Goal: Task Accomplishment & Management: Use online tool/utility

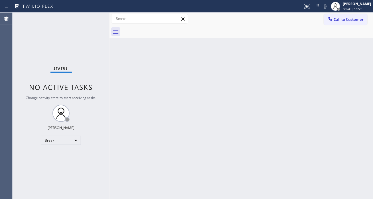
click at [205, 81] on div "Back to Dashboard Change Sender ID Customers Technicians Select a contact Outbo…" at bounding box center [241, 106] width 264 height 186
drag, startPoint x: 343, startPoint y: 9, endPoint x: 339, endPoint y: 15, distance: 7.4
click at [340, 9] on div at bounding box center [338, 9] width 3 height 3
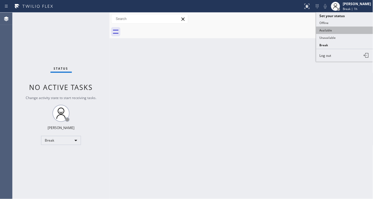
click at [323, 31] on button "Available" at bounding box center [344, 30] width 57 height 7
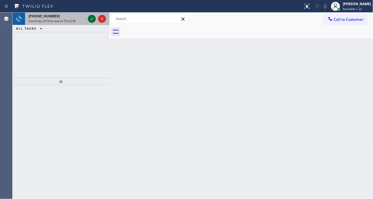
click at [90, 22] on icon at bounding box center [91, 18] width 7 height 7
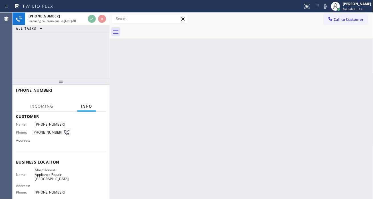
scroll to position [63, 0]
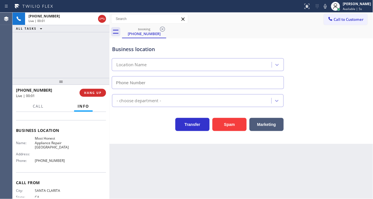
click at [47, 142] on span "Most Honest Appliance Repair [GEOGRAPHIC_DATA]" at bounding box center [52, 142] width 35 height 13
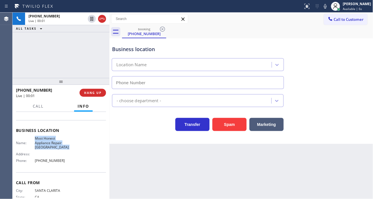
click at [47, 142] on span "Most Honest Appliance Repair [GEOGRAPHIC_DATA]" at bounding box center [52, 142] width 35 height 13
type input "[PHONE_NUMBER]"
click at [47, 142] on span "Most Honest Appliance Repair [GEOGRAPHIC_DATA]" at bounding box center [52, 142] width 35 height 13
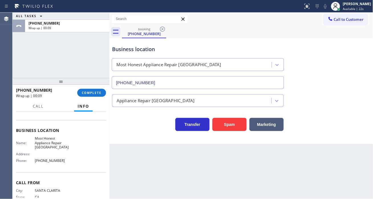
click at [359, 62] on div "Business location Most Honest Appliance Repair [GEOGRAPHIC_DATA] [PHONE_NUMBER]" at bounding box center [241, 63] width 261 height 52
click at [100, 92] on span "COMPLETE" at bounding box center [92, 93] width 20 height 4
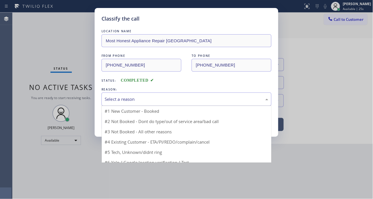
click at [157, 99] on div "Select a reason" at bounding box center [187, 99] width 164 height 7
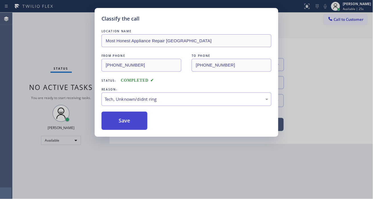
click at [136, 123] on button "Save" at bounding box center [124, 120] width 46 height 18
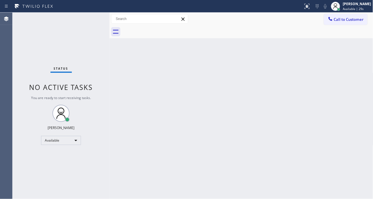
drag, startPoint x: 219, startPoint y: 168, endPoint x: 217, endPoint y: 178, distance: 10.0
click at [219, 168] on div "Back to Dashboard Change Sender ID Customers Technicians Select a contact Outbo…" at bounding box center [241, 106] width 264 height 186
click at [352, 66] on div "Back to Dashboard Change Sender ID Customers Technicians Select a contact Outbo…" at bounding box center [241, 106] width 264 height 186
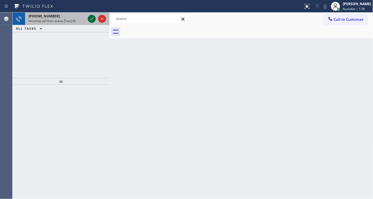
click at [91, 18] on icon at bounding box center [91, 18] width 7 height 7
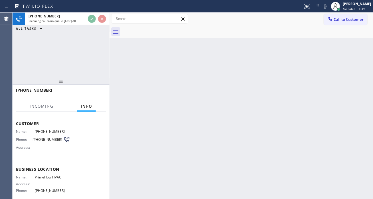
scroll to position [32, 0]
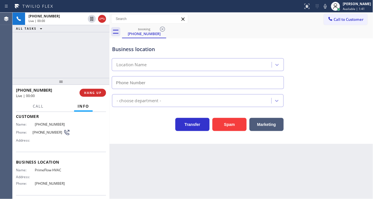
type input "[PHONE_NUMBER]"
click at [234, 129] on button "Spam" at bounding box center [229, 124] width 34 height 13
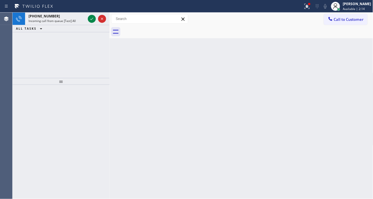
click at [351, 75] on div "Back to Dashboard Change Sender ID Customers Technicians Select a contact Outbo…" at bounding box center [241, 106] width 264 height 186
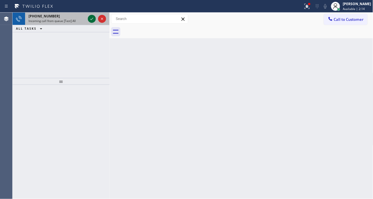
click at [93, 21] on icon at bounding box center [91, 18] width 7 height 7
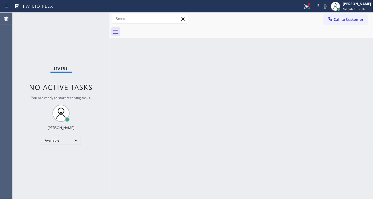
click at [89, 17] on div "Status No active tasks You are ready to start receiving tasks. [PERSON_NAME]" at bounding box center [61, 106] width 97 height 186
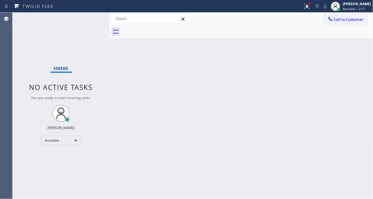
click at [89, 17] on div "Status No active tasks You are ready to start receiving tasks. [PERSON_NAME]" at bounding box center [61, 106] width 97 height 186
click at [308, 7] on icon at bounding box center [305, 6] width 3 height 4
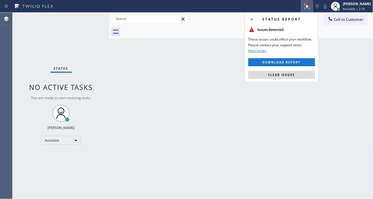
click at [296, 70] on div "Status report Issues detected These issues could affect your workflow. Please c…" at bounding box center [282, 47] width 74 height 70
click at [295, 79] on div "Status report Issues detected These issues could affect your workflow. Please c…" at bounding box center [282, 47] width 74 height 70
click at [296, 78] on button "Clear issues" at bounding box center [281, 75] width 67 height 8
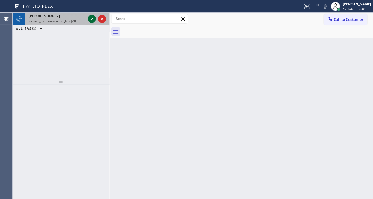
click at [90, 20] on icon at bounding box center [91, 18] width 7 height 7
click at [91, 21] on icon at bounding box center [91, 18] width 7 height 7
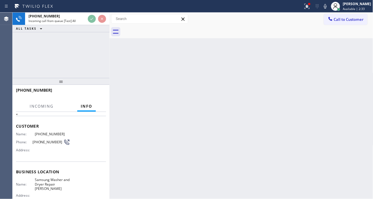
scroll to position [32, 0]
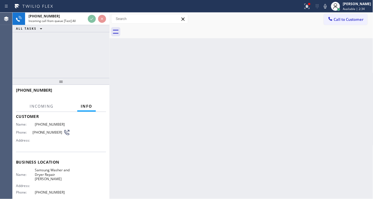
click at [38, 136] on div "Name: [PHONE_NUMBER] Phone: [PHONE_NUMBER] Address:" at bounding box center [43, 133] width 54 height 23
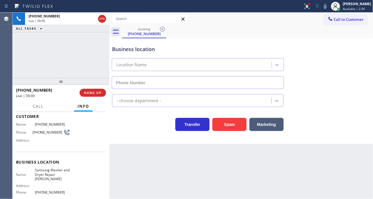
click at [38, 136] on div "Name: [PHONE_NUMBER] Phone: [PHONE_NUMBER] Address:" at bounding box center [43, 133] width 54 height 23
type input "[PHONE_NUMBER]"
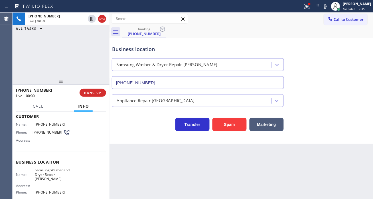
click at [39, 130] on span "[PHONE_NUMBER]" at bounding box center [47, 132] width 31 height 4
copy div "[PHONE_NUMBER]"
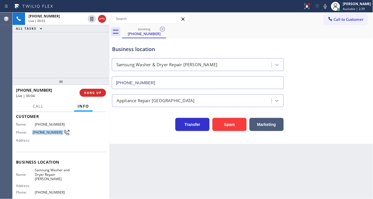
click at [120, 163] on div "Back to Dashboard Change Sender ID Customers Technicians Select a contact Outbo…" at bounding box center [241, 106] width 264 height 186
click at [50, 175] on span "Samsung Washer and Dryer Repair [PERSON_NAME]" at bounding box center [52, 174] width 35 height 13
copy span "Samsung Washer and Dryer Repair [PERSON_NAME]"
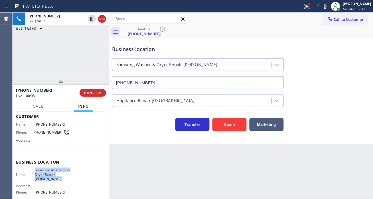
click at [117, 167] on div "Back to Dashboard Change Sender ID Customers Technicians Select a contact Outbo…" at bounding box center [241, 106] width 264 height 186
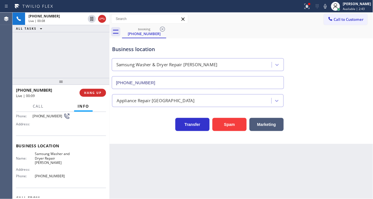
scroll to position [63, 0]
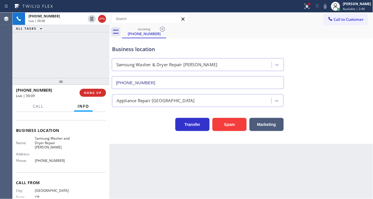
click at [51, 158] on span "[PHONE_NUMBER]" at bounding box center [52, 160] width 35 height 4
copy span "[PHONE_NUMBER]"
click at [310, 9] on icon at bounding box center [306, 6] width 5 height 5
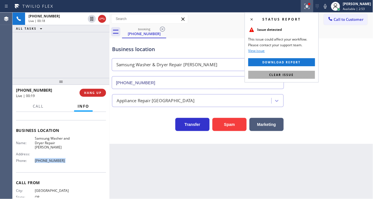
click at [308, 74] on button "Clear issue" at bounding box center [281, 75] width 67 height 8
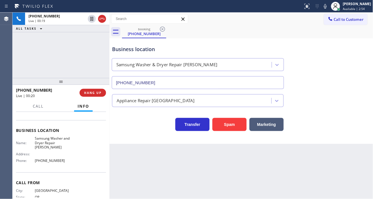
click at [135, 52] on div "Business location" at bounding box center [198, 49] width 172 height 8
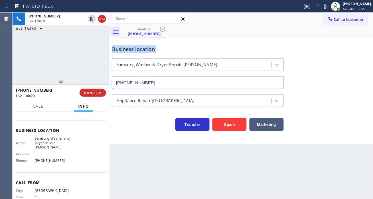
click at [135, 52] on div "Business location" at bounding box center [198, 49] width 172 height 8
click at [69, 50] on div "[PHONE_NUMBER] Live | 03:12 ALL TASKS ALL TASKS ACTIVE TASKS TASKS IN WRAP UP" at bounding box center [61, 45] width 97 height 65
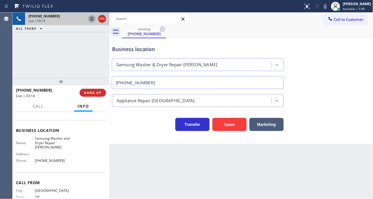
click at [90, 21] on icon at bounding box center [91, 19] width 3 height 4
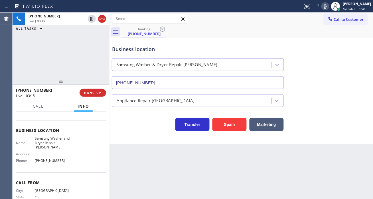
click at [327, 7] on icon at bounding box center [325, 6] width 3 height 5
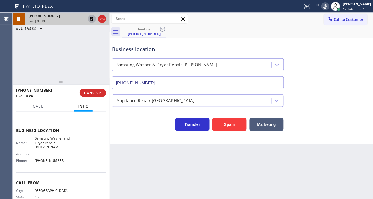
click at [90, 19] on icon at bounding box center [91, 18] width 7 height 7
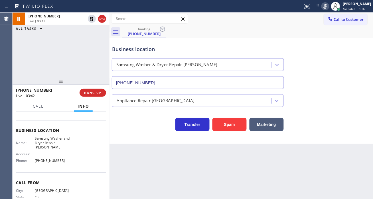
click at [327, 9] on icon at bounding box center [325, 6] width 7 height 7
click at [329, 5] on icon at bounding box center [325, 6] width 7 height 7
click at [327, 7] on icon at bounding box center [325, 6] width 3 height 5
click at [53, 50] on div "[PHONE_NUMBER] Live | 10:32 ALL TASKS ALL TASKS ACTIVE TASKS TASKS IN WRAP UP" at bounding box center [61, 45] width 97 height 65
click at [125, 49] on div "Business location" at bounding box center [198, 49] width 172 height 8
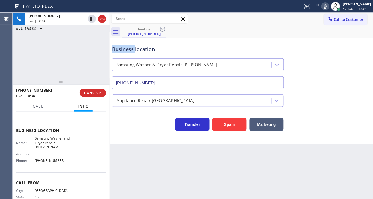
click at [125, 49] on div "Business location" at bounding box center [198, 49] width 172 height 8
click at [96, 91] on span "HANG UP" at bounding box center [92, 93] width 17 height 4
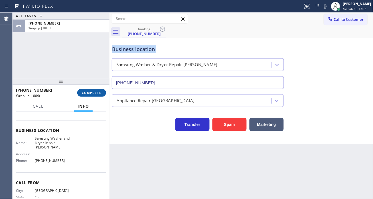
click at [101, 89] on button "COMPLETE" at bounding box center [91, 93] width 29 height 8
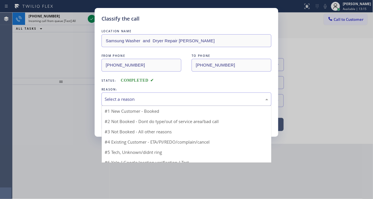
click at [125, 98] on div "Select a reason" at bounding box center [187, 99] width 164 height 7
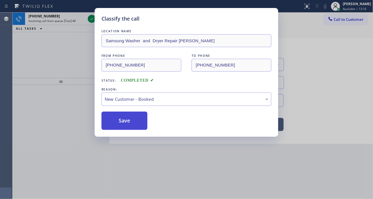
click at [132, 123] on button "Save" at bounding box center [124, 120] width 46 height 18
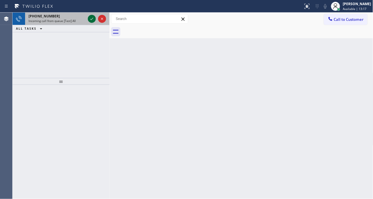
click at [90, 19] on icon at bounding box center [91, 18] width 7 height 7
click at [92, 20] on icon at bounding box center [91, 18] width 7 height 7
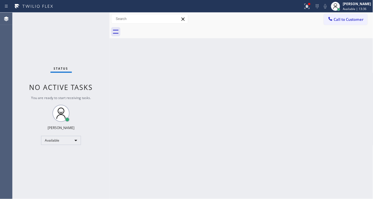
click at [92, 20] on div "Status No active tasks You are ready to start receiving tasks. [PERSON_NAME]" at bounding box center [61, 106] width 97 height 186
click at [89, 18] on div "Status No active tasks You are ready to start receiving tasks. [PERSON_NAME]" at bounding box center [61, 106] width 97 height 186
click at [310, 8] on icon at bounding box center [307, 6] width 7 height 7
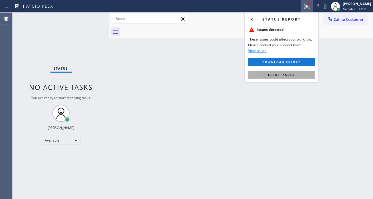
click at [300, 75] on button "Clear issues" at bounding box center [281, 75] width 67 height 8
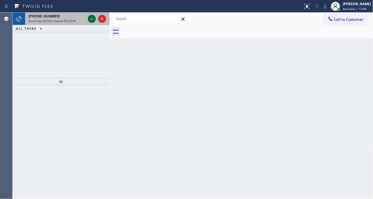
click at [92, 17] on icon at bounding box center [91, 18] width 7 height 7
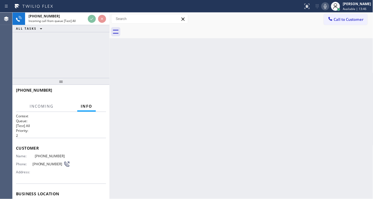
scroll to position [32, 0]
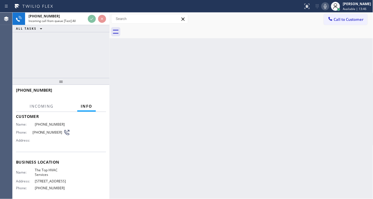
click at [55, 170] on span "The Top HVAC Services" at bounding box center [52, 172] width 35 height 9
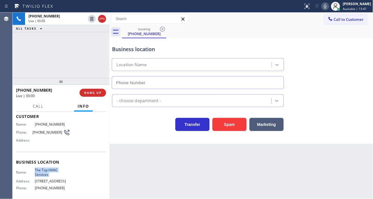
click at [55, 170] on span "The Top HVAC Services" at bounding box center [52, 172] width 35 height 9
type input "[PHONE_NUMBER]"
click at [55, 170] on span "The Top HVAC Services" at bounding box center [52, 172] width 35 height 9
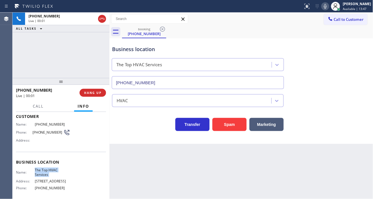
click at [55, 170] on span "The Top HVAC Services" at bounding box center [52, 172] width 35 height 9
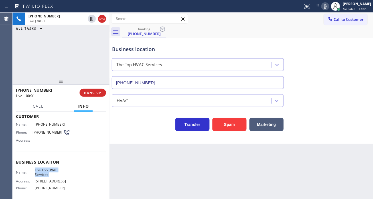
click at [55, 170] on span "The Top HVAC Services" at bounding box center [52, 172] width 35 height 9
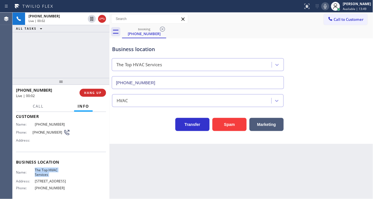
click at [55, 170] on span "The Top HVAC Services" at bounding box center [52, 172] width 35 height 9
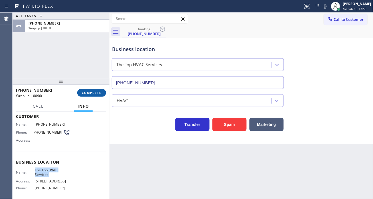
click at [95, 92] on span "COMPLETE" at bounding box center [92, 93] width 20 height 4
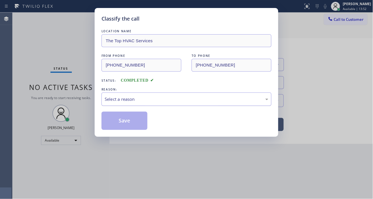
click at [158, 101] on div "Select a reason" at bounding box center [187, 99] width 164 height 7
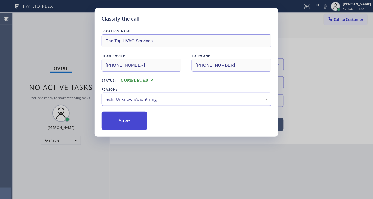
click at [136, 127] on button "Save" at bounding box center [124, 120] width 46 height 18
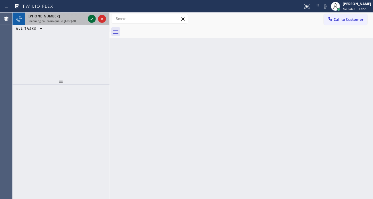
click at [91, 17] on icon at bounding box center [91, 18] width 7 height 7
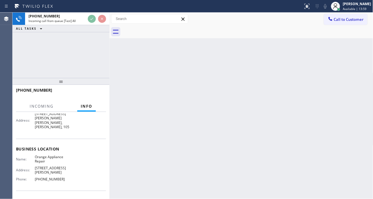
scroll to position [63, 0]
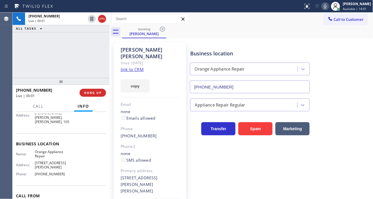
type input "[PHONE_NUMBER]"
click at [361, 113] on div "Transfer Spam Marketing" at bounding box center [280, 123] width 182 height 24
click at [131, 66] on link "link to CRM" at bounding box center [132, 69] width 23 height 6
click at [346, 86] on div "Business location Orange Appliance Repair [PHONE_NUMBER]" at bounding box center [280, 68] width 182 height 52
click at [329, 8] on icon at bounding box center [325, 6] width 7 height 7
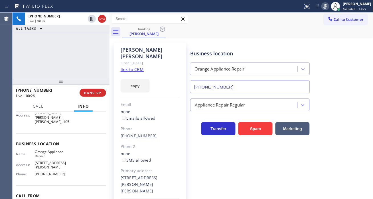
click at [329, 8] on icon at bounding box center [325, 6] width 7 height 7
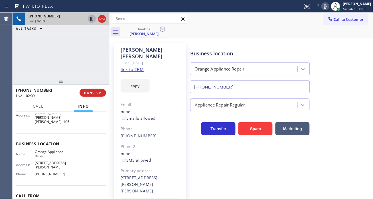
click at [91, 21] on icon at bounding box center [91, 18] width 7 height 7
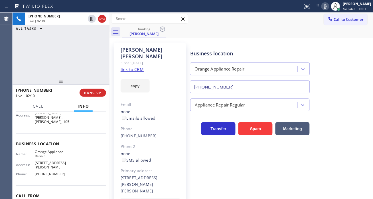
click at [329, 9] on icon at bounding box center [325, 6] width 7 height 7
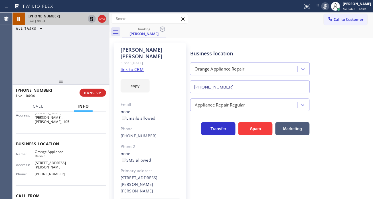
click at [91, 19] on icon at bounding box center [91, 18] width 7 height 7
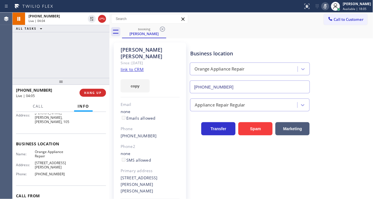
click at [329, 6] on icon at bounding box center [325, 6] width 7 height 7
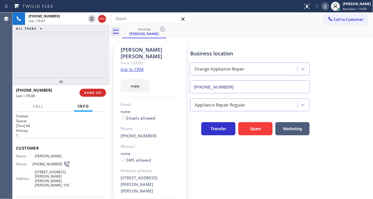
click at [37, 164] on span "[PHONE_NUMBER]" at bounding box center [47, 164] width 31 height 4
copy div "[PHONE_NUMBER]"
drag, startPoint x: 217, startPoint y: 48, endPoint x: 156, endPoint y: 75, distance: 66.9
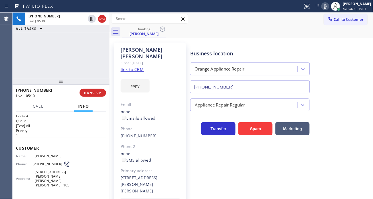
click at [217, 48] on div "Business location Orange Appliance Repair [PHONE_NUMBER]" at bounding box center [250, 68] width 122 height 49
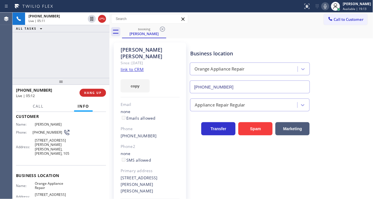
click at [43, 181] on span "Orange Appliance Repair" at bounding box center [52, 185] width 35 height 9
copy span "Orange Appliance Repair"
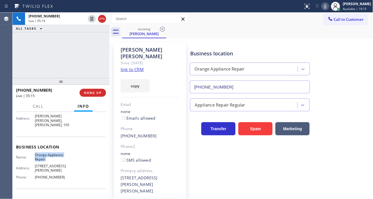
scroll to position [63, 0]
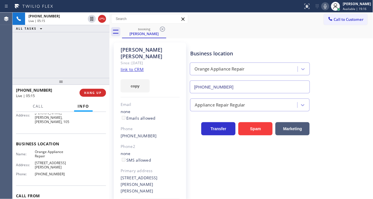
click at [56, 172] on span "[PHONE_NUMBER]" at bounding box center [52, 174] width 35 height 4
click at [55, 172] on span "[PHONE_NUMBER]" at bounding box center [52, 174] width 35 height 4
copy span "[PHONE_NUMBER]"
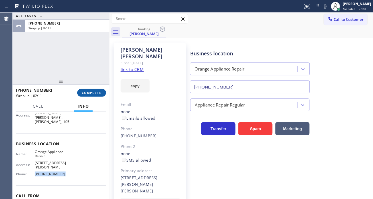
click at [92, 96] on button "COMPLETE" at bounding box center [91, 93] width 29 height 8
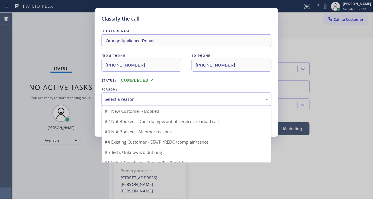
click at [135, 104] on div "Select a reason" at bounding box center [186, 98] width 170 height 13
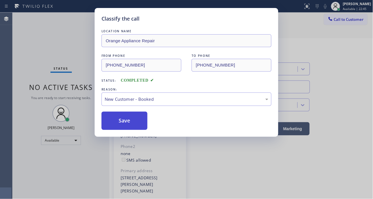
click at [135, 116] on button "Save" at bounding box center [124, 120] width 46 height 18
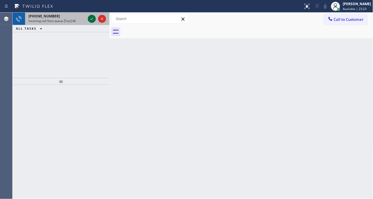
click at [90, 22] on icon at bounding box center [91, 18] width 7 height 7
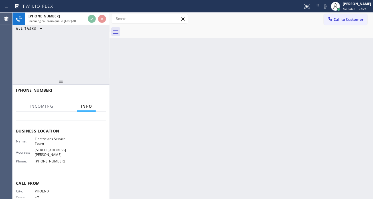
scroll to position [63, 0]
click at [55, 145] on span "Electricians Service Team" at bounding box center [52, 140] width 35 height 9
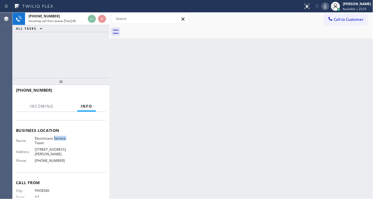
click at [55, 145] on span "Electricians Service Team" at bounding box center [52, 140] width 35 height 9
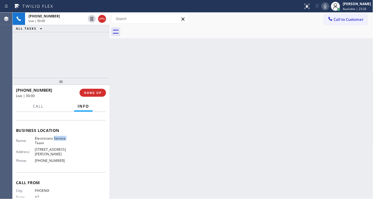
click at [55, 145] on span "Electricians Service Team" at bounding box center [52, 140] width 35 height 9
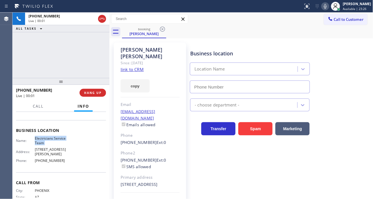
click at [55, 145] on span "Electricians Service Team" at bounding box center [52, 140] width 35 height 9
type input "[PHONE_NUMBER]"
click at [140, 66] on link "link to CRM" at bounding box center [132, 69] width 23 height 6
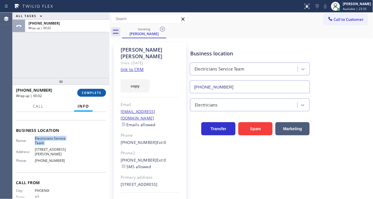
click at [99, 94] on span "COMPLETE" at bounding box center [92, 93] width 20 height 4
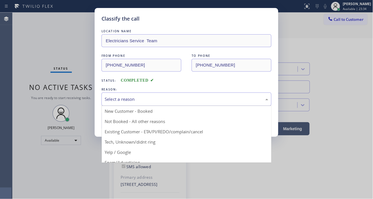
click at [141, 102] on div "Select a reason" at bounding box center [187, 99] width 164 height 7
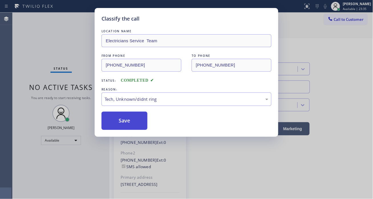
click at [136, 121] on button "Save" at bounding box center [124, 120] width 46 height 18
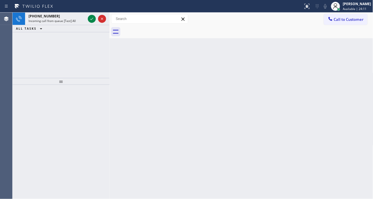
click at [346, 58] on div "Back to Dashboard Change Sender ID Customers Technicians Select a contact Outbo…" at bounding box center [241, 106] width 264 height 186
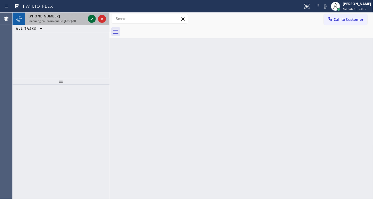
click at [92, 19] on icon at bounding box center [91, 19] width 3 height 2
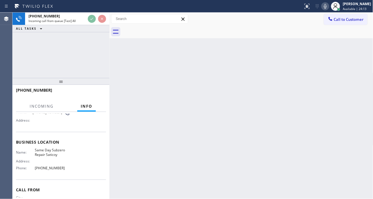
scroll to position [63, 0]
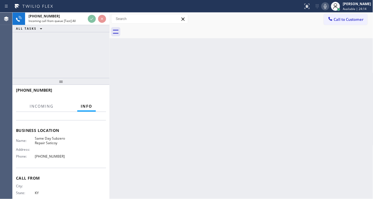
click at [52, 143] on span "Same Day Subzero Repair Saticoy" at bounding box center [52, 140] width 35 height 9
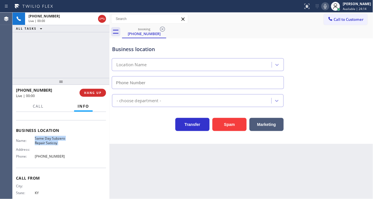
click at [52, 143] on span "Same Day Subzero Repair Saticoy" at bounding box center [52, 140] width 35 height 9
type input "[PHONE_NUMBER]"
click at [52, 143] on span "Same Day Subzero Repair Saticoy" at bounding box center [52, 140] width 35 height 9
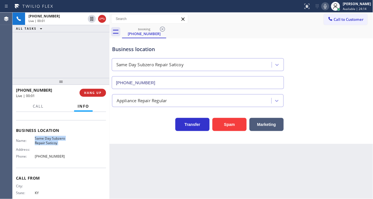
click at [52, 143] on span "Same Day Subzero Repair Saticoy" at bounding box center [52, 140] width 35 height 9
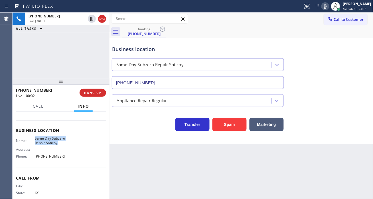
click at [52, 143] on span "Same Day Subzero Repair Saticoy" at bounding box center [52, 140] width 35 height 9
click at [369, 59] on div "Business location Same Day Subzero Repair Saticoy [PHONE_NUMBER]" at bounding box center [241, 63] width 261 height 52
click at [227, 125] on button "Spam" at bounding box center [229, 124] width 34 height 13
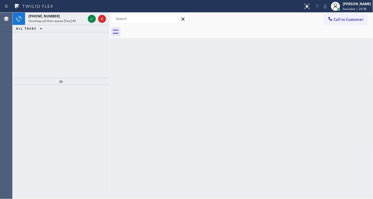
click at [364, 70] on div "Back to Dashboard Change Sender ID Customers Technicians Select a contact Outbo…" at bounding box center [241, 106] width 264 height 186
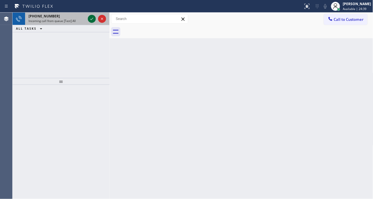
click at [92, 19] on icon at bounding box center [91, 18] width 7 height 7
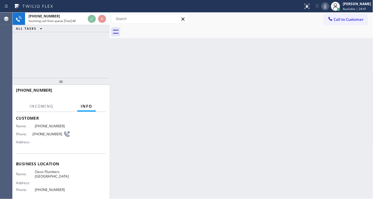
scroll to position [32, 0]
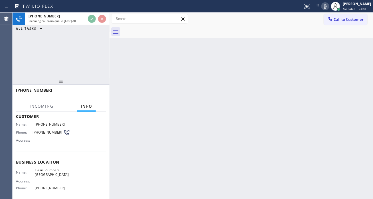
click at [52, 171] on span "Oasis Plumbers [GEOGRAPHIC_DATA]" at bounding box center [52, 172] width 35 height 9
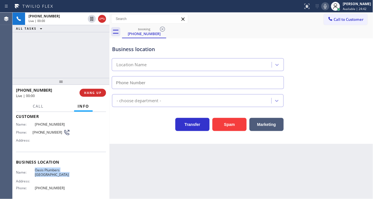
click at [52, 171] on span "Oasis Plumbers [GEOGRAPHIC_DATA]" at bounding box center [52, 172] width 35 height 9
type input "[PHONE_NUMBER]"
click at [52, 171] on span "Oasis Plumbers [GEOGRAPHIC_DATA]" at bounding box center [52, 172] width 35 height 9
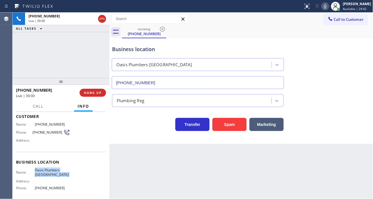
click at [52, 171] on span "Oasis Plumbers [GEOGRAPHIC_DATA]" at bounding box center [52, 172] width 35 height 9
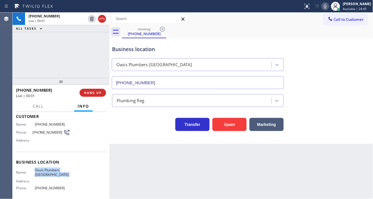
click at [52, 171] on span "Oasis Plumbers [GEOGRAPHIC_DATA]" at bounding box center [52, 172] width 35 height 9
click at [37, 133] on span "[PHONE_NUMBER]" at bounding box center [47, 132] width 31 height 4
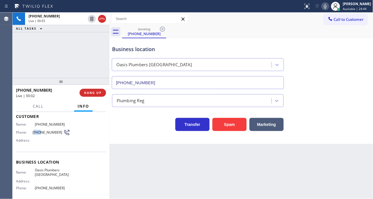
click at [37, 133] on span "[PHONE_NUMBER]" at bounding box center [47, 132] width 31 height 4
copy div "[PHONE_NUMBER]"
click at [187, 154] on div "Back to Dashboard Change Sender ID Customers Technicians Select a contact Outbo…" at bounding box center [241, 106] width 264 height 186
click at [50, 171] on span "Oasis Plumbers [GEOGRAPHIC_DATA]" at bounding box center [52, 172] width 35 height 9
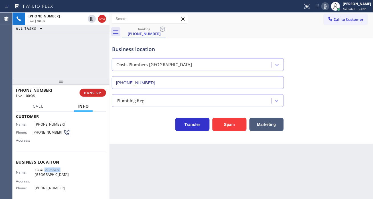
click at [50, 171] on span "Oasis Plumbers [GEOGRAPHIC_DATA]" at bounding box center [52, 172] width 35 height 9
copy span "Oasis Plumbers [GEOGRAPHIC_DATA]"
drag, startPoint x: 139, startPoint y: 166, endPoint x: 110, endPoint y: 169, distance: 29.0
click at [139, 166] on div "Back to Dashboard Change Sender ID Customers Technicians Select a contact Outbo…" at bounding box center [241, 106] width 264 height 186
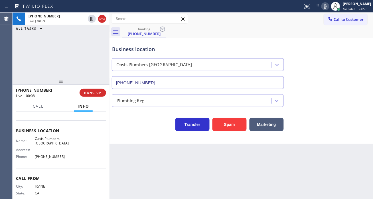
scroll to position [63, 0]
click at [47, 157] on span "[PHONE_NUMBER]" at bounding box center [52, 156] width 35 height 4
copy span "[PHONE_NUMBER]"
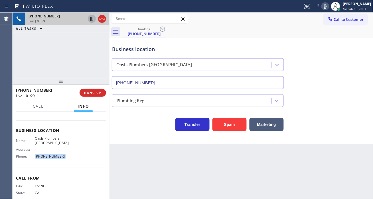
click at [89, 20] on icon at bounding box center [91, 18] width 7 height 7
click at [90, 20] on icon at bounding box center [91, 18] width 7 height 7
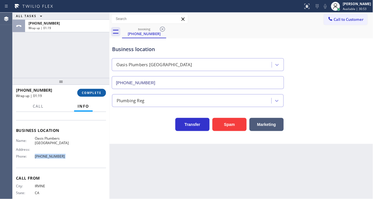
click at [84, 93] on span "COMPLETE" at bounding box center [92, 93] width 20 height 4
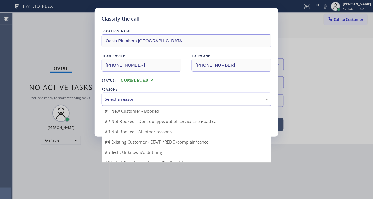
click at [137, 98] on div "Select a reason" at bounding box center [187, 99] width 164 height 7
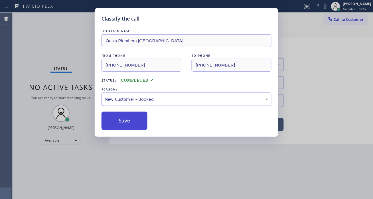
click at [137, 118] on button "Save" at bounding box center [124, 120] width 46 height 18
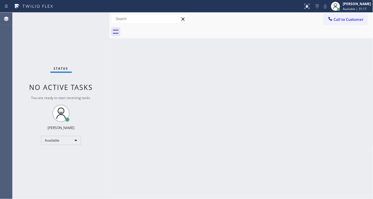
click at [355, 56] on div "Back to Dashboard Change Sender ID Customers Technicians Select a contact Outbo…" at bounding box center [241, 106] width 264 height 186
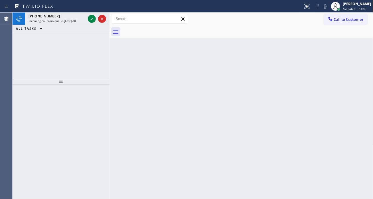
click at [345, 51] on div "Back to Dashboard Change Sender ID Customers Technicians Select a contact Outbo…" at bounding box center [241, 106] width 264 height 186
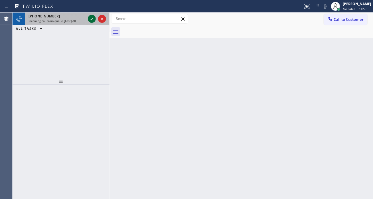
click at [92, 18] on icon at bounding box center [91, 19] width 3 height 2
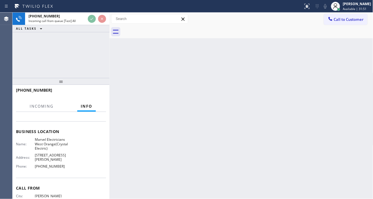
scroll to position [63, 0]
click at [56, 138] on span "Marvel Electricians West Orange(Crystal Electric)" at bounding box center [52, 142] width 35 height 13
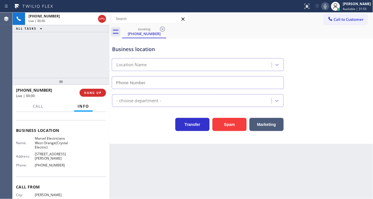
click at [56, 138] on span "Marvel Electricians West Orange(Crystal Electric)" at bounding box center [52, 142] width 35 height 13
type input "[PHONE_NUMBER]"
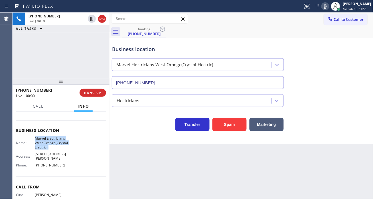
click at [56, 138] on span "Marvel Electricians West Orange(Crystal Electric)" at bounding box center [52, 142] width 35 height 13
click at [354, 55] on div "Business location Marvel Electricians [GEOGRAPHIC_DATA](Crystal Electric) [PHON…" at bounding box center [241, 63] width 261 height 52
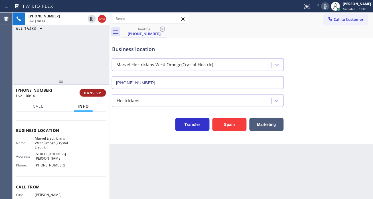
click at [101, 95] on button "HANG UP" at bounding box center [93, 93] width 27 height 8
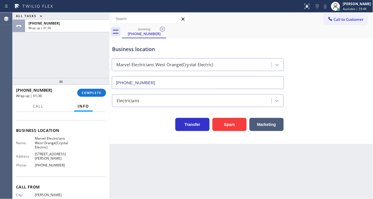
click at [357, 61] on div "Business location Marvel Electricians [GEOGRAPHIC_DATA](Crystal Electric) [PHON…" at bounding box center [241, 63] width 261 height 52
click at [95, 92] on span "COMPLETE" at bounding box center [92, 93] width 20 height 4
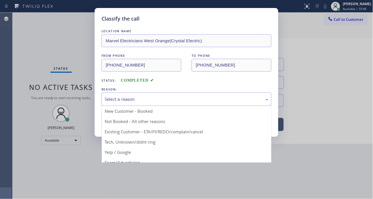
click at [148, 100] on div "Select a reason" at bounding box center [187, 99] width 164 height 7
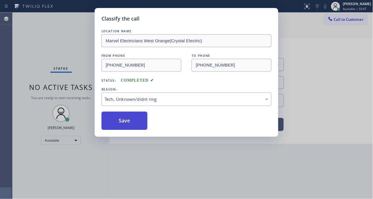
click at [129, 120] on button "Save" at bounding box center [124, 120] width 46 height 18
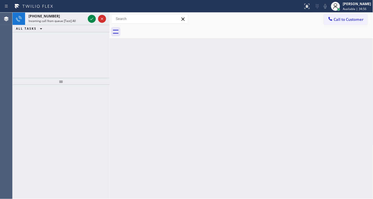
click at [354, 120] on div "Back to Dashboard Change Sender ID Customers Technicians Select a contact Outbo…" at bounding box center [241, 106] width 264 height 186
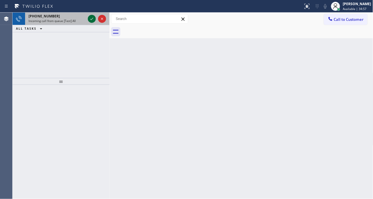
click at [89, 21] on icon at bounding box center [91, 18] width 7 height 7
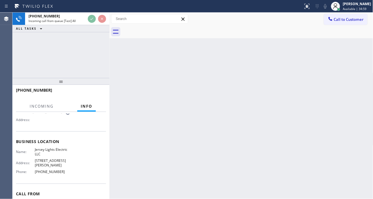
scroll to position [63, 0]
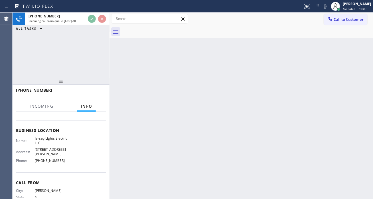
click at [53, 139] on span "Jersey Lights Electric LLC" at bounding box center [52, 140] width 35 height 9
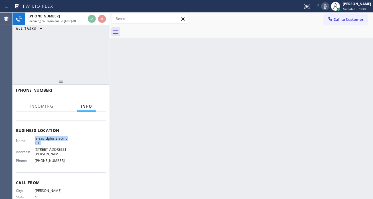
click at [60, 139] on span "Jersey Lights Electric LLC" at bounding box center [52, 140] width 35 height 9
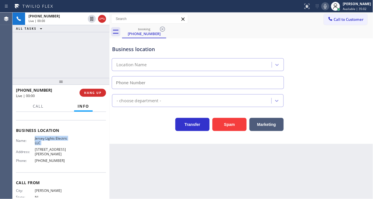
click at [60, 139] on span "Jersey Lights Electric LLC" at bounding box center [52, 140] width 35 height 9
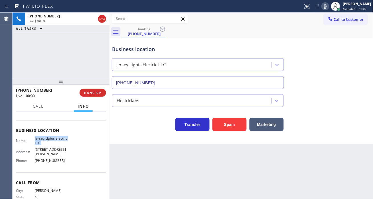
type input "[PHONE_NUMBER]"
click at [60, 139] on span "Jersey Lights Electric LLC" at bounding box center [52, 140] width 35 height 9
click at [91, 94] on span "HANG UP" at bounding box center [92, 93] width 17 height 4
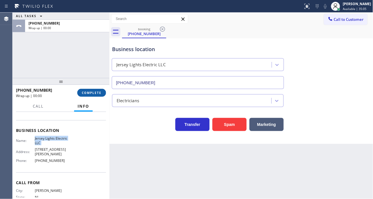
click at [91, 94] on span "COMPLETE" at bounding box center [92, 93] width 20 height 4
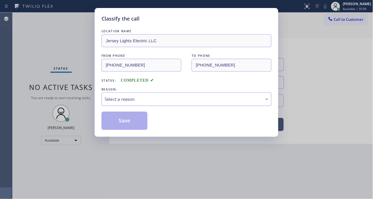
click at [147, 102] on div "Select a reason" at bounding box center [187, 99] width 164 height 7
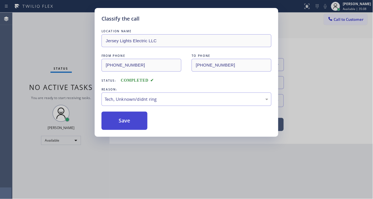
click at [127, 127] on button "Save" at bounding box center [124, 120] width 46 height 18
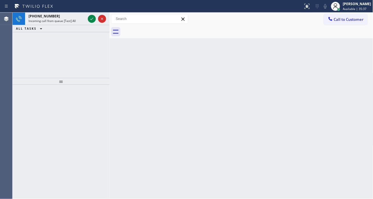
click at [361, 52] on div "Back to Dashboard Change Sender ID Customers Technicians Select a contact Outbo…" at bounding box center [241, 106] width 264 height 186
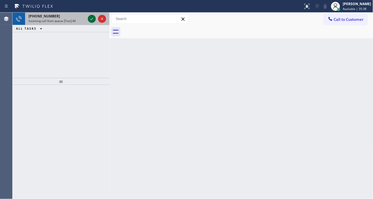
click at [91, 18] on icon at bounding box center [91, 18] width 7 height 7
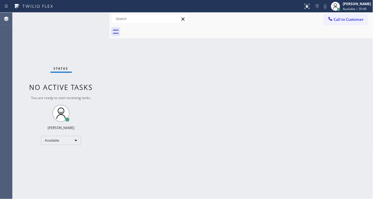
click at [91, 18] on div "Status No active tasks You are ready to start receiving tasks. [PERSON_NAME]" at bounding box center [61, 106] width 97 height 186
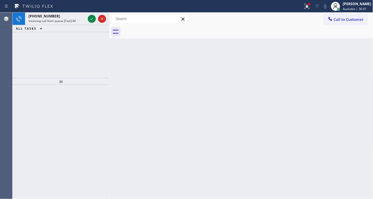
drag, startPoint x: 349, startPoint y: 53, endPoint x: 221, endPoint y: 39, distance: 129.0
click at [349, 53] on div "Back to Dashboard Change Sender ID Customers Technicians Select a contact Outbo…" at bounding box center [241, 106] width 264 height 186
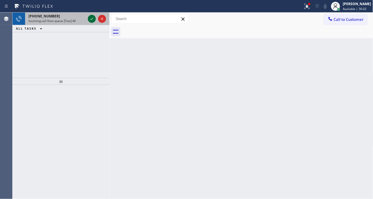
click at [91, 19] on icon at bounding box center [91, 18] width 7 height 7
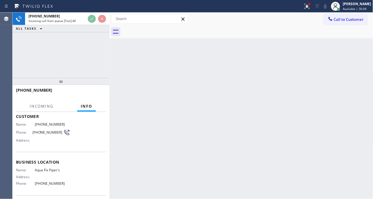
scroll to position [63, 0]
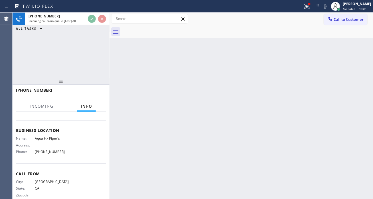
click at [49, 139] on span "Aqua Fix Piper's" at bounding box center [52, 138] width 35 height 4
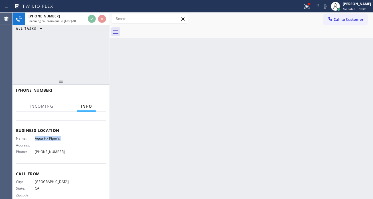
click at [49, 139] on span "Aqua Fix Piper's" at bounding box center [52, 138] width 35 height 4
click at [310, 9] on icon at bounding box center [307, 6] width 7 height 7
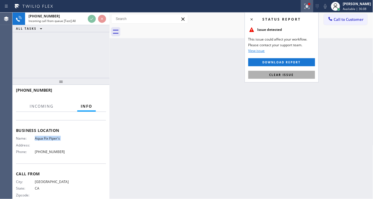
click at [291, 78] on button "Clear issue" at bounding box center [281, 75] width 67 height 8
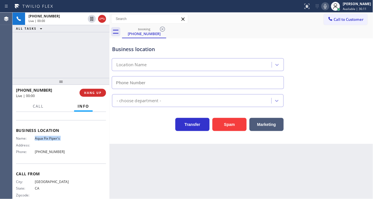
click at [53, 139] on span "Aqua Fix Piper's" at bounding box center [52, 138] width 35 height 4
type input "[PHONE_NUMBER]"
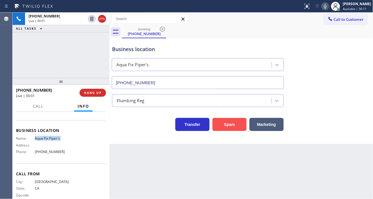
click at [226, 127] on button "Spam" at bounding box center [229, 124] width 34 height 13
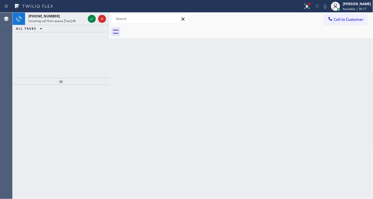
drag, startPoint x: 363, startPoint y: 58, endPoint x: 321, endPoint y: 50, distance: 42.7
click at [363, 58] on div "Back to Dashboard Change Sender ID Customers Technicians Select a contact Outbo…" at bounding box center [241, 106] width 264 height 186
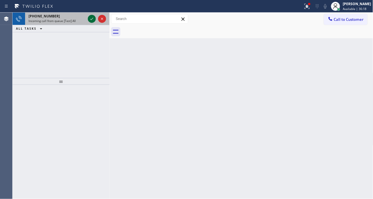
click at [92, 19] on icon at bounding box center [91, 19] width 3 height 2
click at [90, 22] on button at bounding box center [92, 19] width 8 height 8
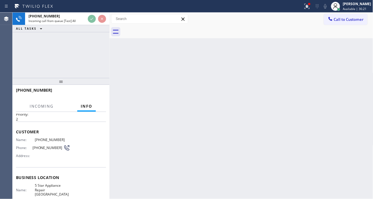
scroll to position [32, 0]
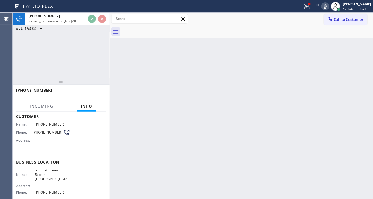
click at [50, 172] on span "5 Star Appliance Repair [GEOGRAPHIC_DATA]" at bounding box center [52, 174] width 35 height 13
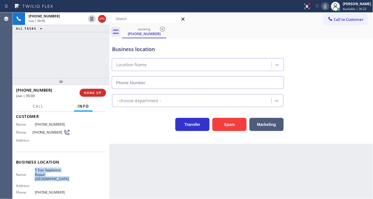
click at [50, 172] on span "5 Star Appliance Repair [GEOGRAPHIC_DATA]" at bounding box center [52, 174] width 35 height 13
type input "[PHONE_NUMBER]"
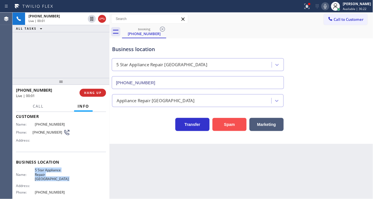
click at [218, 122] on button "Spam" at bounding box center [229, 124] width 34 height 13
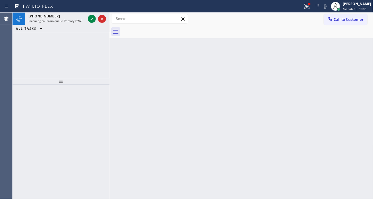
click at [353, 55] on div "Back to Dashboard Change Sender ID Customers Technicians Select a contact Outbo…" at bounding box center [241, 106] width 264 height 186
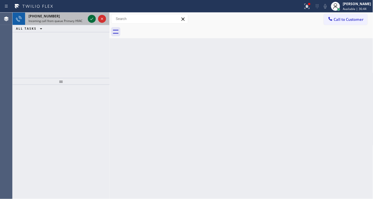
click at [93, 19] on icon at bounding box center [91, 18] width 7 height 7
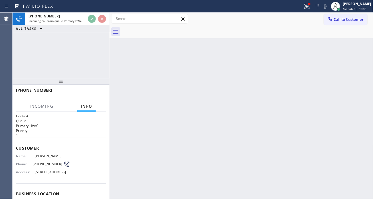
scroll to position [32, 0]
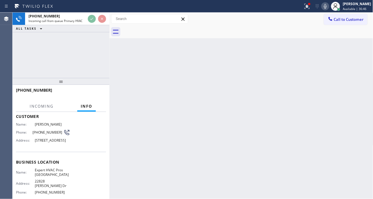
click at [50, 174] on span "Expert HVAC Pros [GEOGRAPHIC_DATA]" at bounding box center [52, 172] width 35 height 9
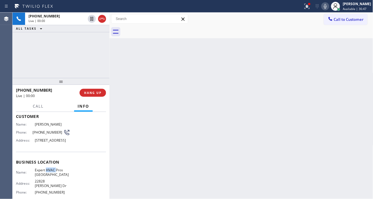
click at [50, 174] on span "Expert HVAC Pros [GEOGRAPHIC_DATA]" at bounding box center [52, 172] width 35 height 9
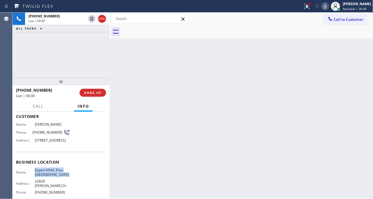
click at [50, 174] on span "Expert HVAC Pros [GEOGRAPHIC_DATA]" at bounding box center [52, 172] width 35 height 9
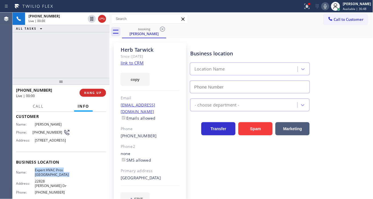
click at [50, 174] on span "Expert HVAC Pros [GEOGRAPHIC_DATA]" at bounding box center [52, 172] width 35 height 9
type input "[PHONE_NUMBER]"
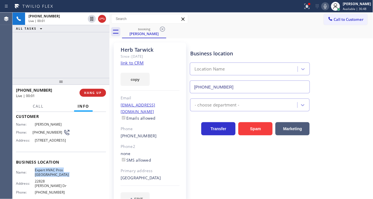
click at [50, 174] on span "Expert HVAC Pros [GEOGRAPHIC_DATA]" at bounding box center [52, 172] width 35 height 9
click at [138, 62] on link "link to CRM" at bounding box center [132, 63] width 23 height 6
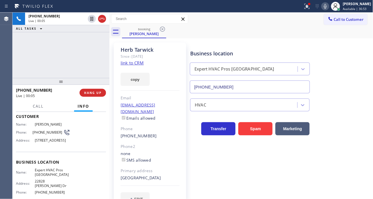
click at [42, 132] on span "[PHONE_NUMBER]" at bounding box center [47, 132] width 31 height 4
copy div "[PHONE_NUMBER]"
click at [74, 62] on div "[PHONE_NUMBER] Live | 01:03 ALL TASKS ALL TASKS ACTIVE TASKS TASKS IN WRAP UP" at bounding box center [61, 45] width 97 height 65
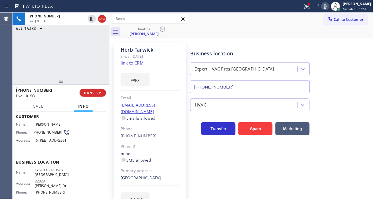
click at [74, 62] on div "[PHONE_NUMBER] Live | 01:03 ALL TASKS ALL TASKS ACTIVE TASKS TASKS IN WRAP UP" at bounding box center [61, 45] width 97 height 65
click at [74, 62] on div "[PHONE_NUMBER] Live | 01:04 ALL TASKS ALL TASKS ACTIVE TASKS TASKS IN WRAP UP" at bounding box center [61, 45] width 97 height 65
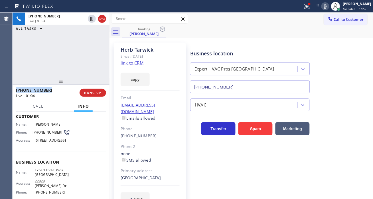
click at [74, 62] on div "[PHONE_NUMBER] Live | 01:04 ALL TASKS ALL TASKS ACTIVE TASKS TASKS IN WRAP UP" at bounding box center [61, 45] width 97 height 65
click at [310, 9] on icon at bounding box center [307, 6] width 7 height 7
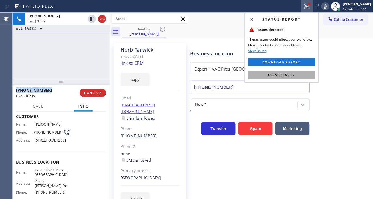
click at [315, 78] on button "Clear issues" at bounding box center [281, 75] width 67 height 8
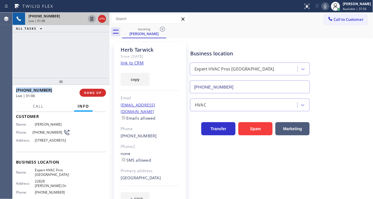
click at [90, 20] on icon at bounding box center [91, 19] width 3 height 4
click at [69, 60] on div "[PHONE_NUMBER] Live | 02:56 ALL TASKS ALL TASKS ACTIVE TASKS TASKS IN WRAP UP" at bounding box center [61, 45] width 97 height 65
click at [355, 54] on div "Business location Expert HVAC Pros [GEOGRAPHIC_DATA] [PHONE_NUMBER]" at bounding box center [280, 68] width 182 height 52
click at [90, 19] on icon at bounding box center [91, 18] width 7 height 7
click at [350, 57] on div "Business location Expert HVAC Pros [GEOGRAPHIC_DATA] [PHONE_NUMBER]" at bounding box center [280, 68] width 182 height 52
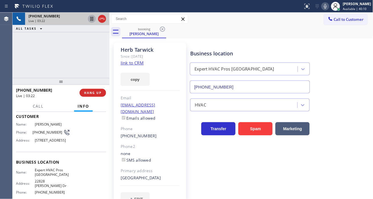
click at [84, 48] on div "[PHONE_NUMBER] Live | 03:22 ALL TASKS ALL TASKS ACTIVE TASKS TASKS IN WRAP UP" at bounding box center [61, 45] width 97 height 65
click at [354, 54] on div "Business location Expert HVAC Pros [GEOGRAPHIC_DATA] [PHONE_NUMBER]" at bounding box center [280, 68] width 182 height 52
click at [84, 48] on div "[PHONE_NUMBER] Live | 03:24 ALL TASKS ALL TASKS ACTIVE TASKS TASKS IN WRAP UP" at bounding box center [61, 45] width 97 height 65
click at [93, 93] on span "HANG UP" at bounding box center [92, 93] width 17 height 4
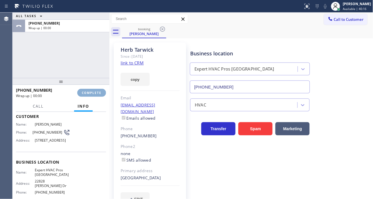
click at [93, 93] on span "COMPLETE" at bounding box center [92, 93] width 20 height 4
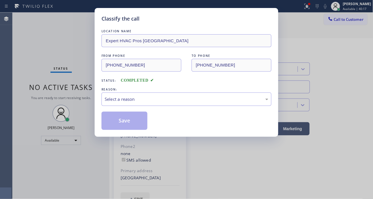
click at [93, 93] on div "Classify the call LOCATION NAME Expert HVAC Pros [GEOGRAPHIC_DATA] FROM PHONE […" at bounding box center [186, 99] width 373 height 199
drag, startPoint x: 153, startPoint y: 94, endPoint x: 153, endPoint y: 100, distance: 6.0
click at [153, 94] on div "Select a reason" at bounding box center [186, 98] width 170 height 13
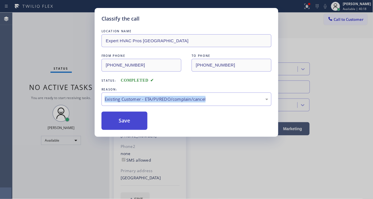
click at [135, 126] on button "Save" at bounding box center [124, 120] width 46 height 18
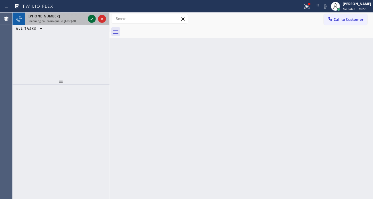
click at [91, 21] on icon at bounding box center [91, 18] width 7 height 7
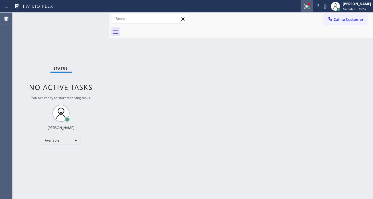
click at [310, 8] on icon at bounding box center [307, 6] width 7 height 7
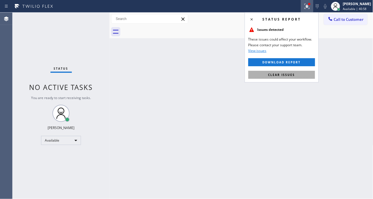
click at [295, 75] on button "Clear issues" at bounding box center [281, 75] width 67 height 8
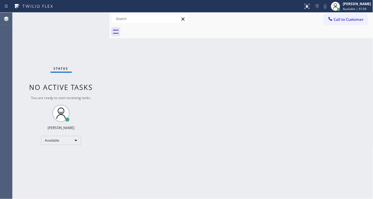
click at [91, 19] on div "Status No active tasks You are ready to start receiving tasks. [PERSON_NAME]" at bounding box center [61, 106] width 97 height 186
click at [95, 17] on div "Status No active tasks You are ready to start receiving tasks. [PERSON_NAME]" at bounding box center [61, 106] width 97 height 186
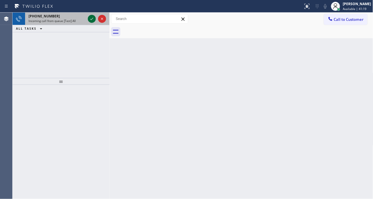
click at [93, 21] on icon at bounding box center [91, 18] width 7 height 7
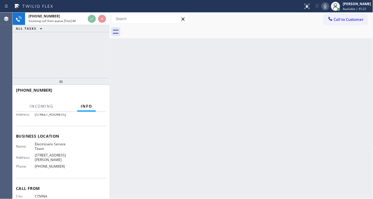
scroll to position [63, 0]
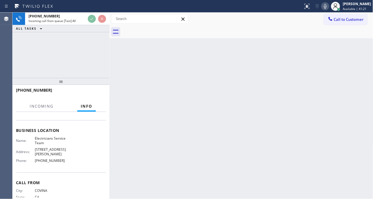
click at [46, 145] on span "Electricians Service Team" at bounding box center [52, 140] width 35 height 9
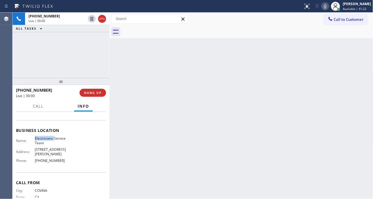
click at [46, 145] on span "Electricians Service Team" at bounding box center [52, 140] width 35 height 9
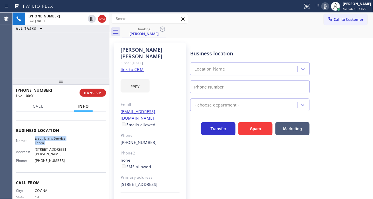
type input "[PHONE_NUMBER]"
click at [133, 66] on link "link to CRM" at bounding box center [132, 69] width 23 height 6
click at [53, 145] on span "Electricians Service Team" at bounding box center [52, 140] width 35 height 9
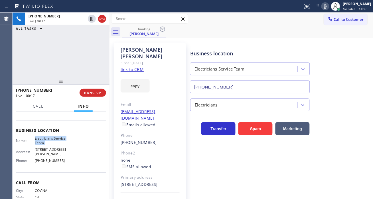
click at [53, 145] on span "Electricians Service Team" at bounding box center [52, 140] width 35 height 9
click at [58, 49] on div "[PHONE_NUMBER] Live | 00:30 ALL TASKS ALL TASKS ACTIVE TASKS TASKS IN WRAP UP" at bounding box center [61, 45] width 97 height 65
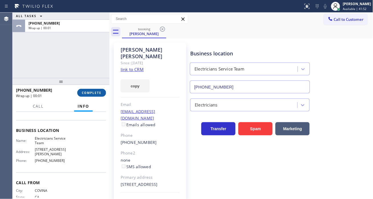
click at [93, 93] on span "COMPLETE" at bounding box center [92, 93] width 20 height 4
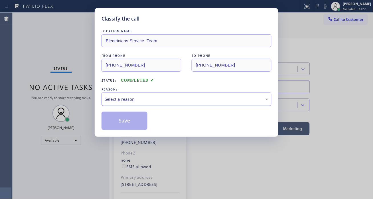
click at [167, 105] on div "Select a reason" at bounding box center [186, 98] width 170 height 13
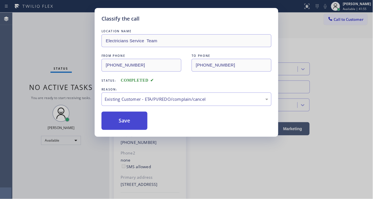
click at [145, 124] on button "Save" at bounding box center [124, 120] width 46 height 18
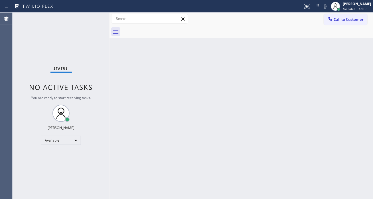
click at [90, 18] on div "Status No active tasks You are ready to start receiving tasks. [PERSON_NAME]" at bounding box center [61, 106] width 97 height 186
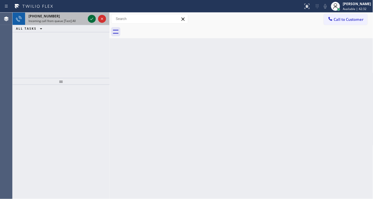
click at [92, 20] on icon at bounding box center [91, 18] width 7 height 7
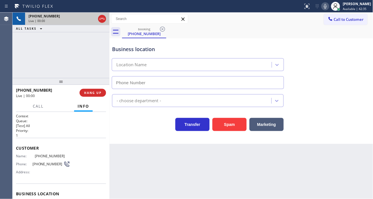
scroll to position [32, 0]
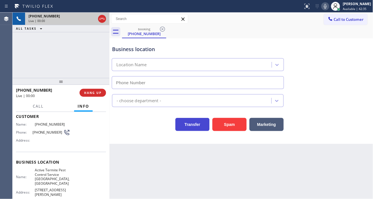
type input "[PHONE_NUMBER]"
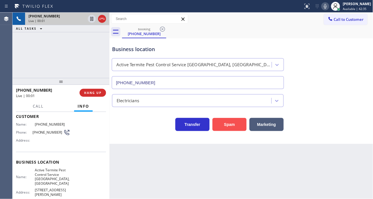
click at [227, 125] on button "Spam" at bounding box center [229, 124] width 34 height 13
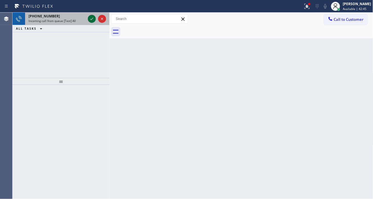
click at [92, 21] on icon at bounding box center [91, 18] width 7 height 7
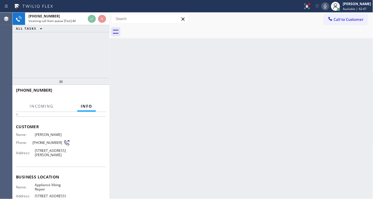
scroll to position [32, 0]
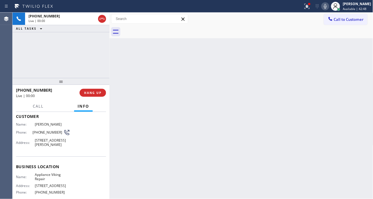
click at [47, 180] on span "Appliance Viking Repair" at bounding box center [52, 176] width 35 height 9
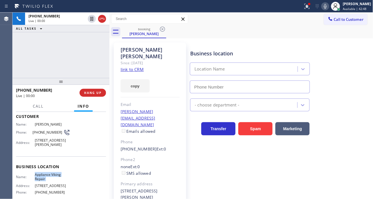
click at [47, 180] on span "Appliance Viking Repair" at bounding box center [52, 176] width 35 height 9
type input "[PHONE_NUMBER]"
click at [131, 66] on link "link to CRM" at bounding box center [132, 69] width 23 height 6
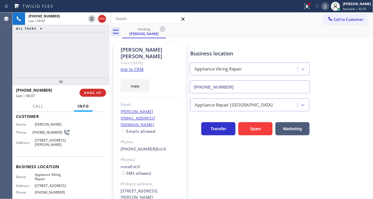
click at [66, 70] on div "[PHONE_NUMBER] Live | 00:07 ALL TASKS ALL TASKS ACTIVE TASKS TASKS IN WRAP UP" at bounding box center [61, 45] width 97 height 65
click at [63, 62] on div "[PHONE_NUMBER] Live | 00:16 ALL TASKS ALL TASKS ACTIVE TASKS TASKS IN WRAP UP" at bounding box center [61, 45] width 97 height 65
click at [95, 93] on span "HANG UP" at bounding box center [92, 93] width 17 height 4
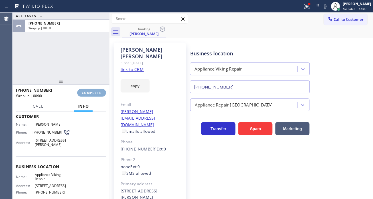
click at [95, 93] on span "COMPLETE" at bounding box center [92, 93] width 20 height 4
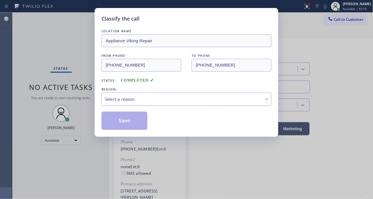
click at [143, 96] on div "Select a reason" at bounding box center [187, 99] width 164 height 7
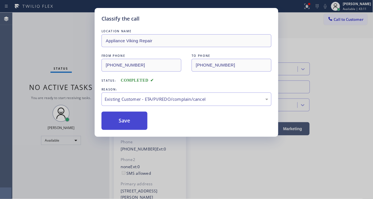
click at [140, 123] on button "Save" at bounding box center [124, 120] width 46 height 18
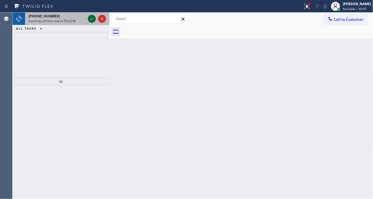
click at [91, 19] on icon at bounding box center [91, 19] width 3 height 2
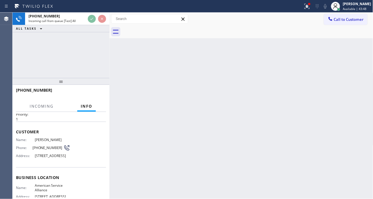
scroll to position [32, 0]
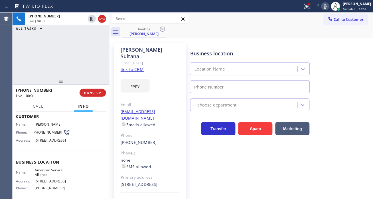
type input "[PHONE_NUMBER]"
click at [138, 60] on div "Since: [DATE]" at bounding box center [150, 63] width 59 height 7
click at [136, 66] on link "link to CRM" at bounding box center [132, 69] width 23 height 6
click at [44, 130] on span "[PHONE_NUMBER]" at bounding box center [47, 132] width 31 height 4
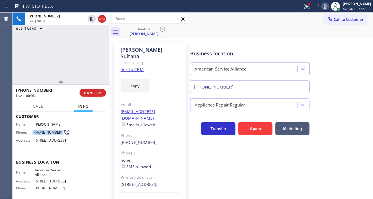
click at [44, 130] on span "[PHONE_NUMBER]" at bounding box center [47, 132] width 31 height 4
drag, startPoint x: 248, startPoint y: 48, endPoint x: 163, endPoint y: 57, distance: 85.1
click at [248, 48] on div "Business location American Service Alliance [PHONE_NUMBER]" at bounding box center [250, 68] width 122 height 49
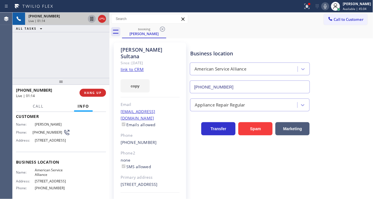
click at [91, 19] on icon at bounding box center [91, 18] width 7 height 7
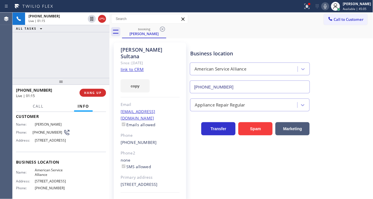
click at [328, 7] on icon at bounding box center [325, 6] width 7 height 7
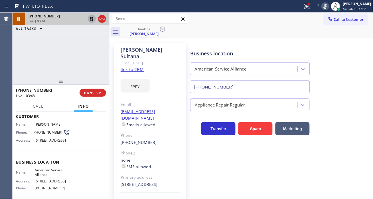
click at [89, 22] on icon at bounding box center [91, 18] width 7 height 7
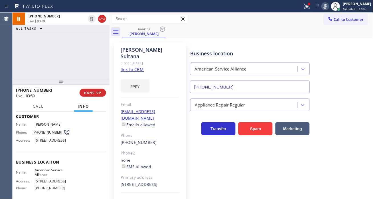
click at [327, 9] on icon at bounding box center [325, 6] width 7 height 7
click at [62, 58] on div "[PHONE_NUMBER] Live | 04:16 ALL TASKS ALL TASKS ACTIVE TASKS TASKS IN WRAP UP" at bounding box center [61, 45] width 97 height 65
click at [76, 65] on div "[PHONE_NUMBER] Live | 05:37 ALL TASKS ALL TASKS ACTIVE TASKS TASKS IN WRAP UP" at bounding box center [61, 45] width 97 height 65
click at [310, 9] on icon at bounding box center [306, 6] width 5 height 5
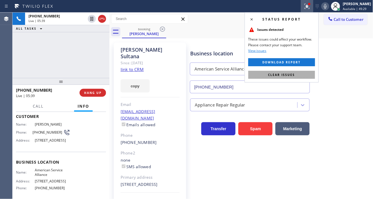
click at [303, 73] on button "Clear issues" at bounding box center [281, 75] width 67 height 8
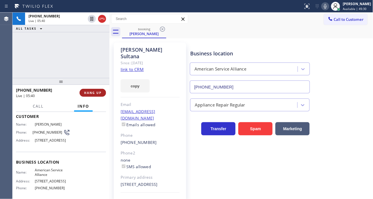
click at [96, 92] on span "HANG UP" at bounding box center [92, 93] width 17 height 4
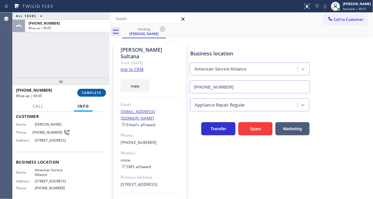
click at [96, 92] on span "COMPLETE" at bounding box center [92, 93] width 20 height 4
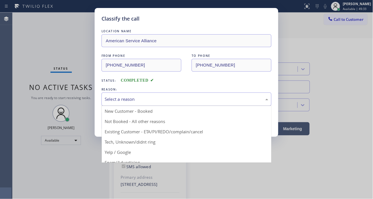
click at [168, 93] on div "Select a reason" at bounding box center [186, 98] width 170 height 13
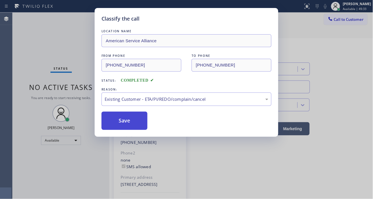
click at [144, 126] on button "Save" at bounding box center [124, 120] width 46 height 18
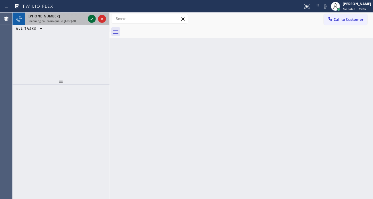
click at [90, 21] on icon at bounding box center [91, 18] width 7 height 7
click at [92, 17] on icon at bounding box center [91, 18] width 7 height 7
click at [93, 18] on icon at bounding box center [91, 19] width 3 height 2
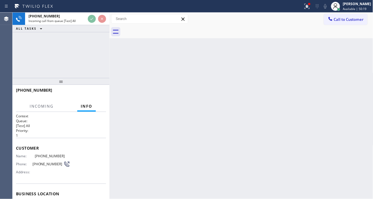
click at [174, 70] on div "Back to Dashboard Change Sender ID Customers Technicians Select a contact Outbo…" at bounding box center [241, 106] width 264 height 186
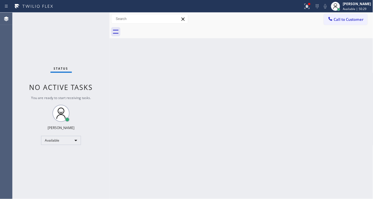
drag, startPoint x: 238, startPoint y: 103, endPoint x: 190, endPoint y: 53, distance: 69.2
click at [238, 103] on div "Back to Dashboard Change Sender ID Customers Technicians Select a contact Outbo…" at bounding box center [241, 106] width 264 height 186
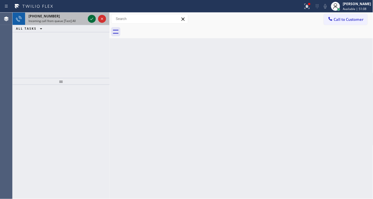
click at [89, 20] on icon at bounding box center [91, 18] width 7 height 7
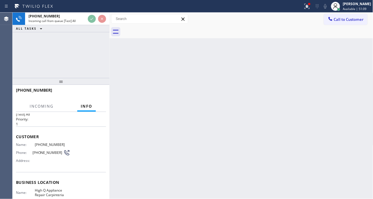
scroll to position [32, 0]
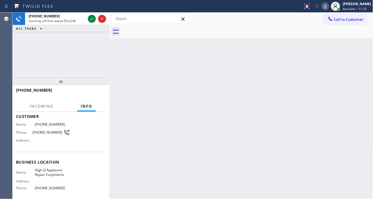
click at [55, 170] on span "High Q Appliance Repair Carpinteria" at bounding box center [52, 172] width 35 height 9
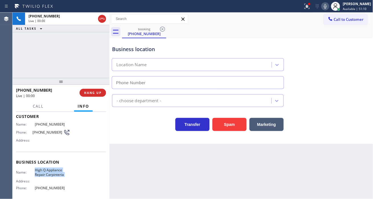
click at [55, 170] on span "High Q Appliance Repair Carpinteria" at bounding box center [52, 172] width 35 height 9
type input "[PHONE_NUMBER]"
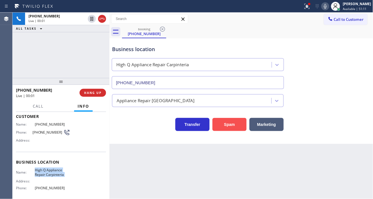
click at [241, 124] on button "Spam" at bounding box center [229, 124] width 34 height 13
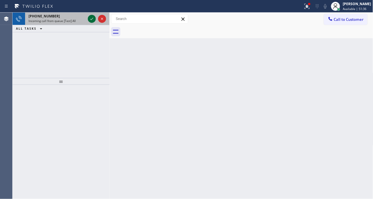
click at [91, 19] on icon at bounding box center [91, 19] width 3 height 2
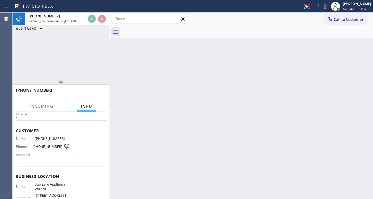
scroll to position [32, 0]
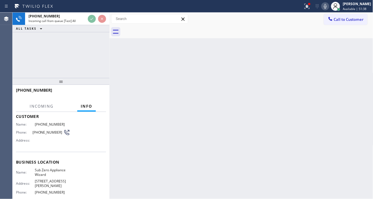
click at [48, 169] on span "Sub Zero Appliance Wizard" at bounding box center [52, 172] width 35 height 9
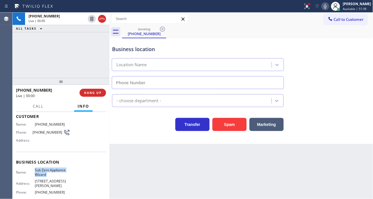
click at [48, 169] on span "Sub Zero Appliance Wizard" at bounding box center [52, 172] width 35 height 9
type input "[PHONE_NUMBER]"
click at [48, 169] on span "Sub Zero Appliance Wizard" at bounding box center [52, 172] width 35 height 9
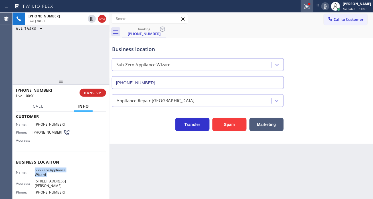
click at [308, 7] on icon at bounding box center [305, 6] width 3 height 4
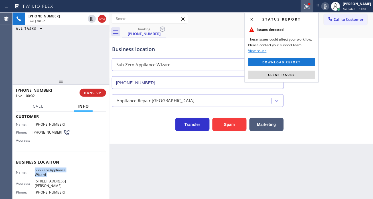
drag, startPoint x: 308, startPoint y: 76, endPoint x: 297, endPoint y: 62, distance: 18.3
click at [308, 76] on button "Clear issues" at bounding box center [281, 75] width 67 height 8
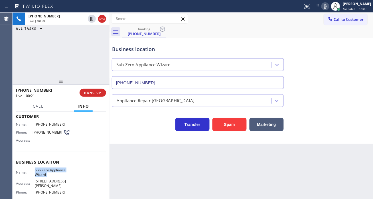
click at [346, 47] on div "Business location Sub Zero Appliance Wizard [PHONE_NUMBER]" at bounding box center [241, 63] width 261 height 52
click at [82, 56] on div "[PHONE_NUMBER] Live | 00:21 ALL TASKS ALL TASKS ACTIVE TASKS TASKS IN WRAP UP" at bounding box center [61, 45] width 97 height 65
click at [38, 108] on span "Call" at bounding box center [38, 105] width 11 height 5
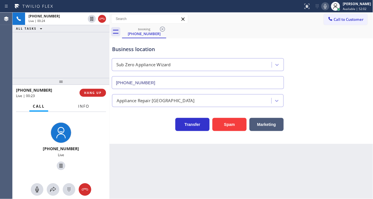
click at [81, 106] on span "Info" at bounding box center [83, 105] width 11 height 5
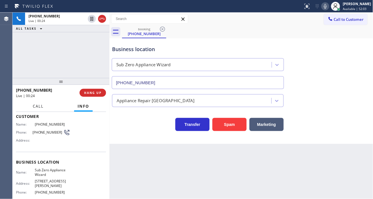
click at [43, 108] on span "Call" at bounding box center [38, 105] width 11 height 5
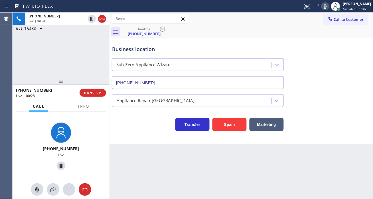
drag, startPoint x: 351, startPoint y: 65, endPoint x: 305, endPoint y: 64, distance: 45.6
click at [351, 65] on div "Business location Sub Zero Appliance Wizard [PHONE_NUMBER]" at bounding box center [241, 63] width 261 height 52
click at [113, 49] on div "Business location" at bounding box center [198, 49] width 172 height 8
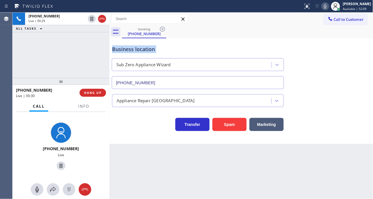
click at [113, 49] on div "Business location" at bounding box center [198, 49] width 172 height 8
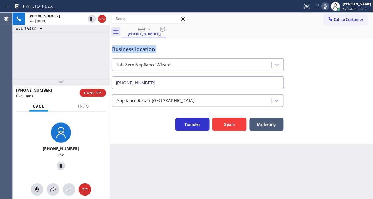
click at [113, 49] on div "Business location" at bounding box center [198, 49] width 172 height 8
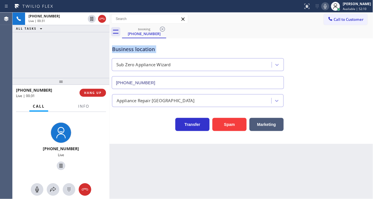
click at [113, 49] on div "Business location" at bounding box center [198, 49] width 172 height 8
click at [70, 62] on div "[PHONE_NUMBER] Live | 00:32 ALL TASKS ALL TASKS ACTIVE TASKS TASKS IN WRAP UP" at bounding box center [61, 45] width 97 height 65
click at [122, 52] on div "Business location" at bounding box center [198, 49] width 172 height 8
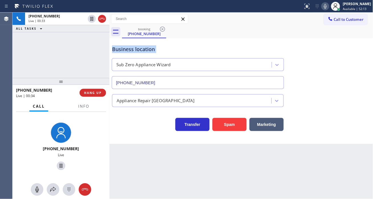
click at [112, 47] on div "Business location" at bounding box center [198, 49] width 172 height 8
click at [126, 49] on div "Business location" at bounding box center [198, 49] width 172 height 8
click at [89, 47] on div "[PHONE_NUMBER] Live | 00:34 ALL TASKS ALL TASKS ACTIVE TASKS TASKS IN WRAP UP" at bounding box center [61, 45] width 97 height 65
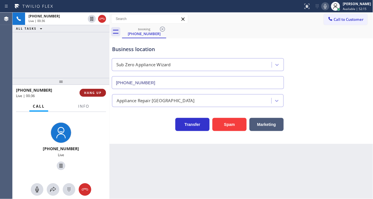
click at [96, 94] on span "HANG UP" at bounding box center [92, 93] width 17 height 4
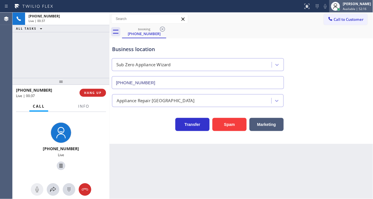
click at [353, 6] on div "[PERSON_NAME] Available | 52:16" at bounding box center [357, 6] width 31 height 10
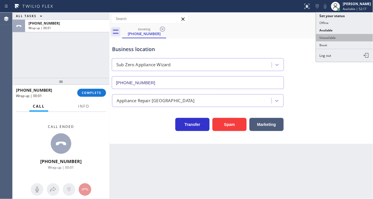
click at [340, 37] on button "Unavailable" at bounding box center [344, 37] width 57 height 7
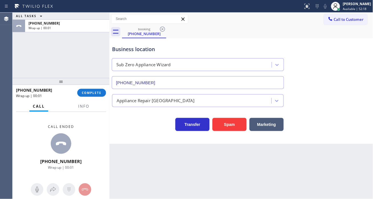
click at [89, 97] on div "[PHONE_NUMBER] Wrap up | 00:01 COMPLETE" at bounding box center [61, 92] width 90 height 15
click at [89, 93] on span "COMPLETE" at bounding box center [92, 93] width 20 height 4
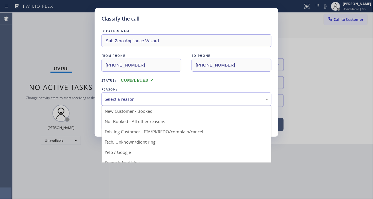
click at [154, 104] on div "Select a reason" at bounding box center [186, 98] width 170 height 13
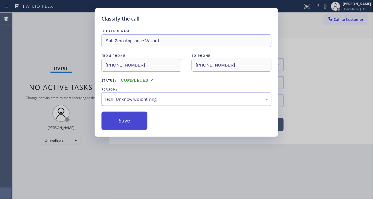
click at [132, 124] on button "Save" at bounding box center [124, 120] width 46 height 18
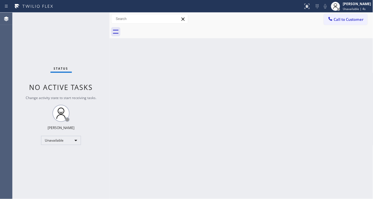
click at [361, 52] on div "Back to Dashboard Change Sender ID Customers Technicians Select a contact Outbo…" at bounding box center [241, 106] width 264 height 186
click at [347, 23] on button "Call to Customer" at bounding box center [346, 19] width 44 height 11
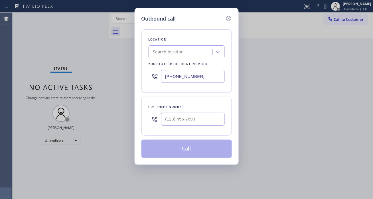
drag, startPoint x: 197, startPoint y: 110, endPoint x: 196, endPoint y: 116, distance: 6.0
click at [197, 110] on div at bounding box center [193, 119] width 64 height 19
click at [192, 118] on input "(___) ___-____" at bounding box center [193, 119] width 64 height 13
paste input "914) 629-3886"
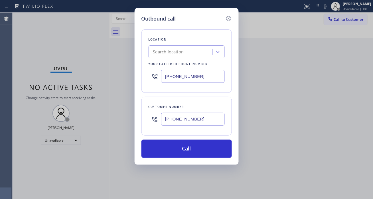
type input "[PHONE_NUMBER]"
click at [209, 76] on input "[PHONE_NUMBER]" at bounding box center [193, 76] width 64 height 13
paste input "844) 293-0467"
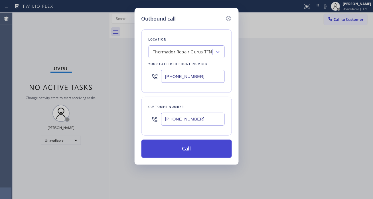
type input "[PHONE_NUMBER]"
click at [204, 149] on button "Call" at bounding box center [186, 148] width 90 height 18
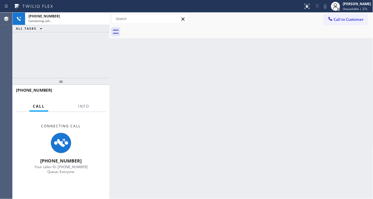
click at [359, 64] on div "Back to Dashboard Change Sender ID Customers Technicians Select a contact Outbo…" at bounding box center [241, 106] width 264 height 186
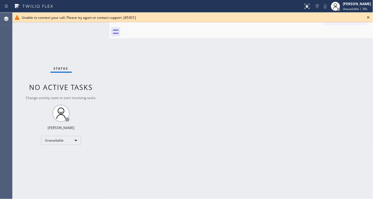
click at [366, 17] on icon at bounding box center [368, 17] width 7 height 7
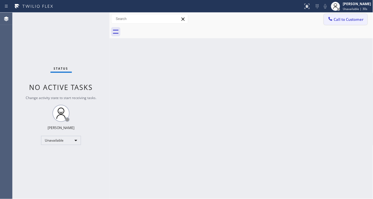
click at [336, 21] on span "Call to Customer" at bounding box center [349, 19] width 30 height 5
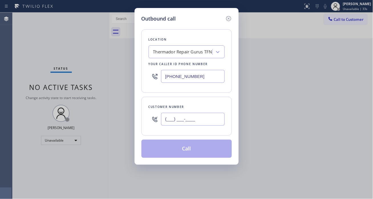
click at [201, 120] on input "(___) ___-____" at bounding box center [193, 119] width 64 height 13
paste input "914) 629-3886"
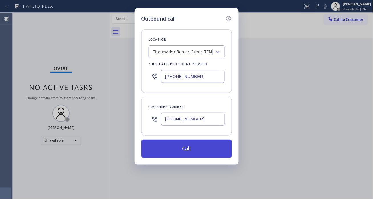
click at [190, 150] on button "Call" at bounding box center [186, 148] width 90 height 18
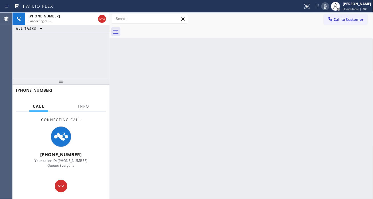
click at [363, 67] on div "Back to Dashboard Change Sender ID Customers Technicians Select a contact Outbo…" at bounding box center [241, 106] width 264 height 186
click at [84, 106] on span "Info" at bounding box center [83, 105] width 11 height 5
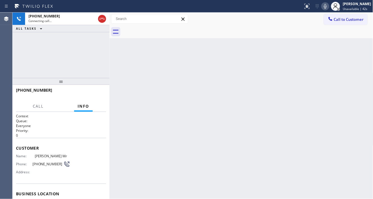
click at [83, 60] on div "[PHONE_NUMBER] Connecting call… ALL TASKS ALL TASKS ACTIVE TASKS TASKS IN WRAP …" at bounding box center [61, 45] width 97 height 65
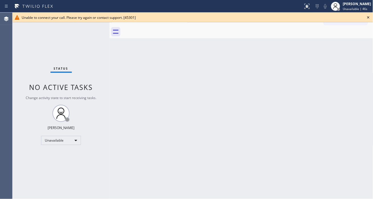
click at [368, 17] on icon at bounding box center [368, 17] width 7 height 7
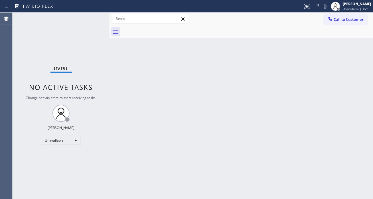
click at [367, 71] on div "Back to Dashboard Change Sender ID Customers Technicians Select a contact Outbo…" at bounding box center [241, 106] width 264 height 186
click at [340, 18] on span "Call to Customer" at bounding box center [349, 19] width 30 height 5
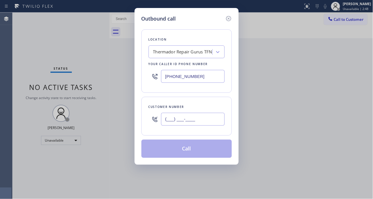
click at [188, 119] on input "(___) ___-____" at bounding box center [193, 119] width 64 height 13
paste input "914) 629-3886"
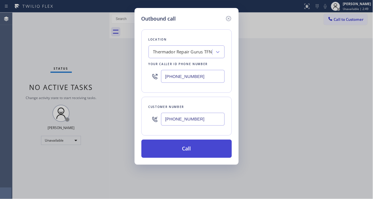
type input "[PHONE_NUMBER]"
click at [198, 148] on button "Call" at bounding box center [186, 148] width 90 height 18
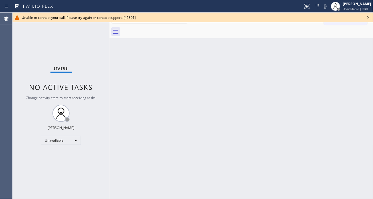
click at [366, 19] on icon at bounding box center [368, 17] width 7 height 7
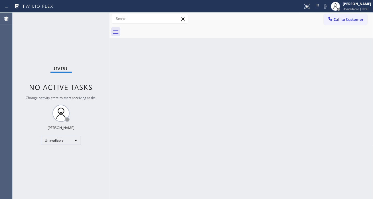
click at [358, 71] on div "Back to Dashboard Change Sender ID Customers Technicians Select a contact Outbo…" at bounding box center [241, 106] width 264 height 186
click at [335, 13] on div "Call to Customer Outbound call Location Thermador Repair Gurus TFN Your caller …" at bounding box center [241, 19] width 264 height 13
click at [339, 9] on icon at bounding box center [335, 6] width 7 height 7
click at [361, 35] on div at bounding box center [247, 31] width 251 height 13
click at [353, 98] on div "Back to Dashboard Change Sender ID Customers Technicians Select a contact Outbo…" at bounding box center [241, 106] width 264 height 186
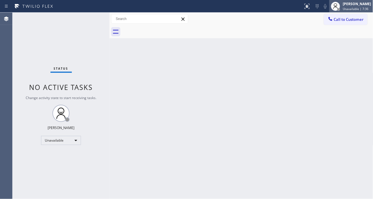
click at [340, 10] on div at bounding box center [338, 9] width 3 height 3
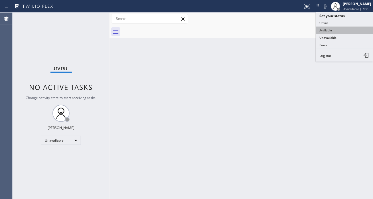
click at [340, 29] on button "Available" at bounding box center [344, 30] width 57 height 7
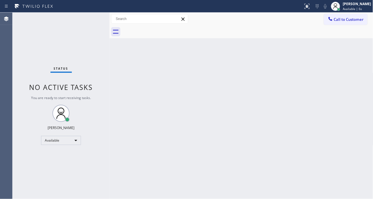
click at [367, 34] on div at bounding box center [247, 31] width 251 height 13
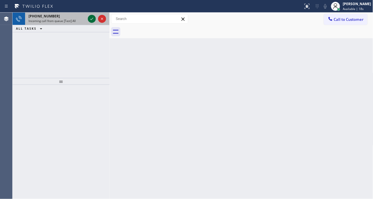
click at [92, 20] on icon at bounding box center [91, 18] width 7 height 7
click at [92, 21] on icon at bounding box center [91, 18] width 7 height 7
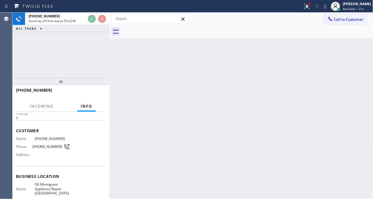
scroll to position [63, 0]
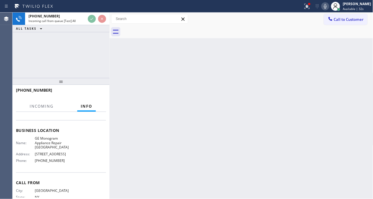
click at [52, 145] on span "GE Monogram Appliance Repair [GEOGRAPHIC_DATA]" at bounding box center [52, 142] width 35 height 13
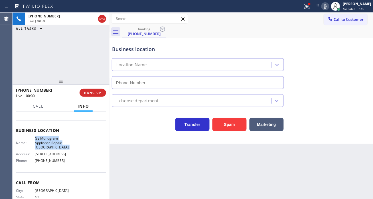
click at [52, 145] on span "GE Monogram Appliance Repair [GEOGRAPHIC_DATA]" at bounding box center [52, 142] width 35 height 13
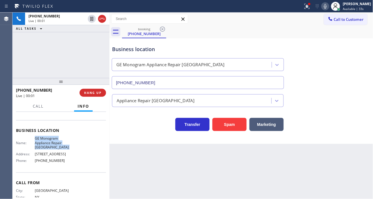
type input "[PHONE_NUMBER]"
click at [52, 145] on span "GE Monogram Appliance Repair [GEOGRAPHIC_DATA]" at bounding box center [52, 142] width 35 height 13
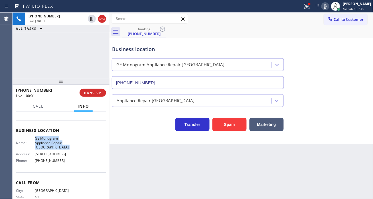
click at [52, 145] on span "GE Monogram Appliance Repair [GEOGRAPHIC_DATA]" at bounding box center [52, 142] width 35 height 13
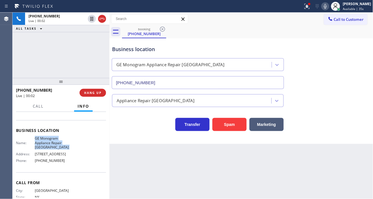
click at [52, 145] on span "GE Monogram Appliance Repair [GEOGRAPHIC_DATA]" at bounding box center [52, 142] width 35 height 13
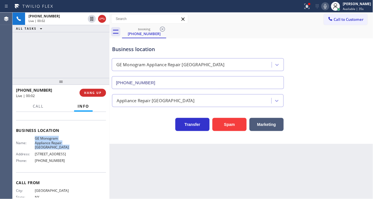
click at [52, 145] on span "GE Monogram Appliance Repair [GEOGRAPHIC_DATA]" at bounding box center [52, 142] width 35 height 13
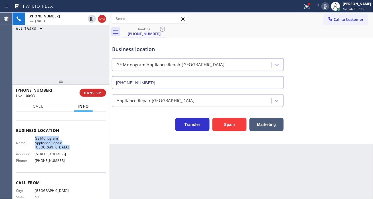
click at [52, 145] on span "GE Monogram Appliance Repair [GEOGRAPHIC_DATA]" at bounding box center [52, 142] width 35 height 13
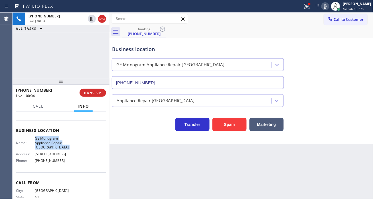
click at [52, 145] on span "GE Monogram Appliance Repair [GEOGRAPHIC_DATA]" at bounding box center [52, 142] width 35 height 13
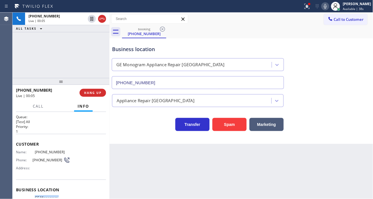
scroll to position [0, 0]
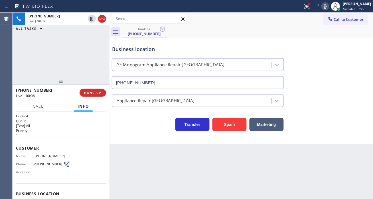
click at [42, 156] on span "[PHONE_NUMBER]" at bounding box center [52, 156] width 35 height 4
click at [66, 55] on div "[PHONE_NUMBER] Live | 00:07 ALL TASKS ALL TASKS ACTIVE TASKS TASKS IN WRAP UP" at bounding box center [61, 45] width 97 height 65
click at [153, 52] on div "Business location" at bounding box center [198, 49] width 172 height 8
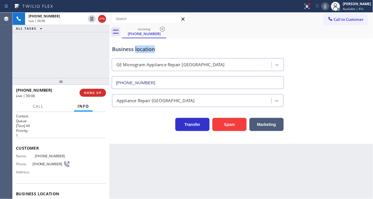
click at [153, 52] on div "Business location" at bounding box center [198, 49] width 172 height 8
click at [51, 154] on span "[PHONE_NUMBER]" at bounding box center [52, 156] width 35 height 4
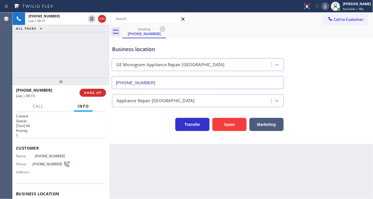
drag, startPoint x: 158, startPoint y: 166, endPoint x: 138, endPoint y: 166, distance: 20.5
click at [158, 166] on div "Back to Dashboard Change Sender ID Customers Technicians Select a contact Outbo…" at bounding box center [241, 106] width 264 height 186
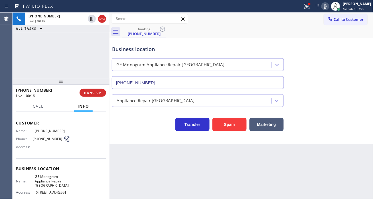
scroll to position [63, 0]
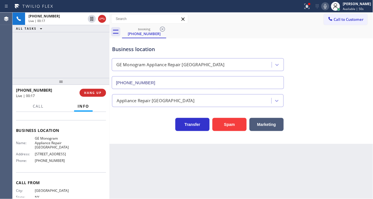
click at [43, 144] on span "GE Monogram Appliance Repair [GEOGRAPHIC_DATA]" at bounding box center [52, 142] width 35 height 13
click at [145, 162] on div "Back to Dashboard Change Sender ID Customers Technicians Select a contact Outbo…" at bounding box center [241, 106] width 264 height 186
click at [56, 161] on span "[PHONE_NUMBER]" at bounding box center [52, 160] width 35 height 4
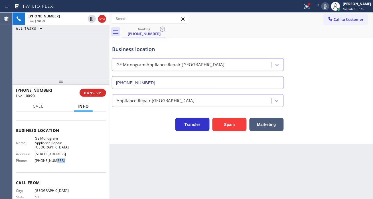
click at [56, 161] on span "[PHONE_NUMBER]" at bounding box center [52, 160] width 35 height 4
click at [56, 49] on div "[PHONE_NUMBER] Live | 01:12 ALL TASKS ALL TASKS ACTIVE TASKS TASKS IN WRAP UP" at bounding box center [61, 45] width 97 height 65
drag, startPoint x: 307, startPoint y: 6, endPoint x: 310, endPoint y: 22, distance: 16.3
click at [307, 6] on div at bounding box center [307, 6] width 13 height 7
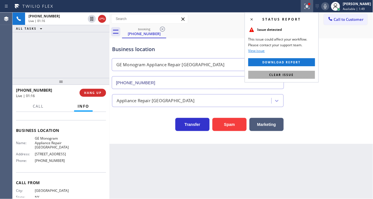
click at [310, 76] on button "Clear issue" at bounding box center [281, 75] width 67 height 8
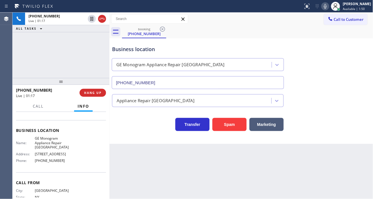
click at [77, 56] on div "[PHONE_NUMBER] Live | 01:17 ALL TASKS ALL TASKS ACTIVE TASKS TASKS IN WRAP UP" at bounding box center [61, 45] width 97 height 65
click at [97, 93] on span "HANG UP" at bounding box center [92, 93] width 17 height 4
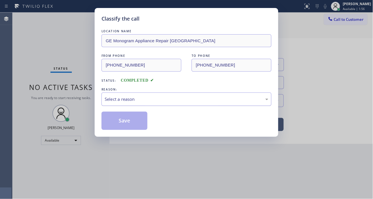
click at [132, 95] on div "Select a reason" at bounding box center [186, 98] width 170 height 13
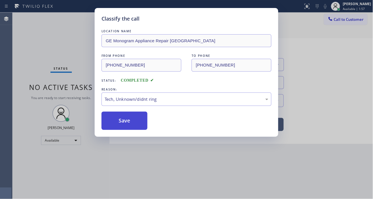
click at [138, 119] on button "Save" at bounding box center [124, 120] width 46 height 18
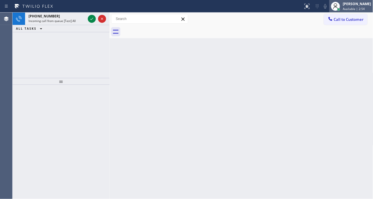
click at [357, 6] on div "[PERSON_NAME]" at bounding box center [357, 3] width 28 height 5
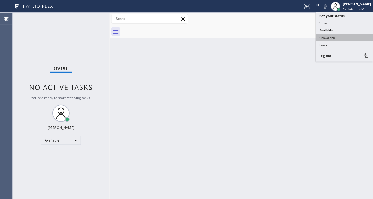
click at [344, 38] on button "Unavailable" at bounding box center [344, 37] width 57 height 7
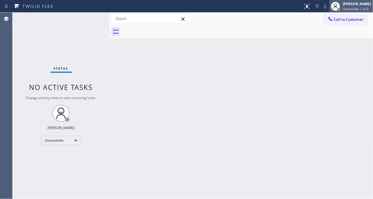
click at [346, 7] on div "[PERSON_NAME] Unavailable | 2:23" at bounding box center [357, 6] width 31 height 10
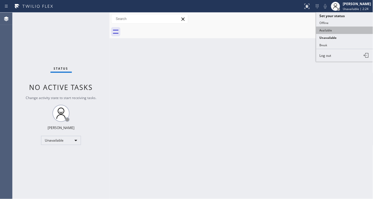
click at [335, 30] on button "Available" at bounding box center [344, 30] width 57 height 7
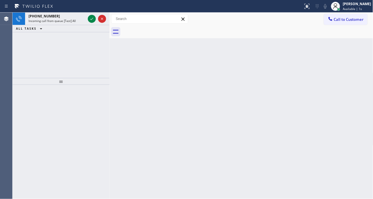
drag, startPoint x: 364, startPoint y: 66, endPoint x: 360, endPoint y: 65, distance: 3.7
click at [364, 66] on div "Back to Dashboard Change Sender ID Customers Technicians Select a contact Outbo…" at bounding box center [241, 106] width 264 height 186
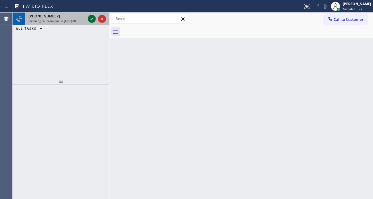
click at [91, 22] on button at bounding box center [92, 19] width 8 height 8
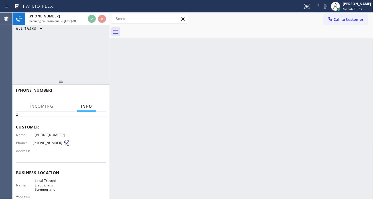
scroll to position [32, 0]
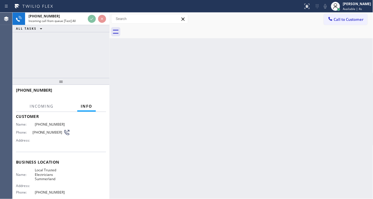
click at [42, 174] on span "Local Trusted Electricians Summerland" at bounding box center [52, 174] width 35 height 13
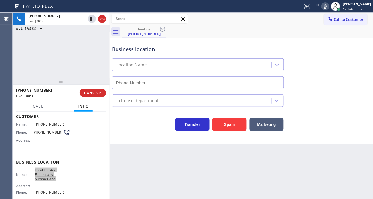
type input "[PHONE_NUMBER]"
click at [355, 68] on div "Business location Local Trusted Electricians Summerland [PHONE_NUMBER]" at bounding box center [241, 63] width 261 height 52
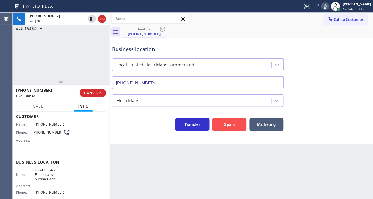
click at [235, 127] on button "Spam" at bounding box center [229, 124] width 34 height 13
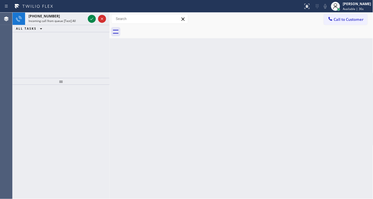
drag, startPoint x: 344, startPoint y: 58, endPoint x: 340, endPoint y: 58, distance: 4.0
click at [344, 58] on div "Back to Dashboard Change Sender ID Customers Technicians Select a contact Outbo…" at bounding box center [241, 106] width 264 height 186
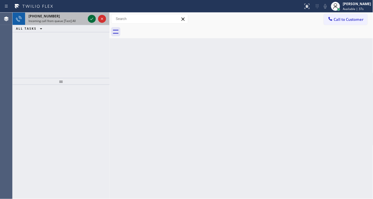
click at [88, 20] on div at bounding box center [92, 18] width 8 height 7
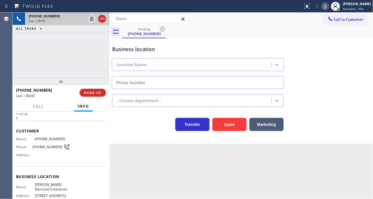
scroll to position [32, 0]
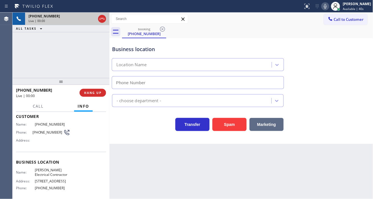
type input "[PHONE_NUMBER]"
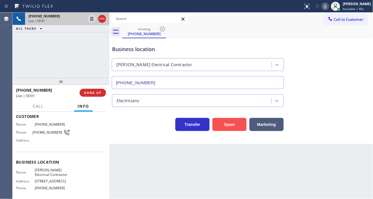
click at [237, 124] on button "Spam" at bounding box center [229, 124] width 34 height 13
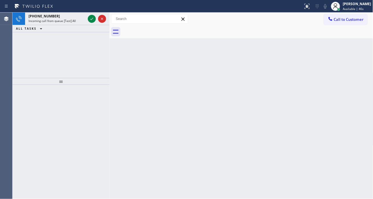
drag, startPoint x: 213, startPoint y: 58, endPoint x: 181, endPoint y: 58, distance: 31.9
click at [213, 58] on div "Back to Dashboard Change Sender ID Customers Technicians Select a contact Outbo…" at bounding box center [241, 106] width 264 height 186
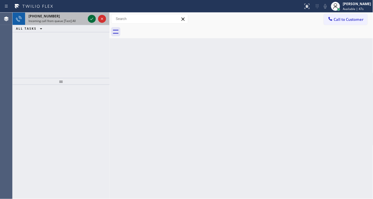
click at [88, 21] on icon at bounding box center [91, 18] width 7 height 7
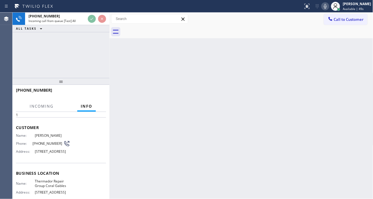
scroll to position [32, 0]
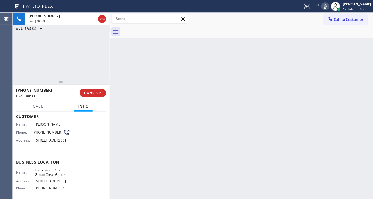
click at [54, 176] on span "Thermador Repair Group Coral Gables" at bounding box center [52, 172] width 35 height 9
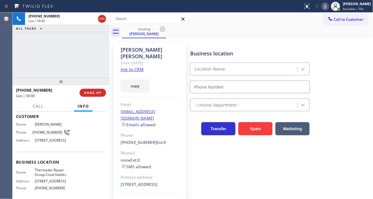
click at [54, 176] on span "Thermador Repair Group Coral Gables" at bounding box center [52, 172] width 35 height 9
type input "[PHONE_NUMBER]"
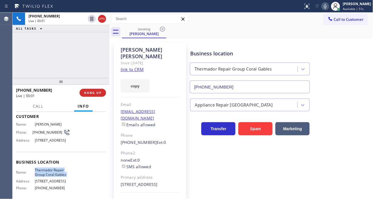
click at [54, 176] on span "Thermador Repair Group Coral Gables" at bounding box center [52, 172] width 35 height 9
click at [135, 66] on link "link to CRM" at bounding box center [132, 69] width 23 height 6
click at [227, 36] on div "booking [PERSON_NAME]" at bounding box center [247, 31] width 251 height 13
click at [64, 45] on div "[PHONE_NUMBER] Live | 00:31 ALL TASKS ALL TASKS ACTIVE TASKS TASKS IN WRAP UP" at bounding box center [61, 45] width 97 height 65
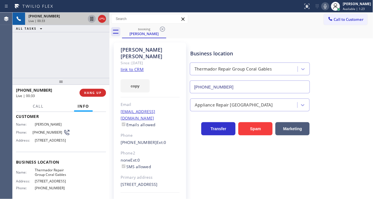
click at [89, 20] on icon at bounding box center [91, 18] width 7 height 7
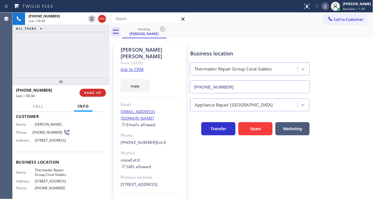
click at [327, 6] on icon at bounding box center [325, 6] width 3 height 5
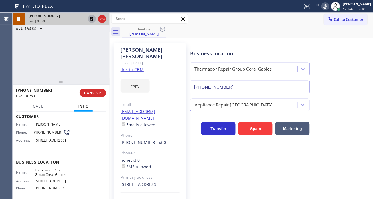
click at [91, 19] on icon at bounding box center [91, 18] width 7 height 7
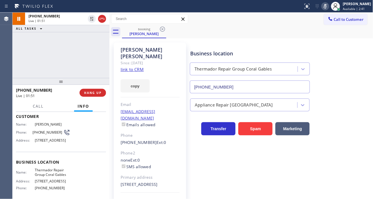
click at [327, 7] on rect at bounding box center [325, 6] width 4 height 4
drag, startPoint x: 346, startPoint y: 57, endPoint x: 137, endPoint y: 45, distance: 208.7
click at [346, 57] on div "Business location Thermador Repair Group Coral Gables [PHONE_NUMBER]" at bounding box center [280, 68] width 182 height 52
click at [329, 8] on icon at bounding box center [325, 6] width 7 height 7
drag, startPoint x: 366, startPoint y: 96, endPoint x: 135, endPoint y: 92, distance: 231.2
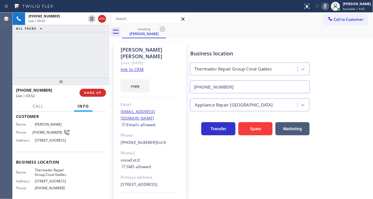
click at [366, 96] on div "Appliance Repair [GEOGRAPHIC_DATA]" at bounding box center [280, 103] width 182 height 15
click at [39, 109] on button "Call" at bounding box center [38, 106] width 18 height 11
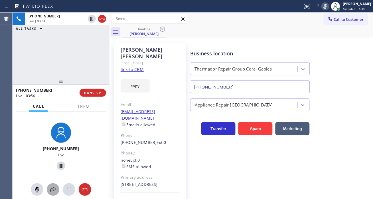
click at [54, 191] on icon at bounding box center [53, 189] width 7 height 7
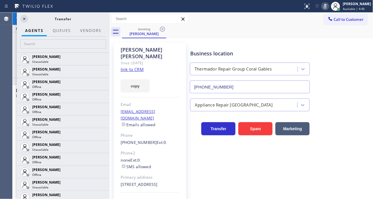
drag, startPoint x: 110, startPoint y: 39, endPoint x: 126, endPoint y: 42, distance: 16.4
click at [109, 42] on div at bounding box center [109, 106] width 0 height 186
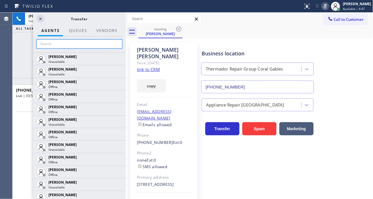
click at [113, 42] on input "text" at bounding box center [79, 43] width 86 height 9
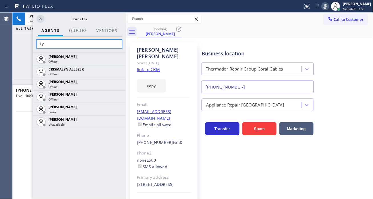
type input "L"
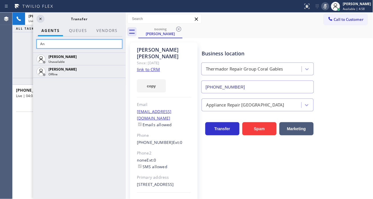
type input "A"
type input "lyka"
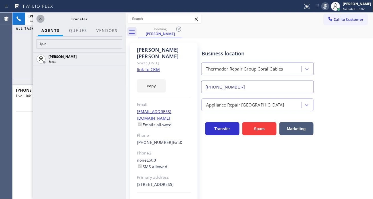
click at [42, 20] on icon at bounding box center [40, 18] width 7 height 7
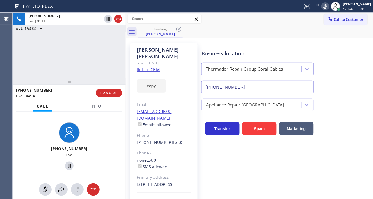
click at [354, 69] on div "Business location Thermador Repair Group Coral Gables [PHONE_NUMBER]" at bounding box center [285, 68] width 171 height 52
click at [358, 56] on div "Business location Thermador Repair Group Coral Gables [PHONE_NUMBER]" at bounding box center [285, 68] width 171 height 52
click at [348, 60] on div "Business location Thermador Repair Group Coral Gables [PHONE_NUMBER]" at bounding box center [285, 68] width 171 height 52
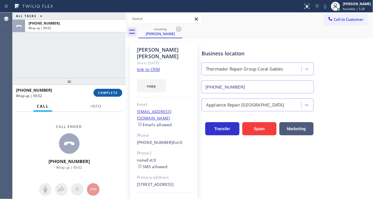
click at [103, 93] on span "COMPLETE" at bounding box center [108, 93] width 20 height 4
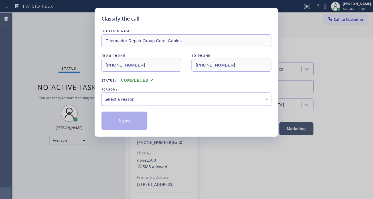
click at [156, 95] on div "Select a reason" at bounding box center [186, 98] width 170 height 13
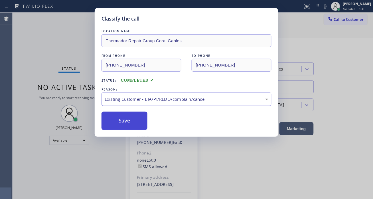
click at [143, 125] on button "Save" at bounding box center [124, 120] width 46 height 18
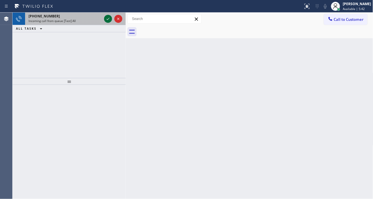
click at [105, 19] on icon at bounding box center [108, 18] width 7 height 7
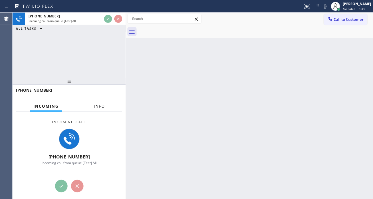
click at [98, 105] on span "Info" at bounding box center [99, 105] width 11 height 5
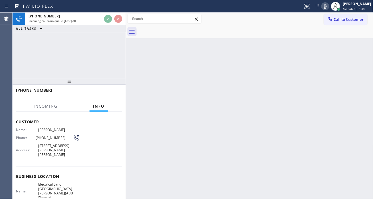
scroll to position [32, 0]
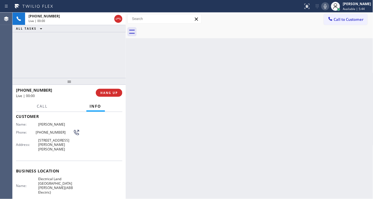
click at [50, 179] on span "Electrical Land [GEOGRAPHIC_DATA][PERSON_NAME](ABB Electric)" at bounding box center [59, 185] width 42 height 18
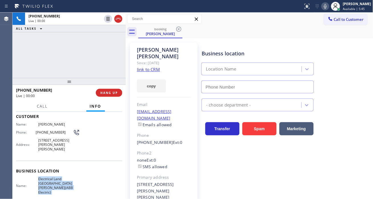
click at [50, 179] on span "Electrical Land [GEOGRAPHIC_DATA][PERSON_NAME](ABB Electric)" at bounding box center [59, 185] width 42 height 18
type input "[PHONE_NUMBER]"
click at [50, 179] on span "Electrical Land [GEOGRAPHIC_DATA][PERSON_NAME](ABB Electric)" at bounding box center [59, 185] width 42 height 18
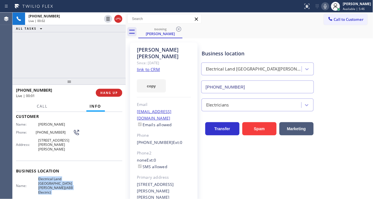
click at [158, 66] on link "link to CRM" at bounding box center [148, 69] width 23 height 6
click at [42, 135] on div "Name: [PERSON_NAME] Phone: [PHONE_NUMBER] Address: [STREET_ADDRESS][PERSON_NAME…" at bounding box center [48, 137] width 64 height 31
drag, startPoint x: 235, startPoint y: 22, endPoint x: 159, endPoint y: 17, distance: 76.2
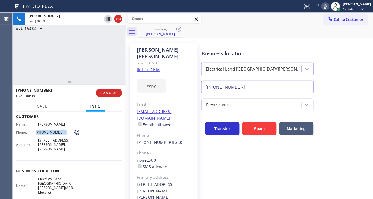
click at [235, 22] on div "Call to Customer Outbound call Location Thermador Repair Gurus TFN Your caller …" at bounding box center [249, 19] width 247 height 10
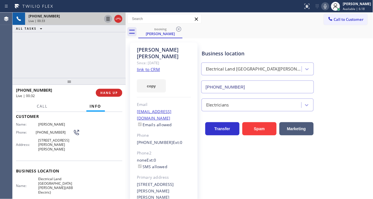
click at [106, 20] on icon at bounding box center [108, 18] width 7 height 7
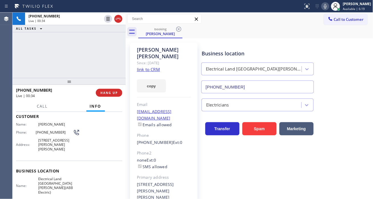
click at [328, 3] on icon at bounding box center [325, 6] width 7 height 7
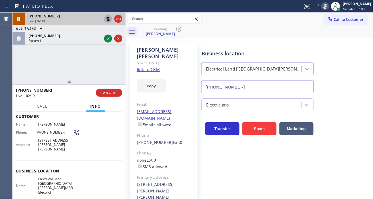
click at [107, 19] on icon at bounding box center [108, 18] width 7 height 7
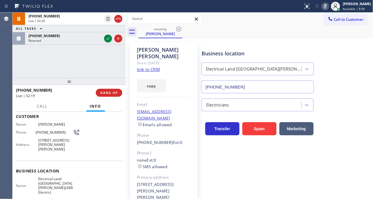
click at [329, 9] on icon at bounding box center [325, 6] width 7 height 7
click at [358, 51] on div "Business location Electrical Land [GEOGRAPHIC_DATA][PERSON_NAME](ABB Electric) …" at bounding box center [285, 68] width 171 height 52
drag, startPoint x: 333, startPoint y: 7, endPoint x: 324, endPoint y: 9, distance: 9.2
click at [329, 7] on icon at bounding box center [325, 6] width 7 height 7
drag, startPoint x: 351, startPoint y: 76, endPoint x: 298, endPoint y: 51, distance: 58.5
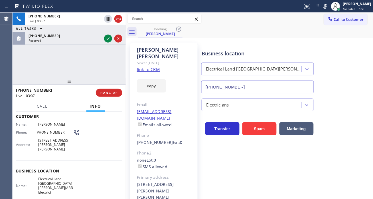
click at [351, 76] on div "Business location Electrical Land [GEOGRAPHIC_DATA][PERSON_NAME](ABB Electric) …" at bounding box center [285, 68] width 171 height 52
click at [327, 7] on rect at bounding box center [325, 6] width 4 height 4
click at [37, 107] on span "Call" at bounding box center [42, 105] width 11 height 5
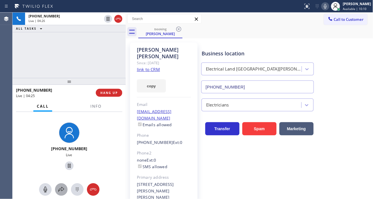
click at [57, 190] on div at bounding box center [61, 189] width 13 height 7
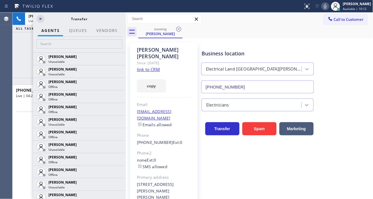
drag, startPoint x: 126, startPoint y: 34, endPoint x: 131, endPoint y: 38, distance: 6.8
click at [126, 35] on div at bounding box center [126, 106] width 0 height 186
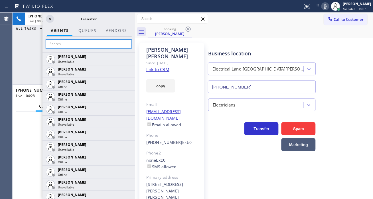
click at [120, 41] on input "text" at bounding box center [89, 43] width 86 height 9
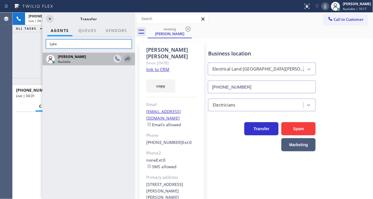
type input "Lyka"
click at [124, 60] on icon at bounding box center [127, 58] width 7 height 7
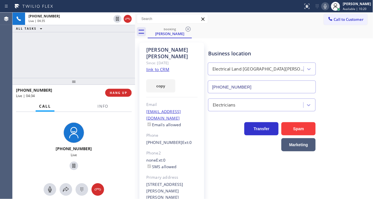
click at [357, 58] on div "Business location Electrical Land [GEOGRAPHIC_DATA][PERSON_NAME](ABB Electric) …" at bounding box center [289, 68] width 164 height 52
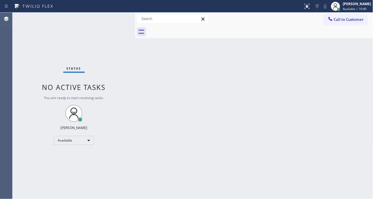
click at [358, 38] on div "Back to Dashboard Change Sender ID Customers Technicians Select a contact Outbo…" at bounding box center [254, 106] width 238 height 186
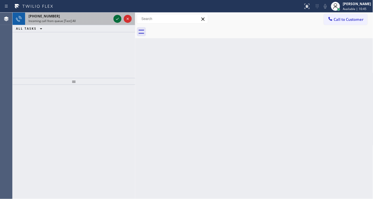
click at [118, 20] on icon at bounding box center [117, 18] width 7 height 7
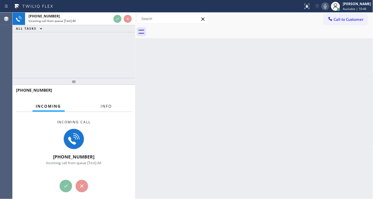
click at [110, 104] on span "Info" at bounding box center [106, 105] width 11 height 5
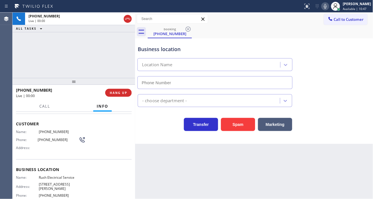
type input "[PHONE_NUMBER]"
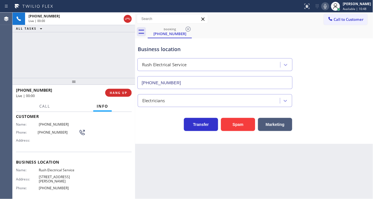
click at [60, 173] on div "Name: Rush Electrical Service Address: [STREET_ADDRESS][PERSON_NAME] Phone: [PH…" at bounding box center [49, 180] width 66 height 25
click at [60, 171] on span "Rush Electrical Service" at bounding box center [60, 170] width 43 height 4
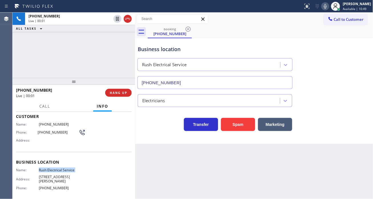
click at [60, 171] on span "Rush Electrical Service" at bounding box center [60, 170] width 43 height 4
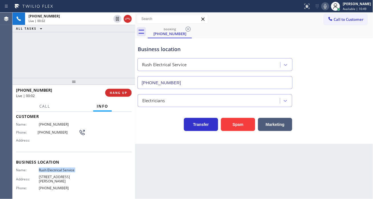
click at [60, 171] on span "Rush Electrical Service" at bounding box center [60, 170] width 43 height 4
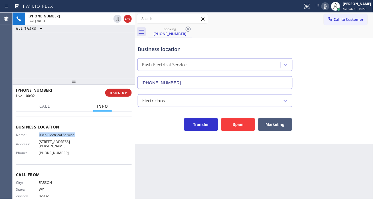
scroll to position [72, 0]
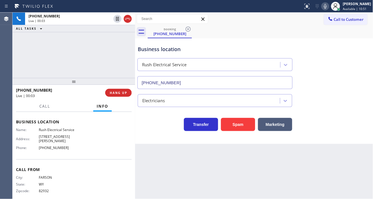
click at [59, 145] on span "[PHONE_NUMBER]" at bounding box center [60, 147] width 43 height 4
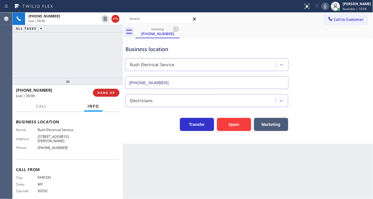
drag, startPoint x: 133, startPoint y: 38, endPoint x: 121, endPoint y: 38, distance: 12.3
click at [123, 38] on div at bounding box center [123, 106] width 0 height 186
click at [191, 52] on div "Business location" at bounding box center [206, 49] width 163 height 8
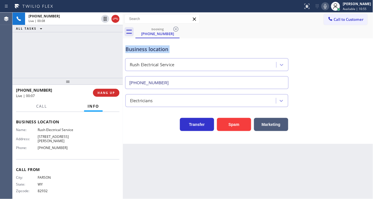
click at [191, 52] on div "Business location" at bounding box center [206, 49] width 163 height 8
click at [116, 95] on button "HANG UP" at bounding box center [106, 93] width 27 height 8
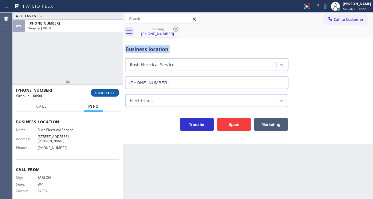
click at [116, 95] on button "COMPLETE" at bounding box center [105, 93] width 29 height 8
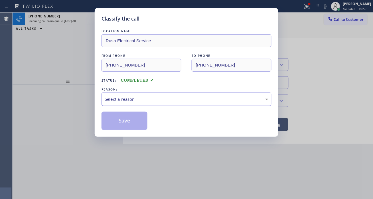
click at [175, 97] on div "Select a reason" at bounding box center [187, 99] width 164 height 7
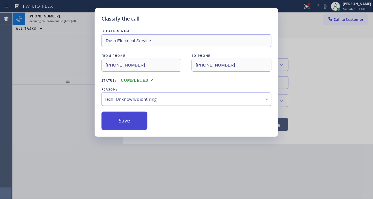
click at [136, 123] on button "Save" at bounding box center [124, 120] width 46 height 18
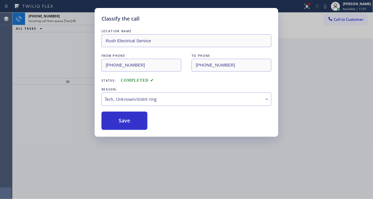
click at [84, 39] on div "Classify the call LOCATION NAME Rush Electrical Service FROM PHONE [PHONE_NUMBE…" at bounding box center [186, 99] width 373 height 199
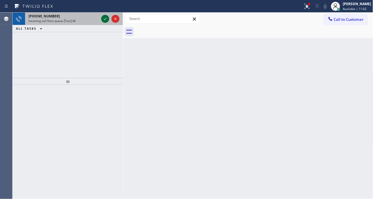
click at [102, 19] on icon at bounding box center [105, 18] width 7 height 7
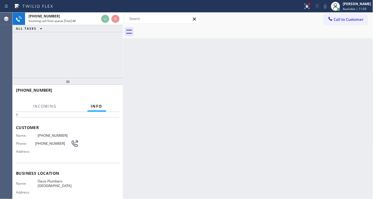
scroll to position [32, 0]
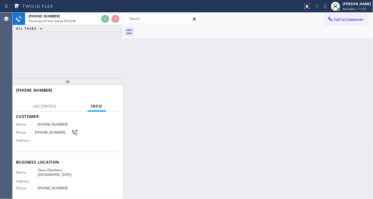
click at [95, 50] on div "[PHONE_NUMBER] Incoming call from queue [Test] All ALL TASKS ALL TASKS ACTIVE T…" at bounding box center [68, 45] width 110 height 65
click at [55, 171] on span "Oasis Plumbers [GEOGRAPHIC_DATA]" at bounding box center [58, 172] width 40 height 9
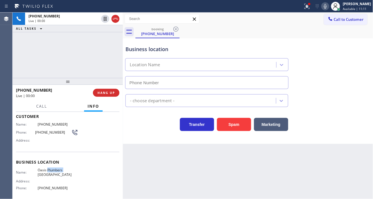
click at [55, 171] on span "Oasis Plumbers [GEOGRAPHIC_DATA]" at bounding box center [58, 172] width 40 height 9
type input "[PHONE_NUMBER]"
click at [55, 171] on span "Oasis Plumbers [GEOGRAPHIC_DATA]" at bounding box center [58, 172] width 40 height 9
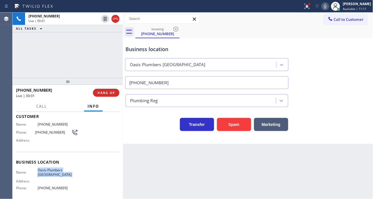
click at [55, 171] on span "Oasis Plumbers [GEOGRAPHIC_DATA]" at bounding box center [58, 172] width 40 height 9
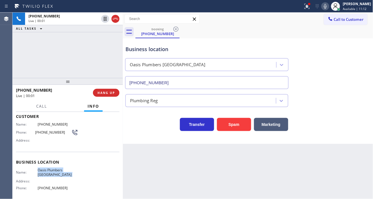
click at [55, 171] on span "Oasis Plumbers [GEOGRAPHIC_DATA]" at bounding box center [58, 172] width 40 height 9
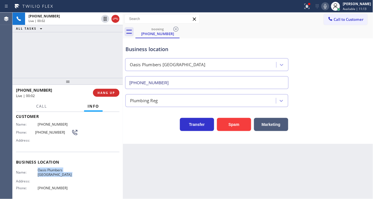
click at [55, 171] on span "Oasis Plumbers [GEOGRAPHIC_DATA]" at bounding box center [58, 172] width 40 height 9
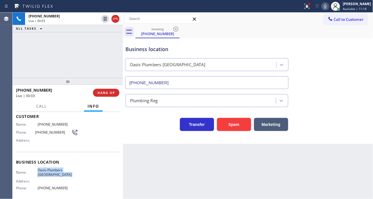
click at [55, 171] on span "Oasis Plumbers [GEOGRAPHIC_DATA]" at bounding box center [58, 172] width 40 height 9
click at [355, 95] on div "Plumbing Reg" at bounding box center [247, 99] width 247 height 15
click at [48, 124] on span "[PHONE_NUMBER]" at bounding box center [58, 124] width 40 height 4
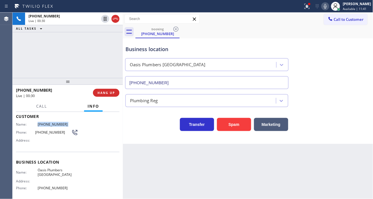
click at [113, 141] on div "Name: [PHONE_NUMBER] Phone: [PHONE_NUMBER] Address:" at bounding box center [67, 133] width 103 height 23
click at [52, 172] on span "Oasis Plumbers [GEOGRAPHIC_DATA]" at bounding box center [58, 172] width 40 height 9
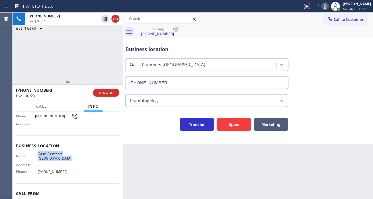
scroll to position [63, 0]
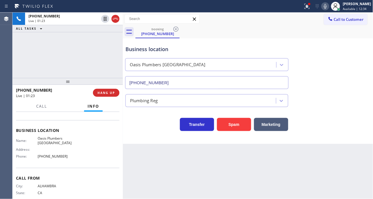
click at [54, 154] on span "[PHONE_NUMBER]" at bounding box center [58, 156] width 40 height 4
drag, startPoint x: 159, startPoint y: 166, endPoint x: 172, endPoint y: 188, distance: 25.9
click at [159, 166] on div "Back to Dashboard Change Sender ID Customers Technicians Select a contact Outbo…" at bounding box center [248, 106] width 250 height 186
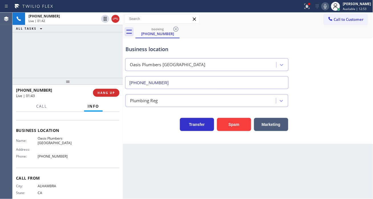
click at [346, 68] on div "Business location [GEOGRAPHIC_DATA] [PHONE_NUMBER]" at bounding box center [247, 63] width 247 height 52
click at [308, 7] on icon at bounding box center [305, 6] width 3 height 4
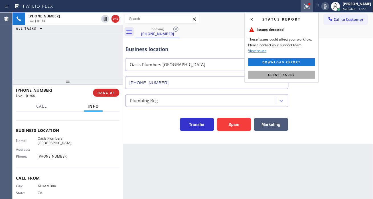
click at [301, 76] on button "Clear issues" at bounding box center [281, 75] width 67 height 8
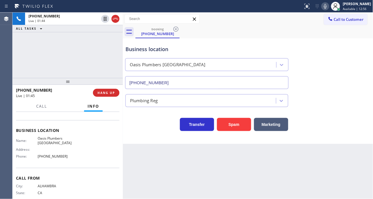
click at [144, 49] on div "Business location" at bounding box center [206, 49] width 163 height 8
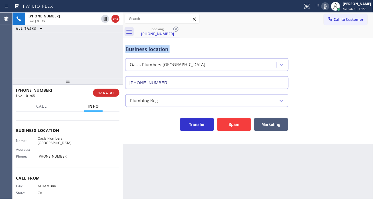
click at [144, 49] on div "Business location" at bounding box center [206, 49] width 163 height 8
click at [201, 48] on div "Business location" at bounding box center [206, 49] width 163 height 8
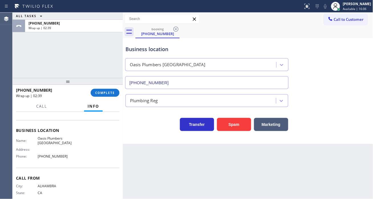
click at [351, 70] on div "Business location [GEOGRAPHIC_DATA] [PHONE_NUMBER]" at bounding box center [247, 63] width 247 height 52
click at [109, 92] on span "COMPLETE" at bounding box center [105, 93] width 20 height 4
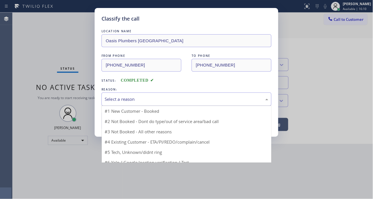
click at [166, 100] on div "Select a reason" at bounding box center [187, 99] width 164 height 7
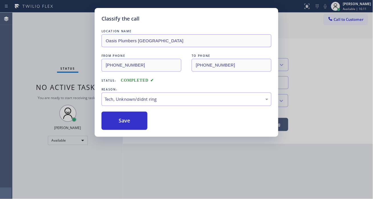
click at [141, 130] on div "Classify the call LOCATION NAME Oasis Plumbers [GEOGRAPHIC_DATA] FROM PHONE [PH…" at bounding box center [187, 72] width 184 height 129
click at [137, 120] on button "Save" at bounding box center [124, 120] width 46 height 18
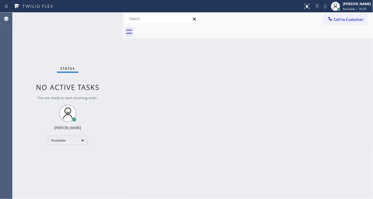
click at [352, 64] on div "Back to Dashboard Change Sender ID Customers Technicians Select a contact Outbo…" at bounding box center [248, 106] width 250 height 186
click at [350, 87] on div "Back to Dashboard Change Sender ID Customers Technicians Select a contact Outbo…" at bounding box center [248, 106] width 250 height 186
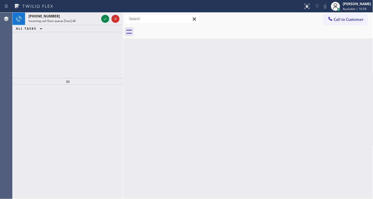
click at [364, 65] on div "Back to Dashboard Change Sender ID Customers Technicians Select a contact Outbo…" at bounding box center [248, 106] width 250 height 186
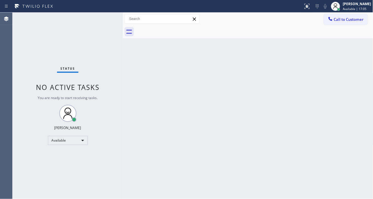
click at [351, 70] on div "Back to Dashboard Change Sender ID Customers Technicians Select a contact Outbo…" at bounding box center [248, 106] width 250 height 186
click at [367, 10] on span "Available | 17:18" at bounding box center [355, 9] width 24 height 4
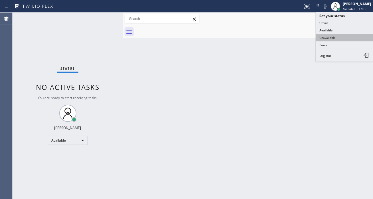
click at [344, 36] on button "Unavailable" at bounding box center [344, 37] width 57 height 7
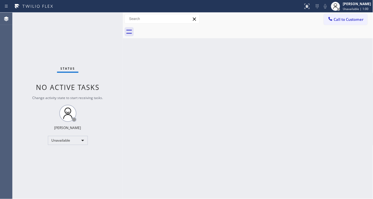
click at [91, 59] on div "Status No active tasks Change activity state to start receiving tasks. [PERSON_…" at bounding box center [68, 106] width 110 height 186
click at [352, 73] on div "Back to Dashboard Change Sender ID Customers Technicians Select a contact Outbo…" at bounding box center [248, 106] width 250 height 186
click at [353, 19] on span "Call to Customer" at bounding box center [349, 19] width 30 height 5
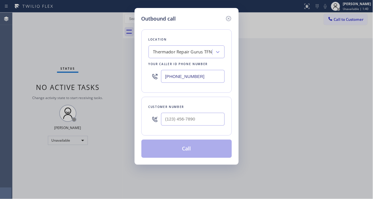
click at [369, 63] on div "Outbound call Location Thermador Repair Gurus TFN Your caller id phone number […" at bounding box center [186, 99] width 373 height 199
click at [177, 117] on input "(___) ___-____" at bounding box center [193, 119] width 64 height 13
paste input "914) 629-3886"
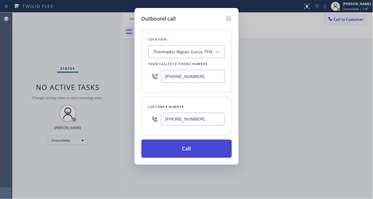
type input "[PHONE_NUMBER]"
click at [193, 150] on button "Call" at bounding box center [186, 148] width 90 height 18
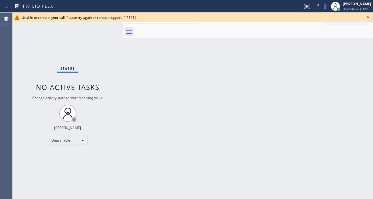
click at [355, 58] on div "Back to Dashboard Change Sender ID Customers Technicians Select a contact Outbo…" at bounding box center [248, 106] width 250 height 186
click at [369, 16] on icon at bounding box center [368, 17] width 7 height 7
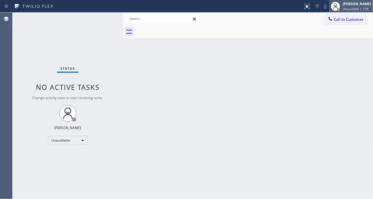
click at [357, 12] on div "[PERSON_NAME] Unavailable | 1:54" at bounding box center [351, 6] width 44 height 13
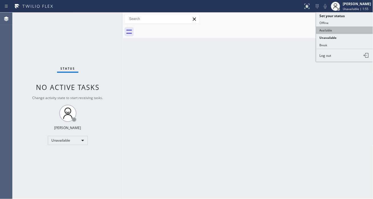
click at [328, 27] on button "Available" at bounding box center [344, 30] width 57 height 7
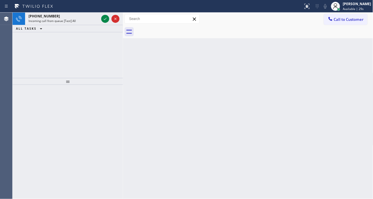
click at [353, 97] on div "Back to Dashboard Change Sender ID Customers Technicians Select a contact Outbo…" at bounding box center [248, 106] width 250 height 186
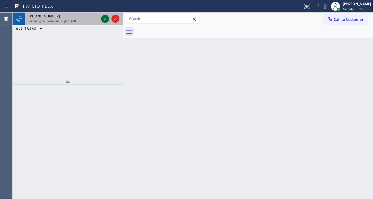
click at [105, 18] on icon at bounding box center [105, 18] width 7 height 7
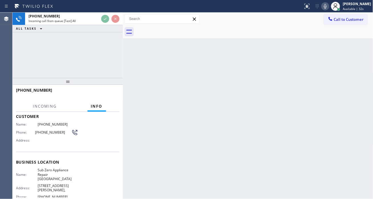
scroll to position [63, 0]
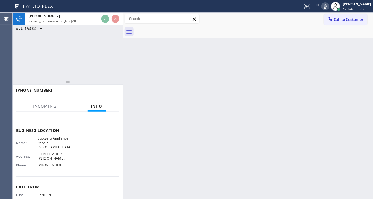
click at [55, 144] on span "Sub Zero Appliance Repair [GEOGRAPHIC_DATA]" at bounding box center [58, 142] width 40 height 13
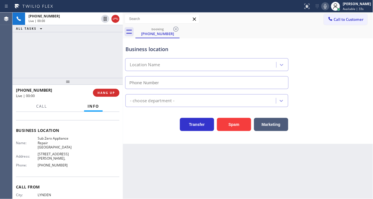
click at [55, 144] on span "Sub Zero Appliance Repair [GEOGRAPHIC_DATA]" at bounding box center [58, 142] width 40 height 13
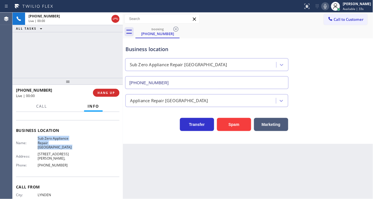
type input "[PHONE_NUMBER]"
click at [55, 144] on span "Sub Zero Appliance Repair [GEOGRAPHIC_DATA]" at bounding box center [58, 142] width 40 height 13
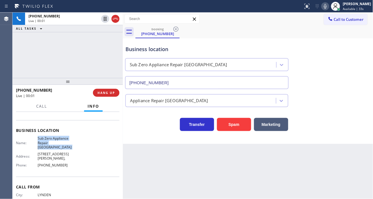
click at [55, 144] on span "Sub Zero Appliance Repair [GEOGRAPHIC_DATA]" at bounding box center [58, 142] width 40 height 13
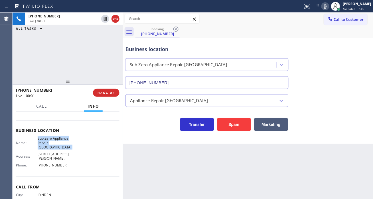
click at [55, 144] on span "Sub Zero Appliance Repair [GEOGRAPHIC_DATA]" at bounding box center [58, 142] width 40 height 13
click at [329, 9] on icon at bounding box center [325, 6] width 7 height 7
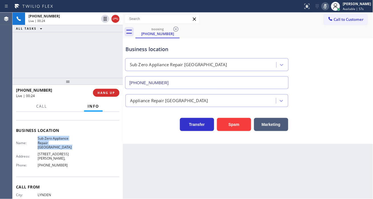
drag, startPoint x: 355, startPoint y: 92, endPoint x: 356, endPoint y: 88, distance: 4.0
click at [355, 92] on div "Appliance Repair [GEOGRAPHIC_DATA]" at bounding box center [247, 99] width 247 height 15
click at [329, 9] on icon at bounding box center [325, 6] width 7 height 7
click at [353, 98] on div "Appliance Repair [GEOGRAPHIC_DATA]" at bounding box center [247, 99] width 247 height 15
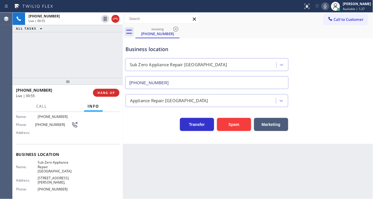
scroll to position [0, 0]
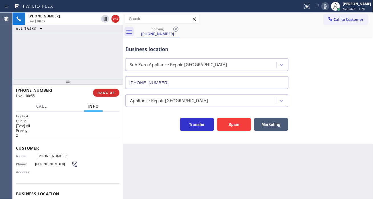
click at [41, 154] on span "[PHONE_NUMBER]" at bounding box center [58, 156] width 40 height 4
click at [343, 91] on div "Appliance Repair [GEOGRAPHIC_DATA]" at bounding box center [247, 98] width 247 height 18
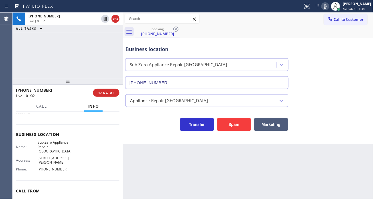
scroll to position [63, 0]
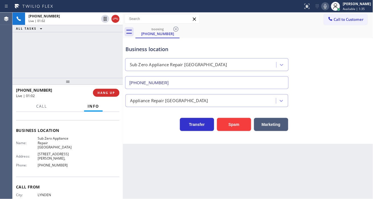
click at [52, 139] on span "Sub Zero Appliance Repair [GEOGRAPHIC_DATA]" at bounding box center [58, 142] width 40 height 13
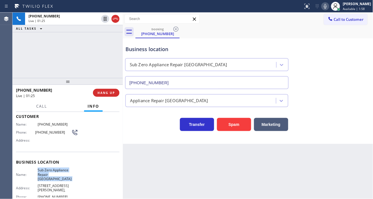
scroll to position [0, 0]
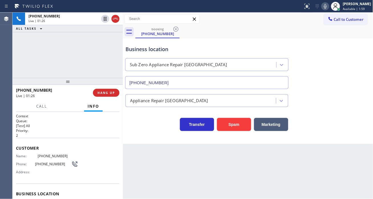
click at [45, 164] on span "[PHONE_NUMBER]" at bounding box center [53, 164] width 36 height 4
click at [355, 74] on div "Business location Sub Zero Appliance Repair [GEOGRAPHIC_DATA] [PHONE_NUMBER]" at bounding box center [247, 63] width 247 height 52
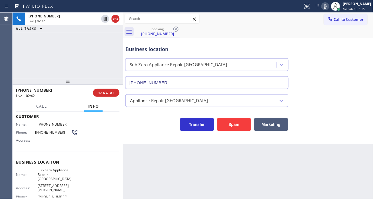
click at [53, 194] on span "[PHONE_NUMBER]" at bounding box center [58, 196] width 40 height 4
click at [133, 47] on div "Business location" at bounding box center [206, 49] width 163 height 8
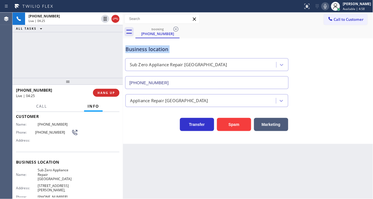
click at [133, 47] on div "Business location" at bounding box center [206, 49] width 163 height 8
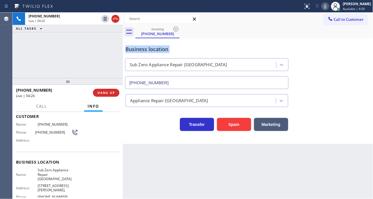
click at [133, 47] on div "Business location" at bounding box center [206, 49] width 163 height 8
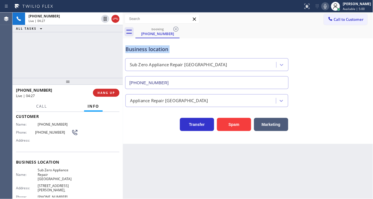
click at [133, 47] on div "Business location" at bounding box center [206, 49] width 163 height 8
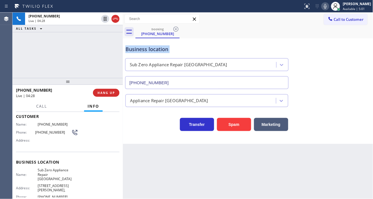
click at [133, 47] on div "Business location" at bounding box center [206, 49] width 163 height 8
click at [109, 47] on div "[PHONE_NUMBER] Live | 04:29 ALL TASKS ALL TASKS ACTIVE TASKS TASKS IN WRAP UP" at bounding box center [68, 45] width 110 height 65
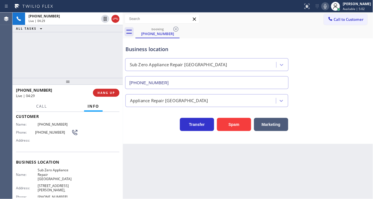
click at [140, 52] on div "Business location" at bounding box center [206, 49] width 163 height 8
click at [89, 50] on div "[PHONE_NUMBER] Live | 04:30 ALL TASKS ALL TASKS ACTIVE TASKS TASKS IN WRAP UP" at bounding box center [68, 45] width 110 height 65
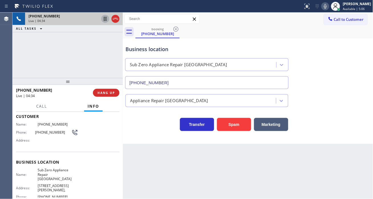
click at [104, 18] on icon at bounding box center [105, 18] width 7 height 7
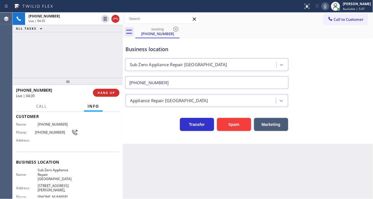
click at [329, 9] on div at bounding box center [325, 6] width 8 height 7
click at [356, 70] on div "Business location Sub Zero Appliance Repair [GEOGRAPHIC_DATA] [PHONE_NUMBER]" at bounding box center [247, 63] width 247 height 52
click at [97, 56] on div "[PHONE_NUMBER] Live | 05:18 ALL TASKS ALL TASKS ACTIVE TASKS TASKS IN WRAP UP" at bounding box center [68, 45] width 110 height 65
click at [329, 4] on icon at bounding box center [325, 6] width 7 height 7
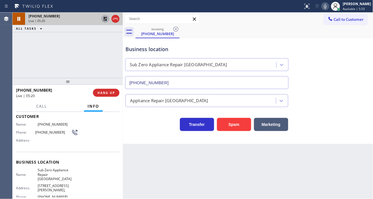
click at [103, 21] on icon at bounding box center [105, 18] width 7 height 7
click at [329, 7] on icon at bounding box center [325, 6] width 7 height 7
click at [329, 9] on icon at bounding box center [325, 6] width 7 height 7
click at [329, 6] on icon at bounding box center [325, 6] width 7 height 7
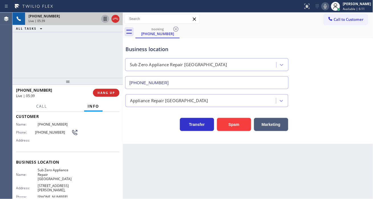
click at [222, 37] on div "Business location Sub Zero Appliance Repair [GEOGRAPHIC_DATA] [PHONE_NUMBER]" at bounding box center [247, 63] width 247 height 52
click at [72, 61] on div "[PHONE_NUMBER] Live | 08:06 ALL TASKS ALL TASKS ACTIVE TASKS TASKS IN WRAP UP" at bounding box center [68, 45] width 110 height 65
click at [163, 48] on div "Business location" at bounding box center [206, 49] width 163 height 8
click at [101, 61] on div "[PHONE_NUMBER] Live | 08:42 ALL TASKS ALL TASKS ACTIVE TASKS TASKS IN WRAP UP" at bounding box center [68, 45] width 110 height 65
click at [357, 94] on div "Appliance Repair [GEOGRAPHIC_DATA]" at bounding box center [247, 99] width 247 height 15
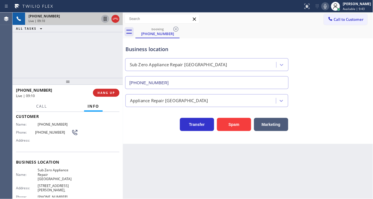
drag, startPoint x: 354, startPoint y: 38, endPoint x: 296, endPoint y: 34, distance: 58.8
click at [354, 38] on div "Business location Sub Zero Appliance Repair [GEOGRAPHIC_DATA] [PHONE_NUMBER]" at bounding box center [247, 63] width 247 height 52
click at [42, 101] on button "Call" at bounding box center [42, 106] width 18 height 11
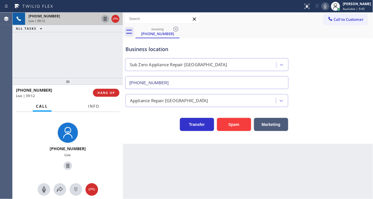
click at [86, 105] on button "Info" at bounding box center [94, 106] width 18 height 11
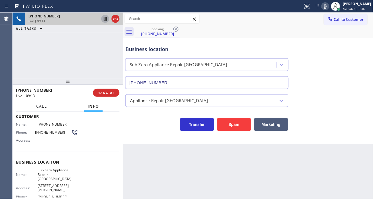
click at [40, 108] on span "Call" at bounding box center [41, 105] width 11 height 5
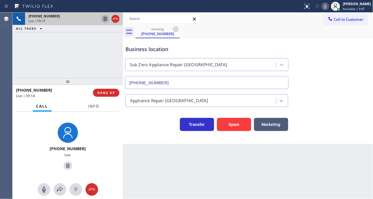
click at [87, 108] on button "Info" at bounding box center [94, 106] width 18 height 11
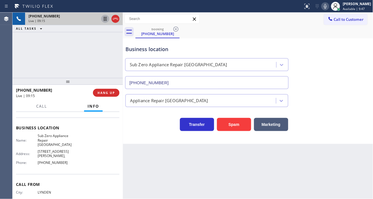
scroll to position [76, 0]
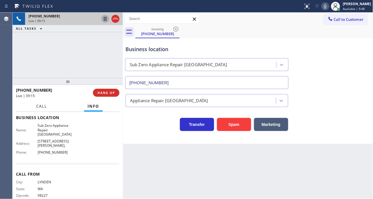
click at [45, 106] on span "Call" at bounding box center [41, 105] width 11 height 5
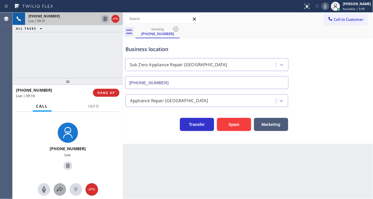
click at [60, 190] on icon at bounding box center [60, 189] width 6 height 5
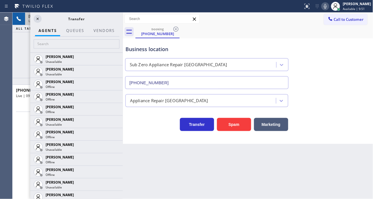
click at [217, 45] on div "Business location Sub Zero Appliance Repair [GEOGRAPHIC_DATA] [PHONE_NUMBER]" at bounding box center [206, 64] width 165 height 49
click at [108, 30] on button "Vendors" at bounding box center [104, 30] width 28 height 11
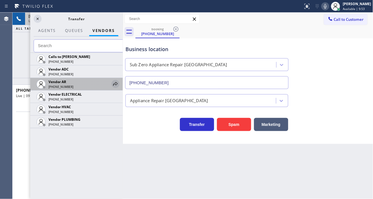
click at [113, 81] on icon at bounding box center [115, 83] width 7 height 7
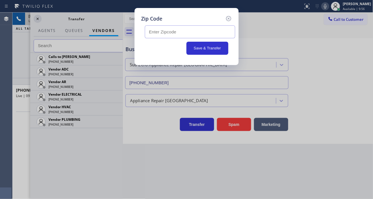
click at [176, 35] on input "text" at bounding box center [190, 31] width 90 height 13
paste input "98248"
type input "98248"
click at [196, 48] on button "Save & Transfer" at bounding box center [207, 48] width 42 height 13
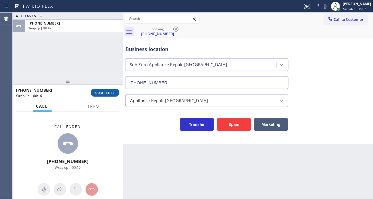
click at [103, 94] on span "COMPLETE" at bounding box center [105, 93] width 20 height 4
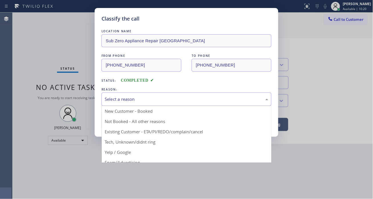
click at [146, 99] on div "Select a reason" at bounding box center [187, 99] width 164 height 7
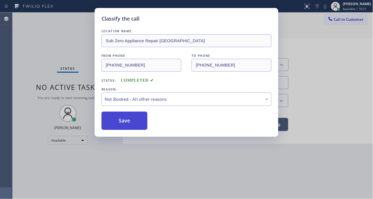
click at [125, 120] on button "Save" at bounding box center [124, 120] width 46 height 18
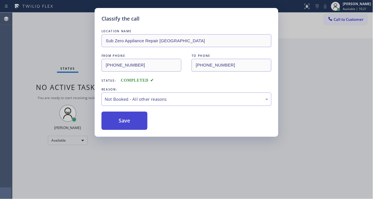
click at [125, 120] on button "Save" at bounding box center [124, 120] width 46 height 18
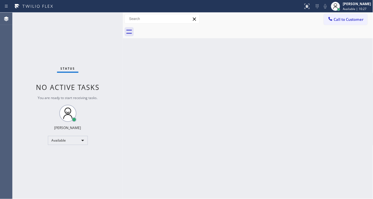
click at [104, 21] on div "Status No active tasks You are ready to start receiving tasks. [PERSON_NAME]" at bounding box center [68, 106] width 110 height 186
click at [102, 20] on div "Status No active tasks You are ready to start receiving tasks. [PERSON_NAME]" at bounding box center [68, 106] width 110 height 186
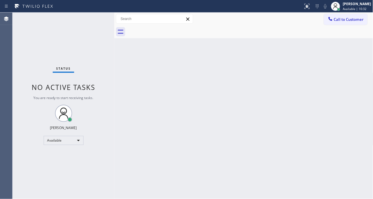
drag, startPoint x: 122, startPoint y: 26, endPoint x: 113, endPoint y: 26, distance: 8.9
click at [114, 26] on div at bounding box center [114, 106] width 0 height 186
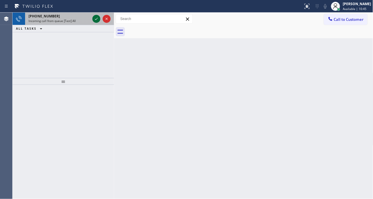
click at [98, 20] on icon at bounding box center [96, 18] width 7 height 7
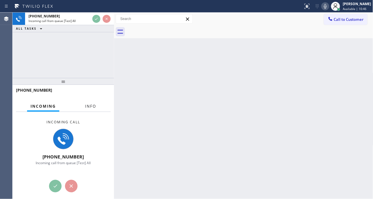
click at [90, 108] on span "Info" at bounding box center [90, 105] width 11 height 5
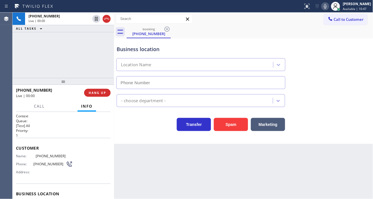
scroll to position [32, 0]
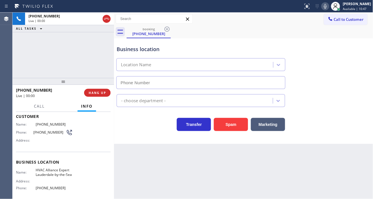
type input "[PHONE_NUMBER]"
click at [55, 168] on span "HVAC Alliance Expert Lauderdale-by-the-Sea" at bounding box center [54, 172] width 37 height 9
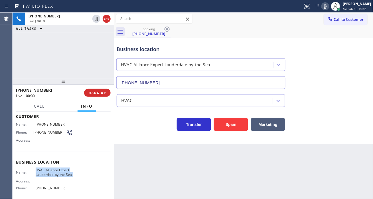
click at [55, 168] on span "HVAC Alliance Expert Lauderdale-by-the-Sea" at bounding box center [54, 172] width 37 height 9
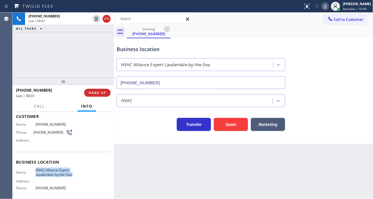
click at [55, 168] on span "HVAC Alliance Expert Lauderdale-by-the-Sea" at bounding box center [54, 172] width 37 height 9
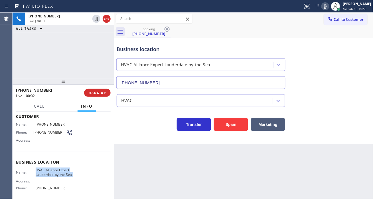
click at [55, 168] on span "HVAC Alliance Expert Lauderdale-by-the-Sea" at bounding box center [54, 172] width 37 height 9
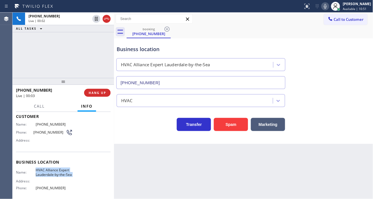
click at [55, 168] on span "HVAC Alliance Expert Lauderdale-by-the-Sea" at bounding box center [54, 172] width 37 height 9
click at [354, 11] on span "Available | 10:53" at bounding box center [355, 9] width 24 height 4
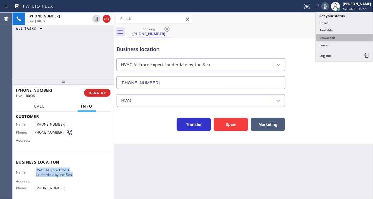
click at [355, 38] on button "Unavailable" at bounding box center [344, 37] width 57 height 7
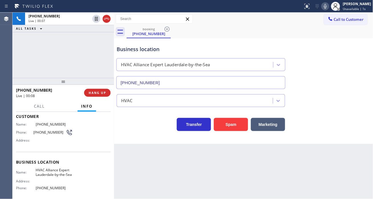
click at [127, 49] on div "Business location" at bounding box center [201, 49] width 168 height 8
click at [58, 165] on div "Business location Name: HVAC Alliance Expert Lauderdale-by-the-Sea Address: Pho…" at bounding box center [63, 176] width 95 height 48
click at [56, 172] on span "HVAC Alliance Expert Lauderdale-by-the-Sea" at bounding box center [54, 172] width 37 height 9
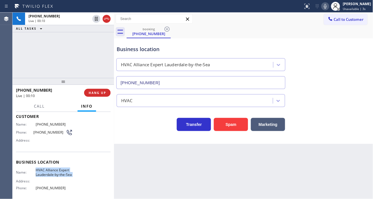
click at [56, 172] on span "HVAC Alliance Expert Lauderdale-by-the-Sea" at bounding box center [54, 172] width 37 height 9
click at [67, 174] on span "HVAC Alliance Expert Lauderdale-by-the-Sea" at bounding box center [54, 172] width 37 height 9
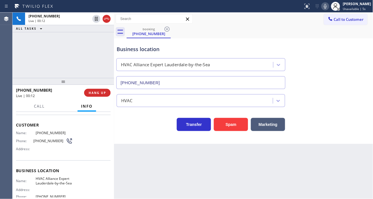
scroll to position [17, 0]
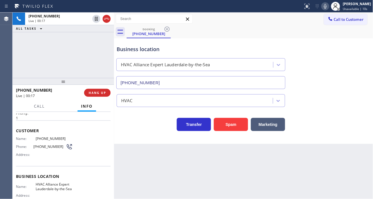
drag, startPoint x: 146, startPoint y: 146, endPoint x: 132, endPoint y: 146, distance: 14.0
click at [146, 146] on div "Back to Dashboard Change Sender ID Customers Technicians Select a contact Outbo…" at bounding box center [243, 106] width 259 height 186
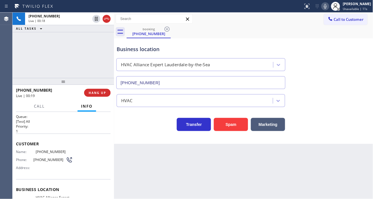
scroll to position [4, 0]
click at [107, 68] on div "[PHONE_NUMBER] Live | 00:19 ALL TASKS ALL TASKS ACTIVE TASKS TASKS IN WRAP UP" at bounding box center [63, 45] width 101 height 65
click at [101, 96] on button "HANG UP" at bounding box center [97, 93] width 27 height 8
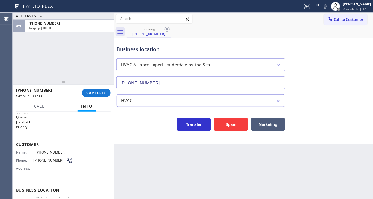
scroll to position [67, 0]
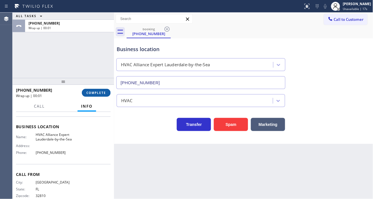
click at [96, 94] on span "COMPLETE" at bounding box center [96, 93] width 20 height 4
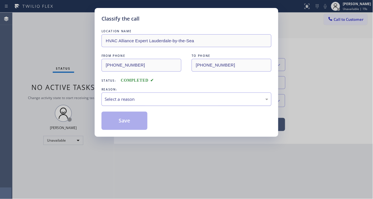
click at [166, 100] on div "Select a reason" at bounding box center [187, 99] width 164 height 7
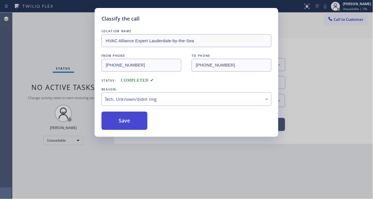
click at [135, 121] on button "Save" at bounding box center [124, 120] width 46 height 18
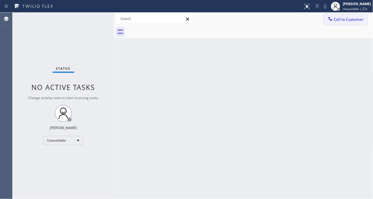
click at [366, 23] on button "Call to Customer" at bounding box center [346, 19] width 44 height 11
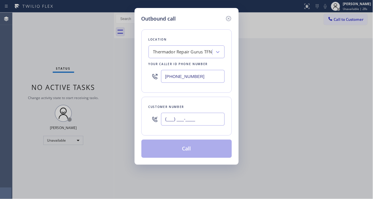
click at [194, 121] on input "(___) ___-____" at bounding box center [193, 119] width 64 height 13
paste input "914) 629-3886"
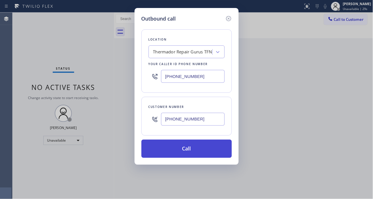
type input "[PHONE_NUMBER]"
click at [202, 150] on button "Call" at bounding box center [186, 148] width 90 height 18
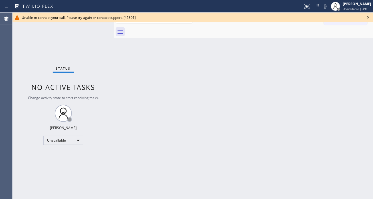
click at [355, 45] on div "Back to Dashboard Change Sender ID Customers Technicians Select a contact Outbo…" at bounding box center [243, 106] width 259 height 186
click at [367, 17] on icon at bounding box center [368, 17] width 7 height 7
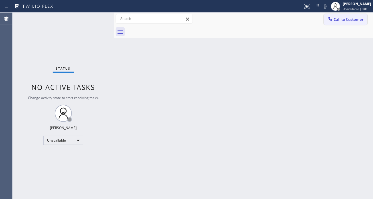
click at [344, 22] on button "Call to Customer" at bounding box center [346, 19] width 44 height 11
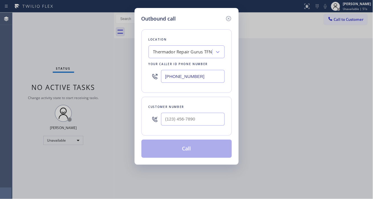
click at [210, 78] on input "[PHONE_NUMBER]" at bounding box center [193, 76] width 64 height 13
click at [229, 16] on icon at bounding box center [228, 18] width 7 height 7
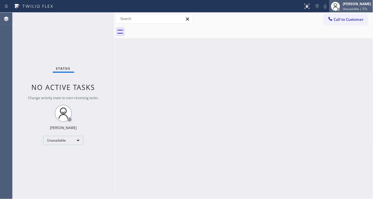
click at [340, 7] on div at bounding box center [335, 6] width 9 height 9
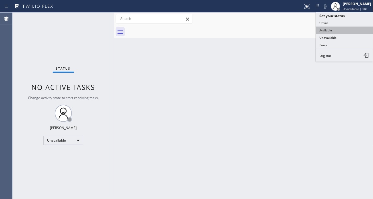
click at [338, 29] on button "Available" at bounding box center [344, 30] width 57 height 7
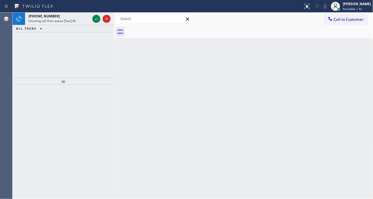
drag, startPoint x: 358, startPoint y: 33, endPoint x: 292, endPoint y: 48, distance: 67.6
click at [358, 33] on div at bounding box center [250, 31] width 247 height 13
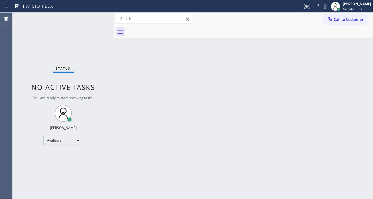
click at [88, 21] on div "Status No active tasks You are ready to start receiving tasks. [PERSON_NAME]" at bounding box center [63, 106] width 101 height 186
click at [357, 17] on span "Call to Customer" at bounding box center [349, 19] width 30 height 5
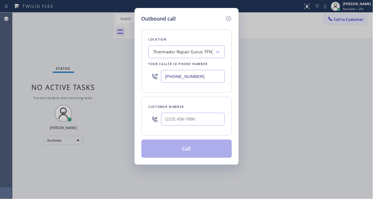
click at [197, 72] on input "[PHONE_NUMBER]" at bounding box center [193, 76] width 64 height 13
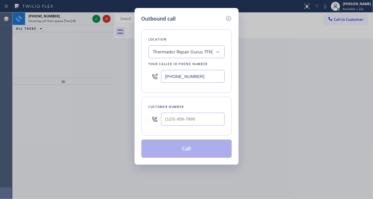
click at [98, 20] on div "Outbound call Location Thermador Repair Gurus TFN Your caller id phone number […" at bounding box center [186, 99] width 373 height 199
click at [229, 17] on icon at bounding box center [228, 18] width 7 height 7
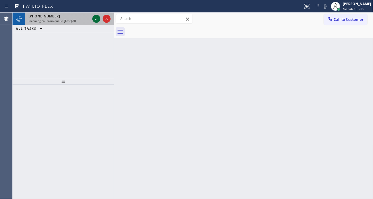
click at [95, 19] on icon at bounding box center [96, 18] width 7 height 7
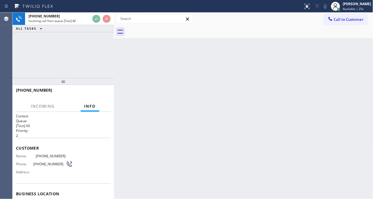
scroll to position [32, 0]
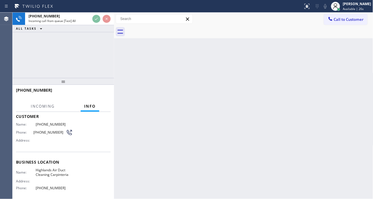
click at [54, 172] on span "Highlands Air Duct Cleaning Carpinteria" at bounding box center [54, 172] width 37 height 9
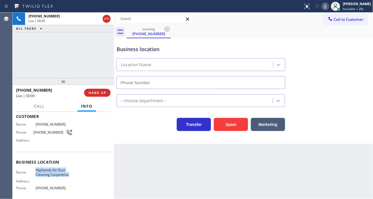
type input "[PHONE_NUMBER]"
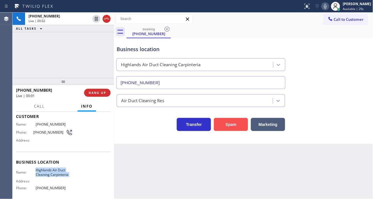
click at [229, 127] on button "Spam" at bounding box center [231, 124] width 34 height 13
click at [342, 11] on div at bounding box center [335, 6] width 13 height 13
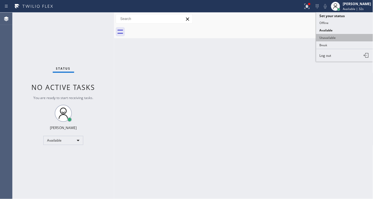
click at [335, 41] on button "Unavailable" at bounding box center [344, 37] width 57 height 7
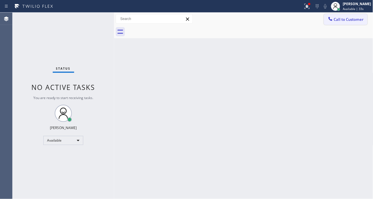
click at [352, 21] on span "Call to Customer" at bounding box center [349, 19] width 30 height 5
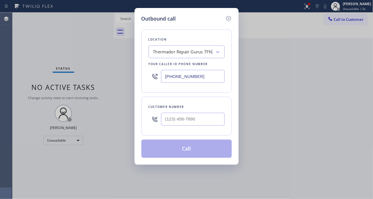
click at [188, 74] on input "[PHONE_NUMBER]" at bounding box center [193, 76] width 64 height 13
type input "(___) ___-____"
click at [185, 52] on div "Search location" at bounding box center [181, 52] width 62 height 10
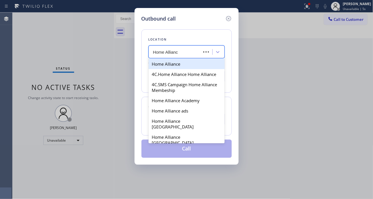
type input "Home Alliance"
click at [189, 65] on div "Home Alliance" at bounding box center [186, 64] width 76 height 10
type input "[PHONE_NUMBER]"
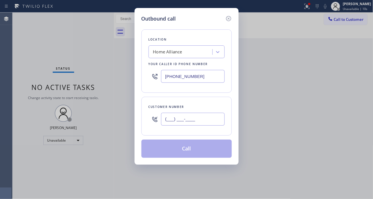
click at [185, 117] on input "(___) ___-____" at bounding box center [193, 119] width 64 height 13
paste input "914) 629-3886"
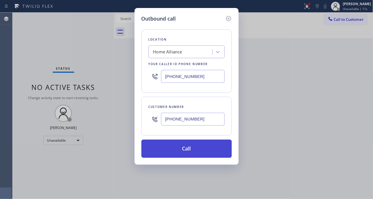
type input "[PHONE_NUMBER]"
click at [204, 150] on button "Call" at bounding box center [186, 148] width 90 height 18
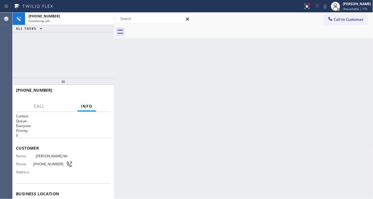
click at [345, 62] on div "Back to Dashboard Change Sender ID Customers Technicians Select a contact Outbo…" at bounding box center [243, 106] width 259 height 186
click at [68, 51] on div "[PHONE_NUMBER] Connecting call… ALL TASKS ALL TASKS ACTIVE TASKS TASKS IN WRAP …" at bounding box center [63, 45] width 101 height 65
click at [310, 7] on icon at bounding box center [307, 6] width 7 height 7
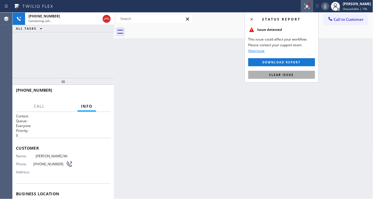
click at [301, 78] on button "Clear issue" at bounding box center [281, 75] width 67 height 8
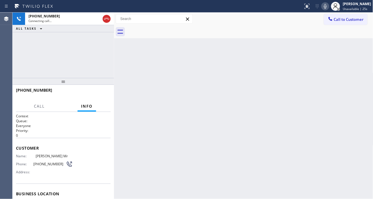
click at [79, 56] on div "[PHONE_NUMBER] Connecting call… ALL TASKS ALL TASKS ACTIVE TASKS TASKS IN WRAP …" at bounding box center [63, 45] width 101 height 65
click at [86, 60] on div "[PHONE_NUMBER] Connecting call… ALL TASKS ALL TASKS ACTIVE TASKS TASKS IN WRAP …" at bounding box center [63, 45] width 101 height 65
drag, startPoint x: 358, startPoint y: 57, endPoint x: 324, endPoint y: 56, distance: 33.6
click at [358, 57] on div "Back to Dashboard Change Sender ID Customers Technicians Select a contact Outbo…" at bounding box center [243, 106] width 259 height 186
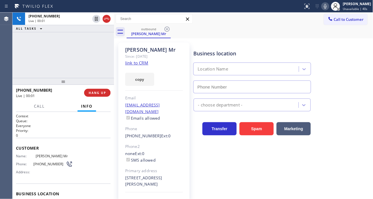
type input "[PHONE_NUMBER]"
click at [97, 91] on span "HANG UP" at bounding box center [97, 93] width 17 height 4
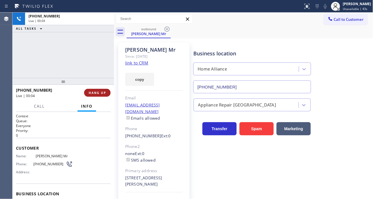
click at [97, 91] on span "HANG UP" at bounding box center [97, 93] width 17 height 4
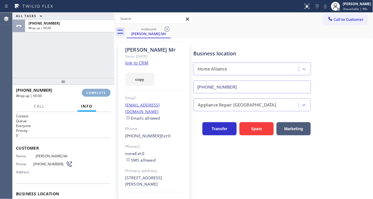
click at [97, 91] on span "COMPLETE" at bounding box center [96, 93] width 20 height 4
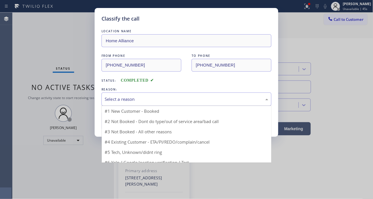
click at [158, 100] on div "Select a reason" at bounding box center [187, 99] width 164 height 7
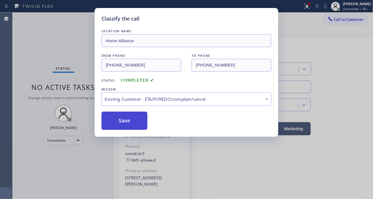
click at [137, 121] on button "Save" at bounding box center [124, 120] width 46 height 18
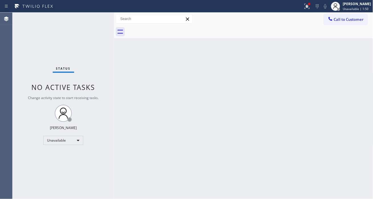
click at [356, 55] on div "Back to Dashboard Change Sender ID Customers Technicians Select a contact Outbo…" at bounding box center [243, 106] width 259 height 186
click at [349, 7] on span "Unavailable | 1:51" at bounding box center [356, 9] width 26 height 4
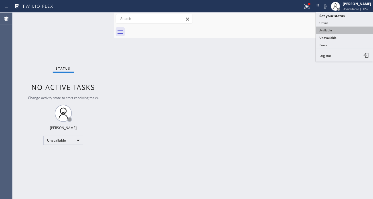
click at [336, 30] on button "Available" at bounding box center [344, 30] width 57 height 7
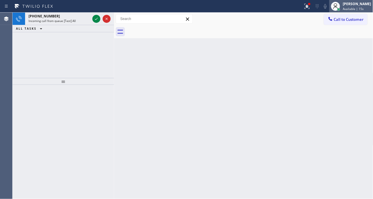
click at [352, 7] on span "Available | 15s" at bounding box center [353, 9] width 21 height 4
click at [310, 6] on icon at bounding box center [307, 6] width 7 height 7
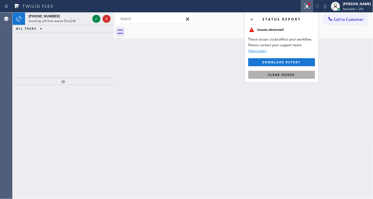
click at [295, 74] on button "Clear issues" at bounding box center [281, 75] width 67 height 8
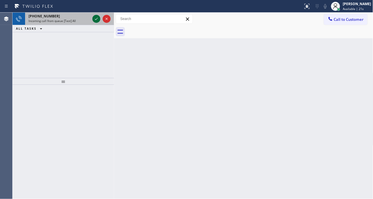
click at [95, 21] on icon at bounding box center [96, 18] width 7 height 7
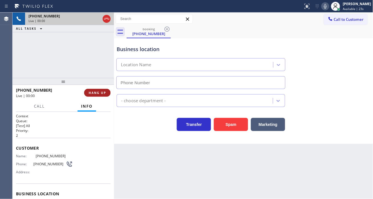
type input "[PHONE_NUMBER]"
click at [97, 95] on button "HANG UP" at bounding box center [97, 93] width 27 height 8
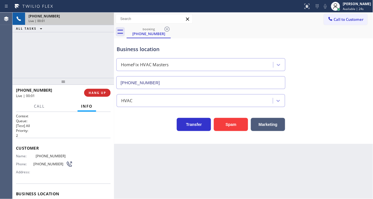
click at [349, 8] on span "Available | 24s" at bounding box center [353, 9] width 21 height 4
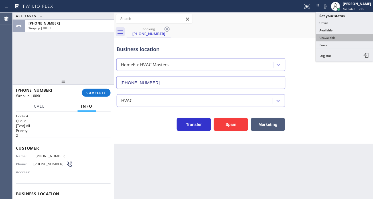
click at [341, 36] on button "Unavailable" at bounding box center [344, 37] width 57 height 7
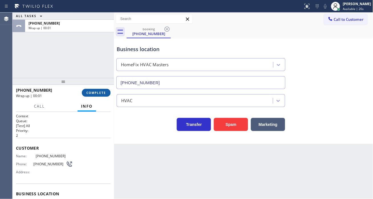
click at [104, 91] on span "COMPLETE" at bounding box center [96, 93] width 20 height 4
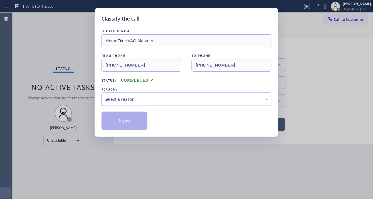
click at [355, 57] on div "Classify the call LOCATION NAME HomeFix HVAC Masters FROM PHONE [PHONE_NUMBER] …" at bounding box center [186, 99] width 373 height 199
click at [198, 100] on div "Select a reason" at bounding box center [187, 99] width 164 height 7
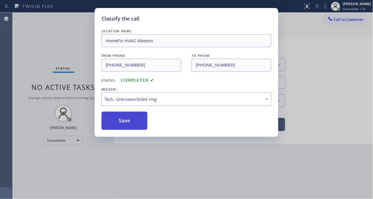
click at [138, 118] on button "Save" at bounding box center [124, 120] width 46 height 18
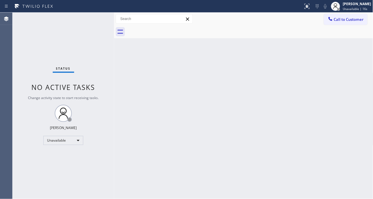
click at [353, 87] on div "Back to Dashboard Change Sender ID Customers Technicians Select a contact Outbo…" at bounding box center [243, 106] width 259 height 186
click at [367, 67] on div "Back to Dashboard Change Sender ID Customers Technicians Select a contact Outbo…" at bounding box center [243, 106] width 259 height 186
click at [347, 19] on span "Call to Customer" at bounding box center [349, 19] width 30 height 5
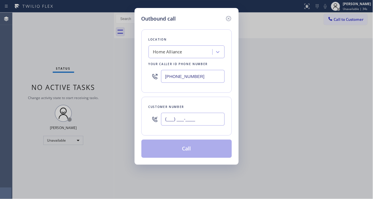
click at [191, 117] on input "(___) ___-____" at bounding box center [193, 119] width 64 height 13
paste input "914) 629-3886"
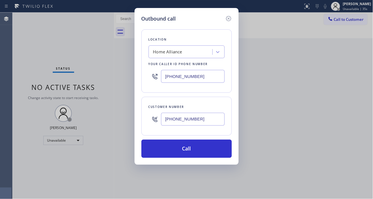
type input "[PHONE_NUMBER]"
drag, startPoint x: 368, startPoint y: 81, endPoint x: 351, endPoint y: 81, distance: 16.8
click at [368, 81] on div "Outbound call Location Home Alliance Your caller id phone number [PHONE_NUMBER]…" at bounding box center [186, 99] width 373 height 199
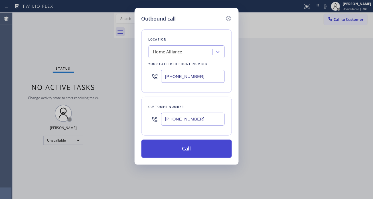
click at [192, 146] on button "Call" at bounding box center [186, 148] width 90 height 18
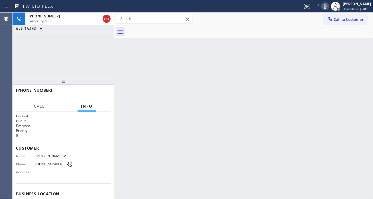
click at [349, 79] on div "Back to Dashboard Change Sender ID Customers Technicians Select a contact Outbo…" at bounding box center [243, 106] width 259 height 186
click at [97, 49] on div "[PHONE_NUMBER] Connecting call… ALL TASKS ALL TASKS ACTIVE TASKS TASKS IN WRAP …" at bounding box center [63, 45] width 101 height 65
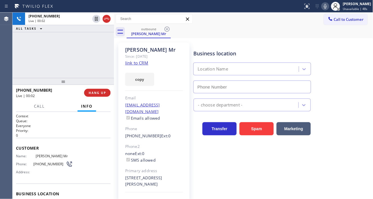
type input "[PHONE_NUMBER]"
click at [145, 61] on link "link to CRM" at bounding box center [136, 63] width 23 height 6
click at [54, 49] on div "[PHONE_NUMBER] Live | 00:04 ALL TASKS ALL TASKS ACTIVE TASKS TASKS IN WRAP UP" at bounding box center [63, 45] width 101 height 65
click at [360, 42] on div "Business location Home Alliance [PHONE_NUMBER]" at bounding box center [281, 68] width 179 height 52
click at [67, 58] on div "[PHONE_NUMBER] Live | 00:11 ALL TASKS ALL TASKS ACTIVE TASKS TASKS IN WRAP UP" at bounding box center [63, 45] width 101 height 65
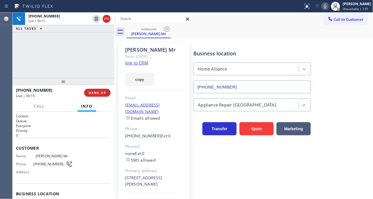
click at [64, 51] on div "[PHONE_NUMBER] Live | 00:15 ALL TASKS ALL TASKS ACTIVE TASKS TASKS IN WRAP UP" at bounding box center [63, 45] width 101 height 65
click at [330, 103] on div "Appliance Repair [GEOGRAPHIC_DATA]" at bounding box center [281, 103] width 179 height 15
click at [78, 58] on div "[PHONE_NUMBER] Live | 00:27 ALL TASKS ALL TASKS ACTIVE TASKS TASKS IN WRAP UP" at bounding box center [63, 45] width 101 height 65
click at [350, 93] on div "Business location Home Alliance [PHONE_NUMBER]" at bounding box center [281, 68] width 179 height 52
click at [57, 52] on div "[PHONE_NUMBER] Live | 04:38 ALL TASKS ALL TASKS ACTIVE TASKS TASKS IN WRAP UP" at bounding box center [63, 45] width 101 height 65
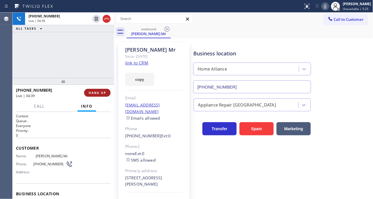
click at [101, 92] on span "HANG UP" at bounding box center [97, 93] width 17 height 4
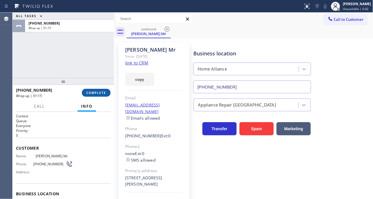
click at [101, 95] on button "COMPLETE" at bounding box center [96, 93] width 29 height 8
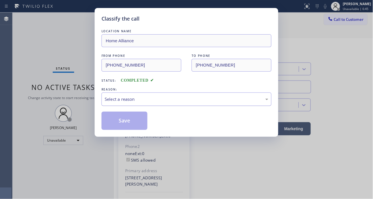
click at [135, 96] on div "Select a reason" at bounding box center [187, 99] width 164 height 7
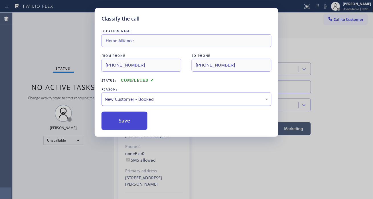
click at [133, 120] on button "Save" at bounding box center [124, 120] width 46 height 18
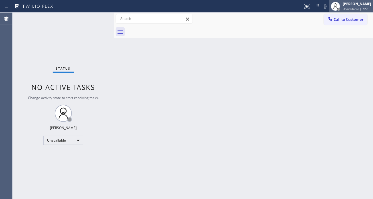
click at [354, 7] on span "Unavailable | 7:55" at bounding box center [356, 9] width 26 height 4
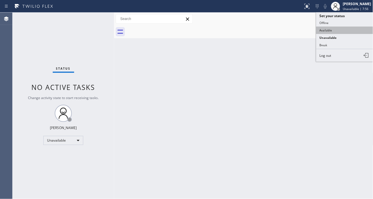
click at [340, 32] on button "Available" at bounding box center [344, 30] width 57 height 7
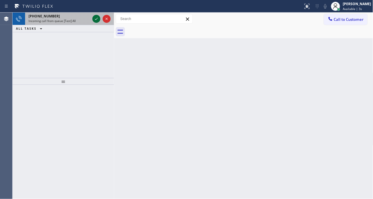
click at [94, 21] on icon at bounding box center [96, 18] width 7 height 7
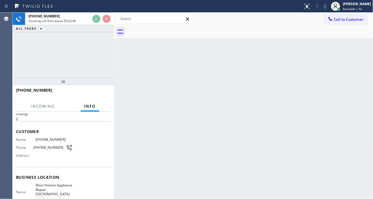
scroll to position [32, 0]
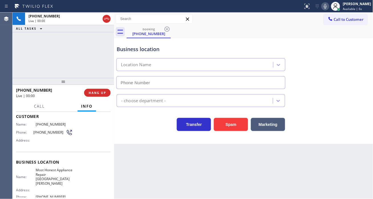
type input "[PHONE_NUMBER]"
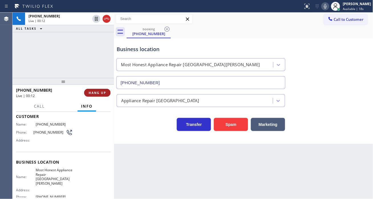
click at [104, 93] on span "HANG UP" at bounding box center [97, 93] width 17 height 4
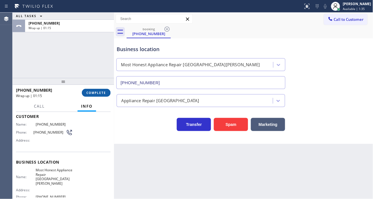
click at [104, 94] on span "COMPLETE" at bounding box center [96, 93] width 20 height 4
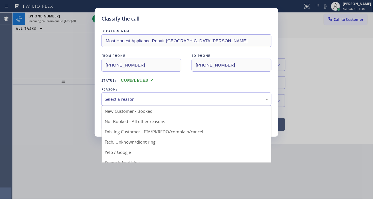
click at [153, 101] on div "Select a reason" at bounding box center [187, 99] width 164 height 7
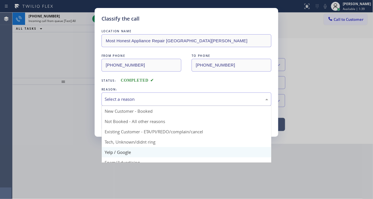
scroll to position [32, 0]
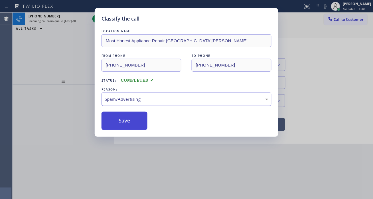
click at [136, 127] on button "Save" at bounding box center [124, 120] width 46 height 18
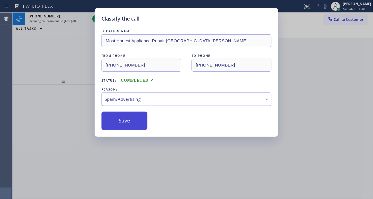
click at [136, 127] on button "Save" at bounding box center [124, 120] width 46 height 18
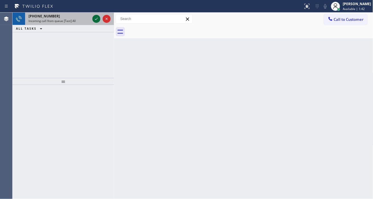
click at [95, 19] on icon at bounding box center [96, 18] width 7 height 7
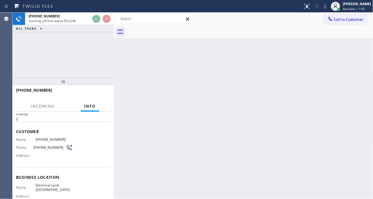
scroll to position [32, 0]
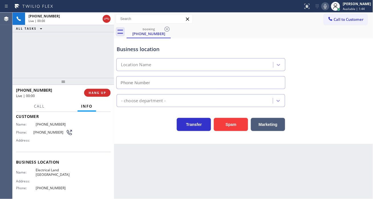
type input "[PHONE_NUMBER]"
click at [49, 133] on span "[PHONE_NUMBER]" at bounding box center [49, 132] width 32 height 4
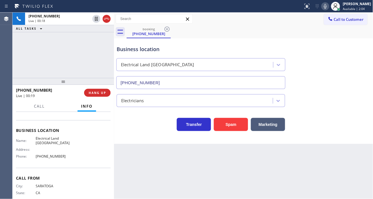
click at [52, 143] on span "Electrical Land [GEOGRAPHIC_DATA]" at bounding box center [54, 140] width 37 height 9
click at [44, 160] on div "Business location Name: Electrical Land [GEOGRAPHIC_DATA] Address: Phone: [PHON…" at bounding box center [63, 144] width 95 height 48
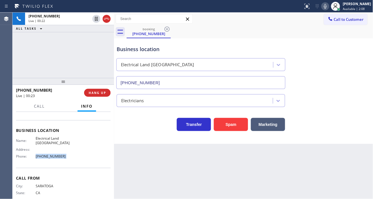
click at [44, 160] on div "Business location Name: Electrical Land [GEOGRAPHIC_DATA] Address: Phone: [PHON…" at bounding box center [63, 144] width 95 height 48
click at [350, 60] on div "Business location Electrical Land [GEOGRAPHIC_DATA] [PHONE_NUMBER]" at bounding box center [243, 63] width 256 height 52
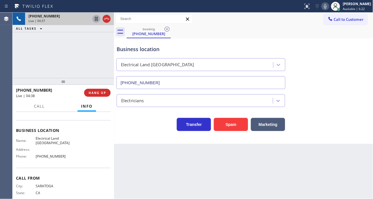
click at [96, 19] on icon at bounding box center [96, 18] width 7 height 7
click at [366, 63] on div "Business location Electrical Land [GEOGRAPHIC_DATA] [PHONE_NUMBER]" at bounding box center [243, 63] width 256 height 52
click at [95, 20] on icon at bounding box center [96, 18] width 7 height 7
click at [58, 56] on div "[PHONE_NUMBER] Live | 08:35 ALL TASKS ALL TASKS ACTIVE TASKS TASKS IN WRAP UP" at bounding box center [63, 45] width 101 height 65
click at [95, 21] on icon at bounding box center [96, 19] width 3 height 4
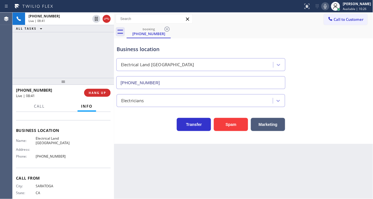
click at [329, 7] on icon at bounding box center [325, 6] width 7 height 7
click at [366, 61] on div "Business location Electrical Land [GEOGRAPHIC_DATA] [PHONE_NUMBER]" at bounding box center [243, 63] width 256 height 52
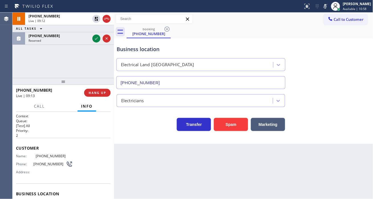
scroll to position [63, 0]
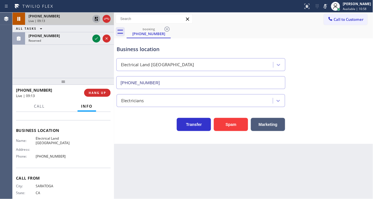
click at [93, 21] on icon at bounding box center [96, 18] width 7 height 7
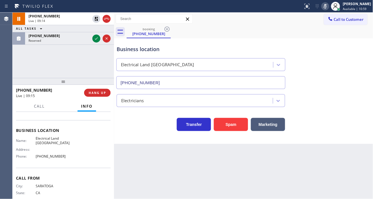
click at [329, 7] on icon at bounding box center [325, 6] width 7 height 7
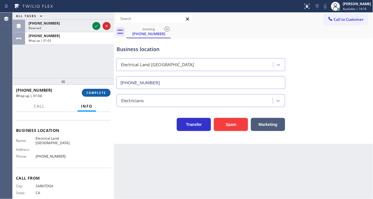
click at [98, 91] on span "COMPLETE" at bounding box center [96, 93] width 20 height 4
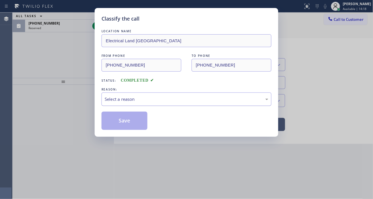
click at [145, 100] on div "Select a reason" at bounding box center [187, 99] width 164 height 7
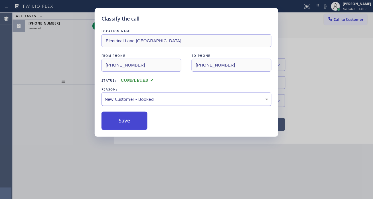
click at [137, 123] on button "Save" at bounding box center [124, 120] width 46 height 18
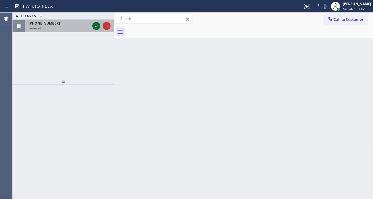
click at [95, 28] on icon at bounding box center [96, 26] width 7 height 7
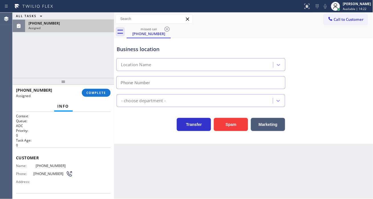
type input "(805) 870-8225"
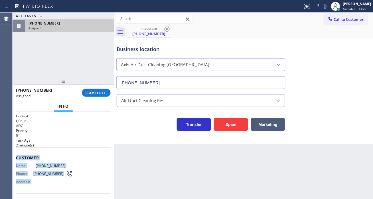
scroll to position [86, 0]
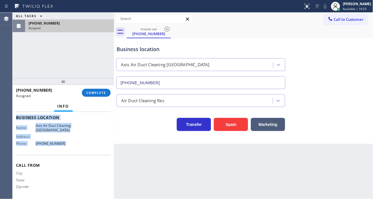
drag, startPoint x: 13, startPoint y: 157, endPoint x: 79, endPoint y: 146, distance: 66.5
click at [79, 146] on div "Context Queue: ADC Priority: 0 Task Age: 2 minute(s) Customer Name: (805) 722-4…" at bounding box center [63, 155] width 101 height 87
copy div "Customer Name: (805) 722-4878 Phone: (805) 722-4878 Address: Business location …"
click at [99, 92] on span "COMPLETE" at bounding box center [96, 93] width 20 height 4
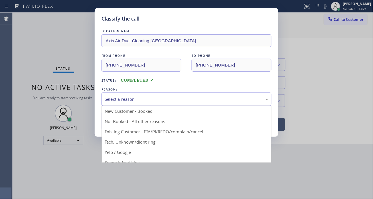
click at [164, 105] on div "Select a reason" at bounding box center [186, 98] width 170 height 13
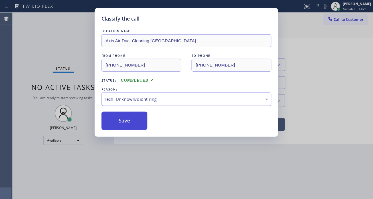
click at [139, 121] on button "Save" at bounding box center [124, 120] width 46 height 18
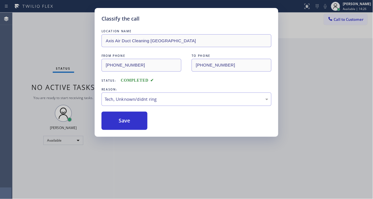
click at [360, 10] on div "Status report No issues detected If you experience an issue, please download th…" at bounding box center [186, 99] width 373 height 199
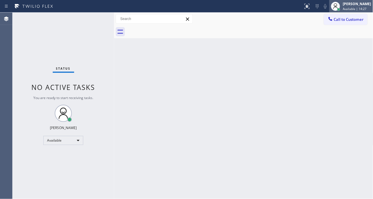
click at [342, 10] on div at bounding box center [335, 6] width 13 height 13
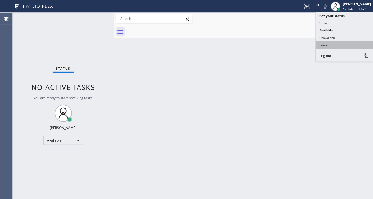
click at [343, 44] on button "Break" at bounding box center [344, 44] width 57 height 7
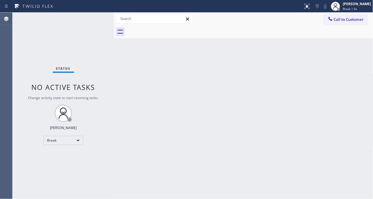
click at [355, 76] on div "Back to Dashboard Change Sender ID Customers Technicians Select a contact Outbo…" at bounding box center [243, 106] width 259 height 186
click at [365, 75] on div "Back to Dashboard Change Sender ID Customers Technicians Select a contact Outbo…" at bounding box center [243, 106] width 259 height 186
click at [348, 48] on div "Back to Dashboard Change Sender ID Customers Technicians Select a contact Outbo…" at bounding box center [243, 106] width 259 height 186
click at [82, 19] on div "Status No active tasks Change activity state to start receiving tasks. Esmael J…" at bounding box center [63, 106] width 101 height 186
drag, startPoint x: 360, startPoint y: 85, endPoint x: 361, endPoint y: 46, distance: 38.2
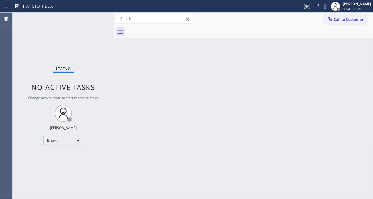
click at [360, 85] on div "Back to Dashboard Change Sender ID Customers Technicians Select a contact Outbo…" at bounding box center [243, 106] width 259 height 186
click at [361, 13] on div "Call to Customer Outbound call Location Home Alliance Your caller id phone numb…" at bounding box center [243, 19] width 259 height 13
click at [360, 13] on div "Call to Customer Outbound call Location Home Alliance Your caller id phone numb…" at bounding box center [243, 19] width 259 height 13
click at [360, 11] on span "Break | 15:22" at bounding box center [352, 9] width 19 height 4
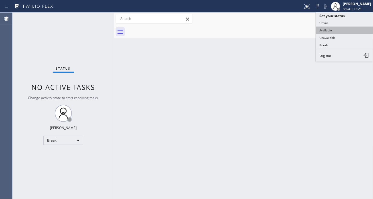
click at [345, 30] on button "Available" at bounding box center [344, 30] width 57 height 7
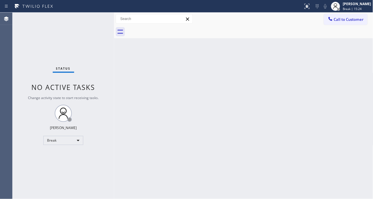
click at [92, 21] on div "Status No active tasks Change activity state to start receiving tasks. Esmael J…" at bounding box center [63, 106] width 101 height 186
click at [367, 90] on div "Back to Dashboard Change Sender ID Customers Technicians Select a contact Outbo…" at bounding box center [243, 106] width 259 height 186
click at [99, 20] on div "Status No active tasks You are ready to start receiving tasks. [PERSON_NAME]" at bounding box center [63, 106] width 101 height 186
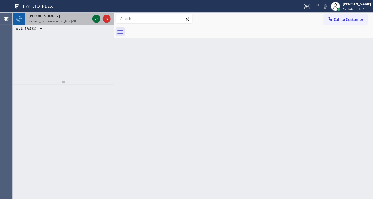
click at [95, 21] on icon at bounding box center [96, 18] width 7 height 7
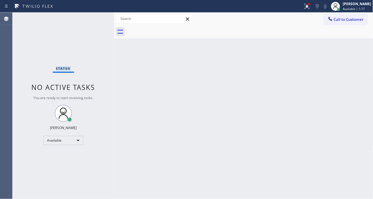
click at [95, 21] on div "Status No active tasks You are ready to start receiving tasks. [PERSON_NAME]" at bounding box center [63, 106] width 101 height 186
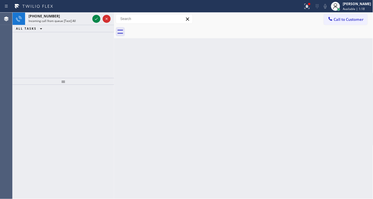
click at [95, 21] on icon at bounding box center [96, 18] width 7 height 7
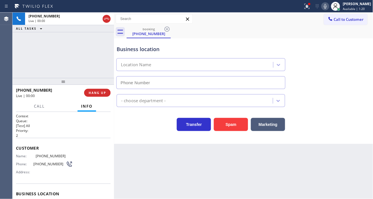
type input "(408) 775-8407"
click at [135, 45] on div "Business location San Jose Courteous And Perfect HVAC Repair (408) 775-8407" at bounding box center [200, 64] width 171 height 49
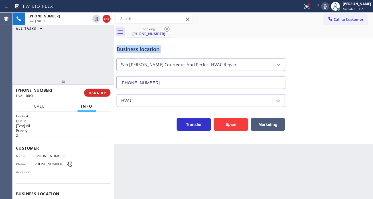
click at [135, 45] on div "Business location San Jose Courteous And Perfect HVAC Repair (408) 775-8407" at bounding box center [200, 64] width 171 height 49
click at [53, 158] on div "Name: (408) 470-3665 Phone: (408) 470-3665 Address:" at bounding box center [44, 165] width 57 height 23
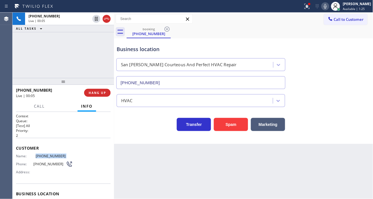
copy span "(408) 470-3665"
click at [152, 176] on div "Back to Dashboard Change Sender ID Customers Technicians Select a contact Outbo…" at bounding box center [243, 106] width 259 height 186
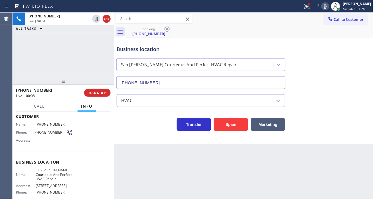
click at [44, 169] on span "San Jose Courteous And Perfect HVAC Repair" at bounding box center [54, 174] width 37 height 13
drag, startPoint x: 44, startPoint y: 169, endPoint x: 24, endPoint y: 175, distance: 21.3
click at [44, 169] on span "San Jose Courteous And Perfect HVAC Repair" at bounding box center [54, 174] width 37 height 13
copy span "San Jose Courteous And Perfect HVAC Repair"
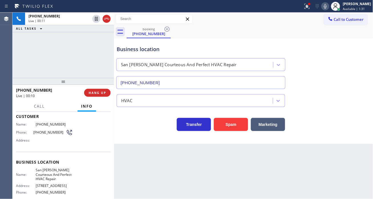
click at [104, 155] on div "Business location Name: San Jose Courteous And Perfect HVAC Repair Address: 409…" at bounding box center [63, 178] width 95 height 52
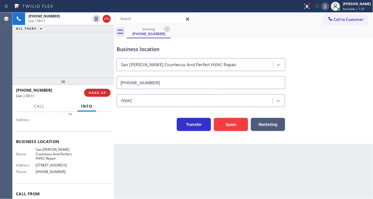
scroll to position [63, 0]
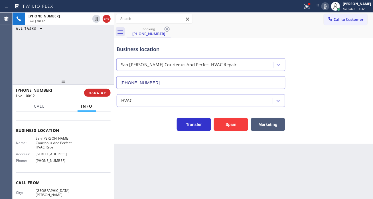
click at [52, 162] on span "(408) 775-8407" at bounding box center [54, 160] width 37 height 4
copy span "(408) 775-8407"
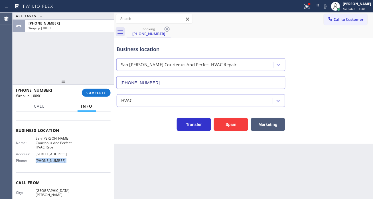
click at [365, 66] on div "Business location San Jose Courteous And Perfect HVAC Repair (408) 775-8407" at bounding box center [243, 63] width 256 height 52
click at [103, 93] on span "COMPLETE" at bounding box center [96, 93] width 20 height 4
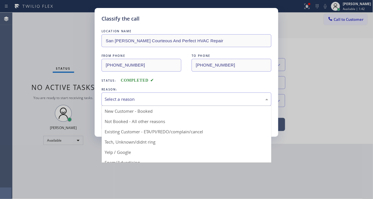
click at [214, 102] on div "Select a reason" at bounding box center [187, 99] width 164 height 7
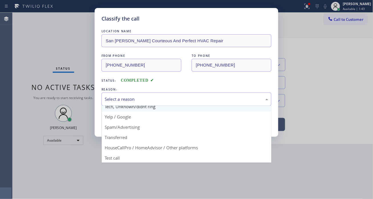
scroll to position [36, 0]
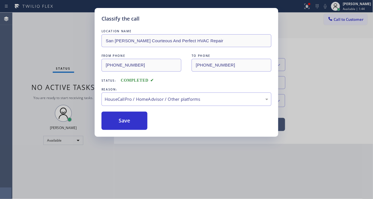
click at [140, 131] on div "Classify the call LOCATION NAME San Jose Courteous And Perfect HVAC Repair FROM…" at bounding box center [187, 72] width 184 height 129
click at [139, 129] on button "Save" at bounding box center [124, 120] width 46 height 18
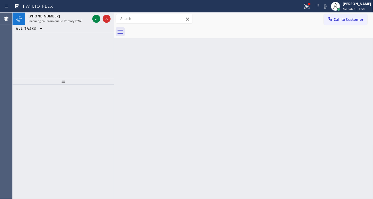
click at [351, 98] on div "Back to Dashboard Change Sender ID Customers Technicians Select a contact Outbo…" at bounding box center [243, 106] width 259 height 186
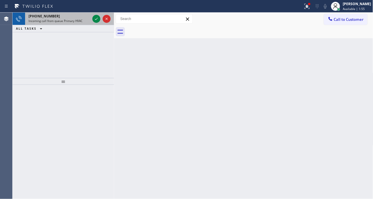
click at [77, 21] on span "Incoming call from queue Primary HVAC" at bounding box center [56, 21] width 54 height 4
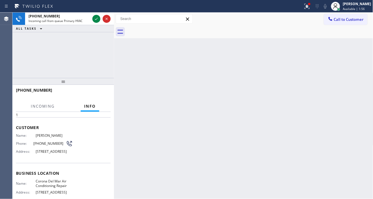
scroll to position [32, 0]
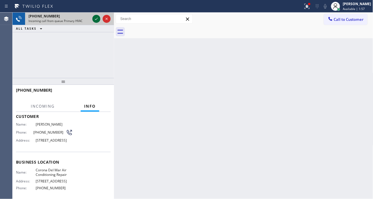
click at [96, 16] on icon at bounding box center [96, 18] width 7 height 7
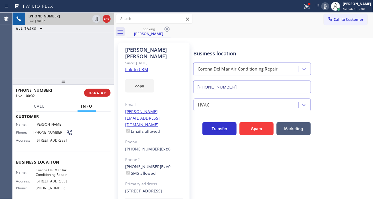
type input "(949) 647-4725"
click at [141, 66] on link "link to CRM" at bounding box center [136, 69] width 23 height 6
click at [45, 133] on span "(702) 338-3608" at bounding box center [49, 132] width 32 height 4
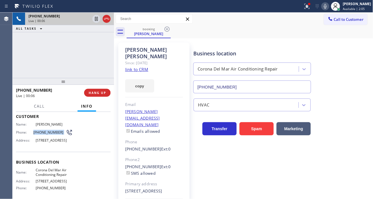
copy div "(702) 338-3608"
click at [233, 43] on div "Business location Corona Del Mar Air Conditioning Repair (949) 647-4725" at bounding box center [281, 68] width 179 height 52
click at [51, 176] on span "Corona Del Mar Air Conditioning Repair" at bounding box center [54, 172] width 37 height 9
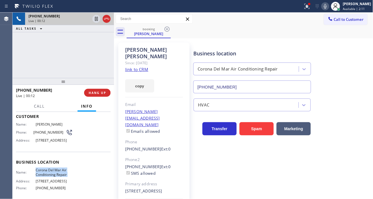
copy span "Corona Del Mar Air Conditioning Repair"
click at [51, 50] on div "+17023383608 Live | 01:46 ALL TASKS ALL TASKS ACTIVE TASKS TASKS IN WRAP UP" at bounding box center [63, 45] width 101 height 65
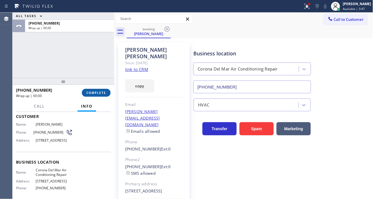
click at [97, 93] on span "COMPLETE" at bounding box center [96, 93] width 20 height 4
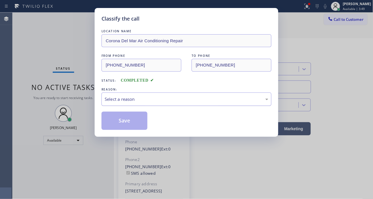
click at [163, 103] on div "Select a reason" at bounding box center [186, 98] width 170 height 13
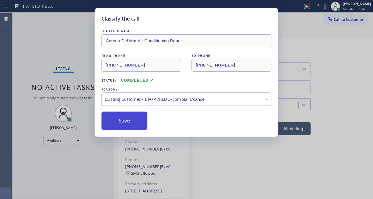
click at [137, 121] on button "Save" at bounding box center [124, 120] width 46 height 18
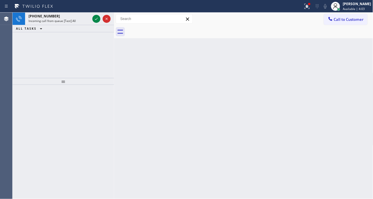
drag, startPoint x: 358, startPoint y: 46, endPoint x: 264, endPoint y: 47, distance: 93.5
click at [358, 46] on div "Back to Dashboard Change Sender ID Customers Technicians Select a contact Outbo…" at bounding box center [243, 106] width 259 height 186
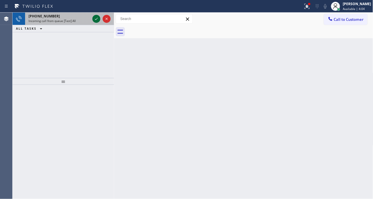
click at [95, 20] on icon at bounding box center [96, 18] width 7 height 7
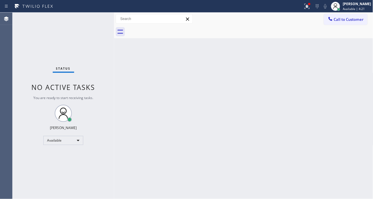
click at [364, 54] on div "Back to Dashboard Change Sender ID Customers Technicians Select a contact Outbo…" at bounding box center [243, 106] width 259 height 186
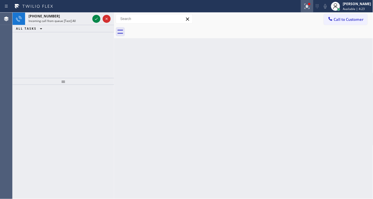
click at [308, 8] on div at bounding box center [307, 6] width 13 height 7
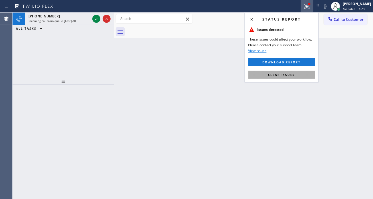
click at [292, 71] on button "Clear issues" at bounding box center [281, 75] width 67 height 8
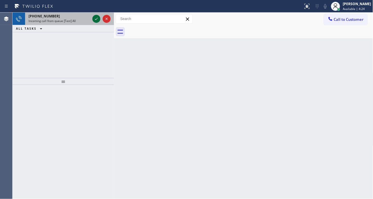
click at [97, 17] on icon at bounding box center [96, 18] width 7 height 7
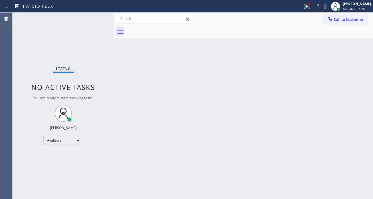
click at [91, 18] on div "Status No active tasks You are ready to start receiving tasks. [PERSON_NAME]" at bounding box center [63, 106] width 101 height 186
click at [94, 18] on div "Status No active tasks You are ready to start receiving tasks. [PERSON_NAME]" at bounding box center [63, 106] width 101 height 186
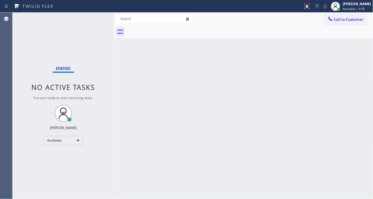
click at [94, 18] on div "Status No active tasks You are ready to start receiving tasks. [PERSON_NAME]" at bounding box center [63, 106] width 101 height 186
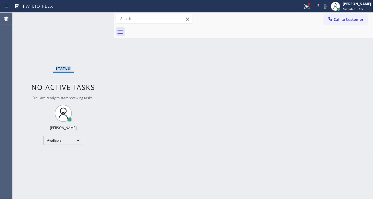
click at [94, 18] on div "Status No active tasks You are ready to start receiving tasks. [PERSON_NAME]" at bounding box center [63, 106] width 101 height 186
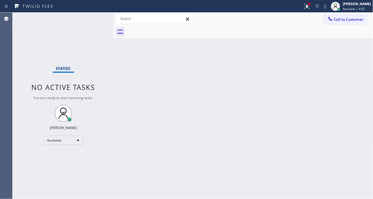
click at [94, 18] on div "Status No active tasks You are ready to start receiving tasks. [PERSON_NAME]" at bounding box center [63, 106] width 101 height 186
click at [320, 5] on icon at bounding box center [317, 6] width 7 height 7
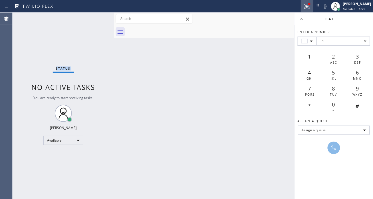
click at [310, 7] on icon at bounding box center [307, 6] width 7 height 7
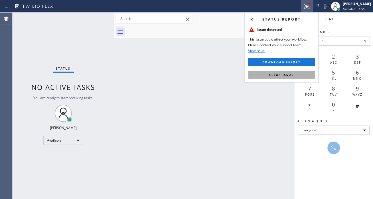
click at [285, 76] on span "Clear issue" at bounding box center [281, 75] width 25 height 4
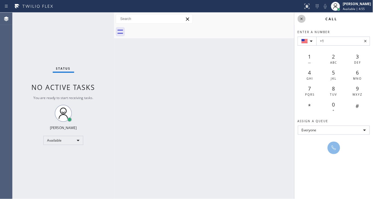
click at [304, 21] on icon at bounding box center [301, 18] width 7 height 7
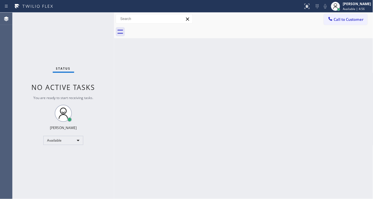
click at [87, 17] on div "Status No active tasks You are ready to start receiving tasks. [PERSON_NAME]" at bounding box center [63, 106] width 101 height 186
click at [99, 21] on div "Status No active tasks You are ready to start receiving tasks. [PERSON_NAME]" at bounding box center [63, 106] width 101 height 186
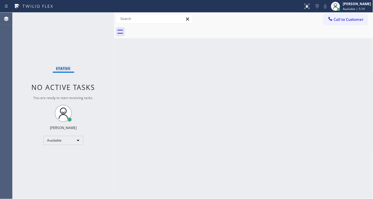
click at [99, 21] on div "Status No active tasks You are ready to start receiving tasks. [PERSON_NAME]" at bounding box center [63, 106] width 101 height 186
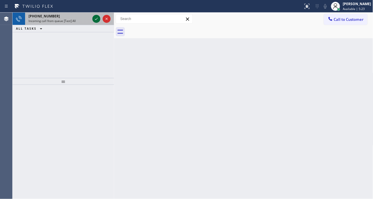
click at [97, 16] on icon at bounding box center [96, 18] width 7 height 7
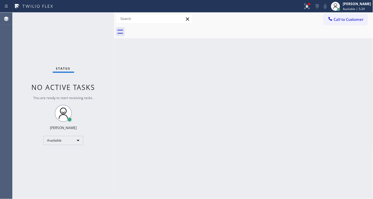
click at [98, 21] on div "Status No active tasks You are ready to start receiving tasks. [PERSON_NAME]" at bounding box center [63, 106] width 101 height 186
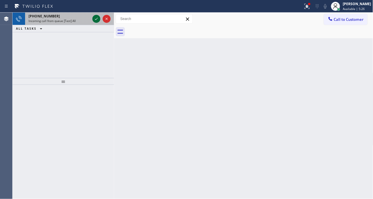
click at [98, 21] on icon at bounding box center [96, 18] width 7 height 7
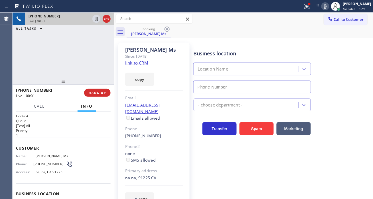
type input "(855) 999-4417"
click at [138, 63] on link "link to CRM" at bounding box center [136, 63] width 23 height 6
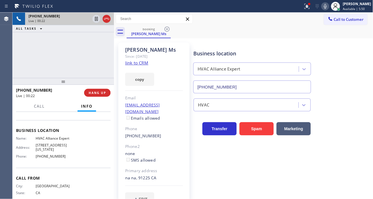
click at [87, 67] on div "+13237172803 Live | 00:22 ALL TASKS ALL TASKS ACTIVE TASKS TASKS IN WRAP UP" at bounding box center [63, 45] width 101 height 65
click at [193, 38] on div "Sophia Ms Since: 20 may 2020 link to CRM copy Email no@email.com Emails allowed…" at bounding box center [243, 127] width 259 height 178
click at [101, 53] on div "+13237172803 Live | 01:04 ALL TASKS ALL TASKS ACTIVE TASKS TASKS IN WRAP UP" at bounding box center [63, 45] width 101 height 65
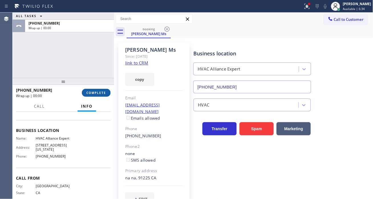
click at [104, 92] on span "COMPLETE" at bounding box center [96, 93] width 20 height 4
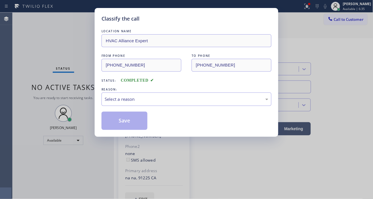
click at [200, 104] on div "Select a reason" at bounding box center [186, 98] width 170 height 13
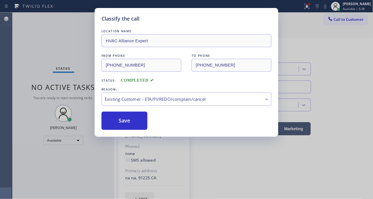
drag, startPoint x: 125, startPoint y: 117, endPoint x: 265, endPoint y: 143, distance: 143.2
click at [125, 118] on button "Save" at bounding box center [124, 120] width 46 height 18
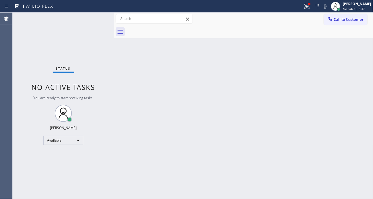
click at [219, 81] on div "Back to Dashboard Change Sender ID Customers Technicians Select a contact Outbo…" at bounding box center [243, 106] width 259 height 186
click at [89, 18] on div "Status No active tasks You are ready to start receiving tasks. [PERSON_NAME]" at bounding box center [63, 106] width 101 height 186
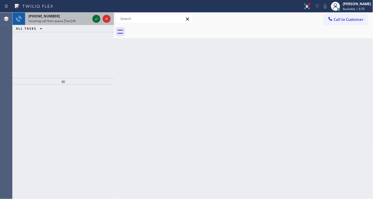
click at [94, 18] on icon at bounding box center [96, 18] width 7 height 7
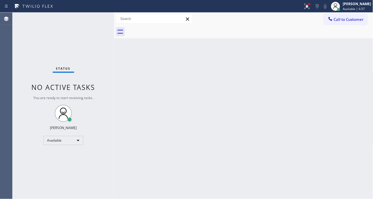
click at [94, 16] on div "Status No active tasks You are ready to start receiving tasks. [PERSON_NAME]" at bounding box center [63, 106] width 101 height 186
click at [96, 18] on div "Status No active tasks You are ready to start receiving tasks. [PERSON_NAME]" at bounding box center [63, 106] width 101 height 186
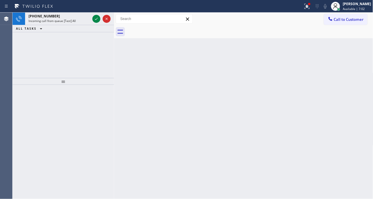
click at [106, 27] on div "ALL TASKS ALL TASKS ACTIVE TASKS TASKS IN WRAP UP" at bounding box center [63, 28] width 101 height 7
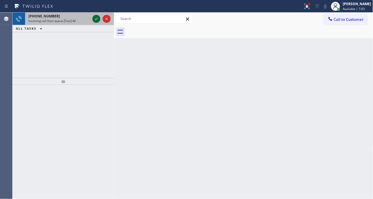
click at [93, 19] on icon at bounding box center [96, 18] width 7 height 7
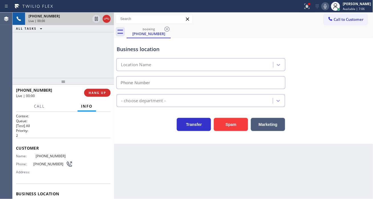
type input "(760) 284-7574"
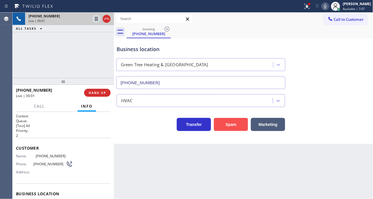
click at [236, 126] on button "Spam" at bounding box center [231, 124] width 34 height 13
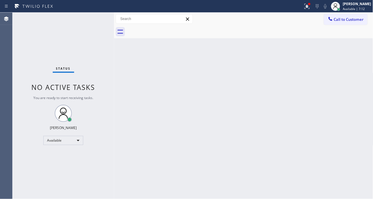
click at [93, 18] on div "Status No active tasks You are ready to start receiving tasks. [PERSON_NAME]" at bounding box center [63, 106] width 101 height 186
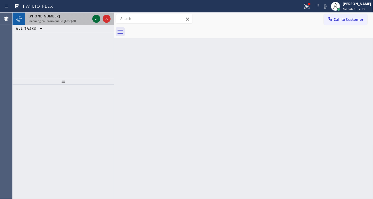
click at [93, 18] on icon at bounding box center [96, 18] width 7 height 7
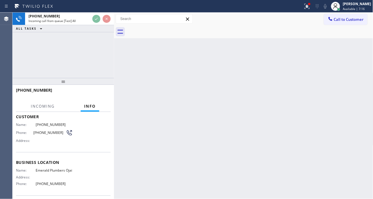
scroll to position [32, 0]
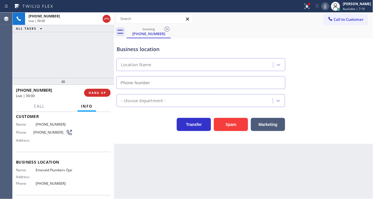
type input "(805) 892-6800"
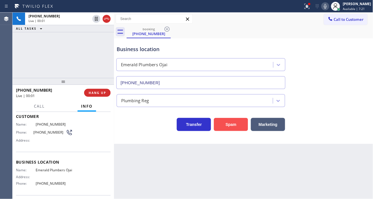
click at [226, 126] on button "Spam" at bounding box center [231, 124] width 34 height 13
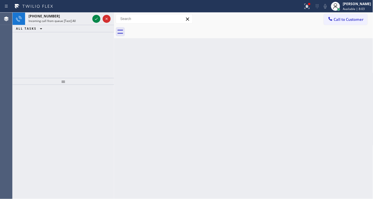
click at [365, 44] on div "Back to Dashboard Change Sender ID Customers Technicians Select a contact Outbo…" at bounding box center [243, 106] width 259 height 186
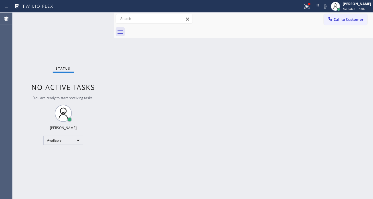
click at [93, 19] on div "Status No active tasks You are ready to start receiving tasks. [PERSON_NAME]" at bounding box center [63, 106] width 101 height 186
click at [90, 18] on div "Status No active tasks You are ready to start receiving tasks. [PERSON_NAME]" at bounding box center [63, 106] width 101 height 186
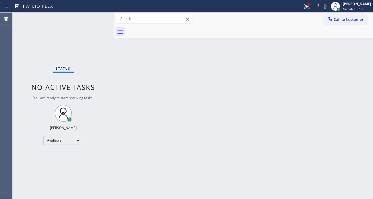
click at [90, 18] on div "Status No active tasks You are ready to start receiving tasks. [PERSON_NAME]" at bounding box center [63, 106] width 101 height 186
click at [89, 19] on div "Status No active tasks You are ready to start receiving tasks. [PERSON_NAME]" at bounding box center [63, 106] width 101 height 186
click at [90, 18] on div "Status No active tasks You are ready to start receiving tasks. [PERSON_NAME]" at bounding box center [63, 106] width 101 height 186
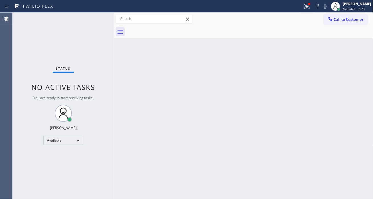
click at [90, 18] on div "Status No active tasks You are ready to start receiving tasks. [PERSON_NAME]" at bounding box center [63, 106] width 101 height 186
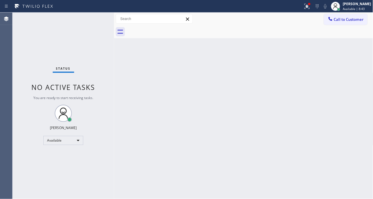
click at [90, 18] on div "Status No active tasks You are ready to start receiving tasks. [PERSON_NAME]" at bounding box center [63, 106] width 101 height 186
click at [218, 67] on div "Back to Dashboard Change Sender ID Customers Technicians Select a contact Outbo…" at bounding box center [243, 106] width 259 height 186
click at [96, 18] on div "Status No active tasks You are ready to start receiving tasks. [PERSON_NAME]" at bounding box center [63, 106] width 101 height 186
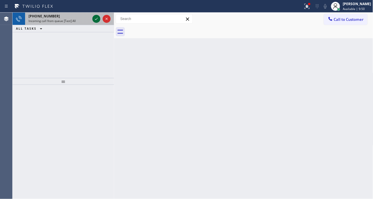
click at [96, 18] on icon at bounding box center [96, 18] width 7 height 7
click at [83, 19] on div "Incoming call from queue [Test] All" at bounding box center [60, 21] width 62 height 4
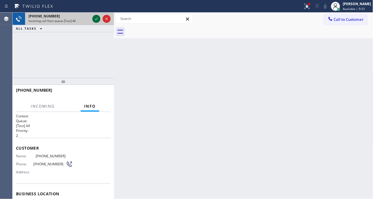
click at [98, 18] on icon at bounding box center [96, 18] width 7 height 7
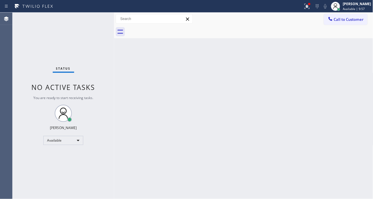
click at [90, 22] on div "Status No active tasks You are ready to start receiving tasks. [PERSON_NAME]" at bounding box center [63, 106] width 101 height 186
click at [98, 18] on div "Status No active tasks You are ready to start receiving tasks. [PERSON_NAME]" at bounding box center [63, 106] width 101 height 186
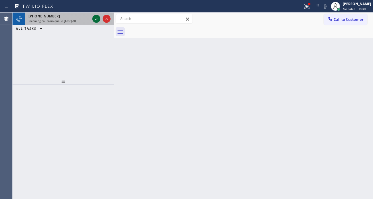
click at [98, 18] on icon at bounding box center [96, 18] width 7 height 7
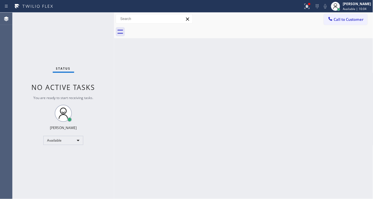
click at [95, 18] on div "Status No active tasks You are ready to start receiving tasks. [PERSON_NAME]" at bounding box center [63, 106] width 101 height 186
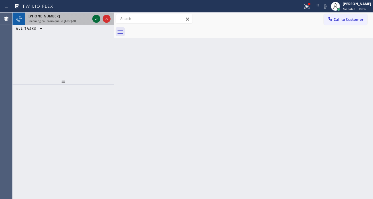
click at [95, 18] on icon at bounding box center [96, 18] width 7 height 7
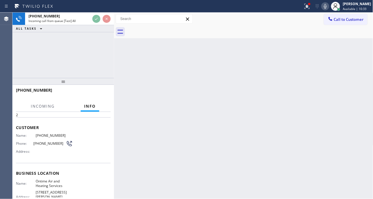
scroll to position [32, 0]
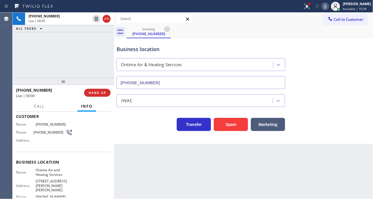
type input "(469) 936-1537"
click at [228, 123] on button "Spam" at bounding box center [231, 124] width 34 height 13
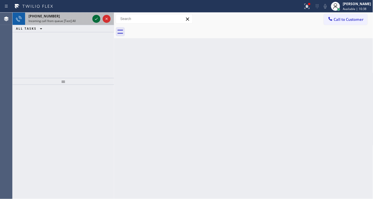
click at [94, 20] on icon at bounding box center [96, 18] width 7 height 7
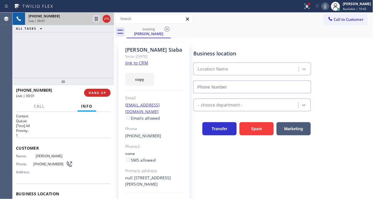
type input "[PHONE_NUMBER]"
click at [139, 62] on link "link to CRM" at bounding box center [136, 63] width 23 height 6
click at [310, 5] on icon at bounding box center [307, 6] width 7 height 7
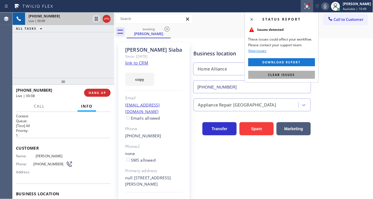
click at [308, 76] on button "Clear issues" at bounding box center [281, 75] width 67 height 8
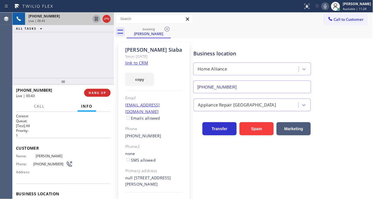
click at [96, 18] on icon at bounding box center [96, 18] width 7 height 7
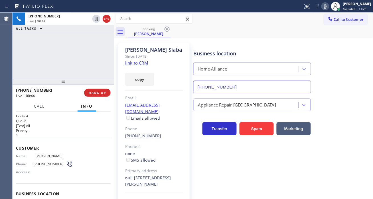
click at [329, 8] on icon at bounding box center [325, 6] width 7 height 7
click at [346, 59] on div "Business location Home Alliance [PHONE_NUMBER]" at bounding box center [281, 68] width 179 height 52
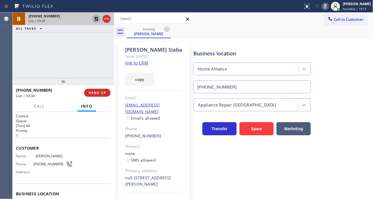
click at [95, 21] on icon at bounding box center [96, 18] width 7 height 7
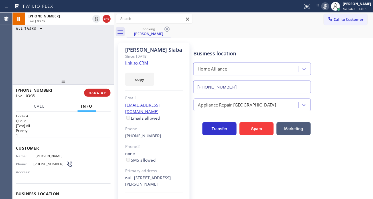
click at [329, 8] on icon at bounding box center [325, 6] width 7 height 7
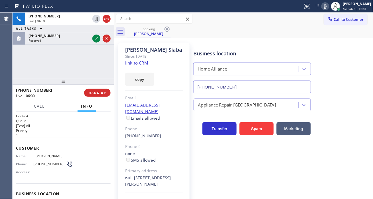
click at [95, 58] on div "+16465155458 Live | 06:00 ALL TASKS ALL TASKS ACTIVE TASKS TASKS IN WRAP UP (40…" at bounding box center [63, 45] width 101 height 65
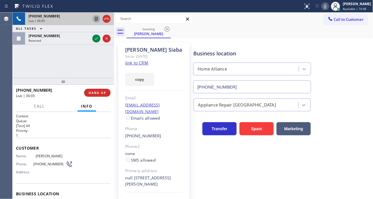
click at [96, 21] on icon at bounding box center [96, 18] width 7 height 7
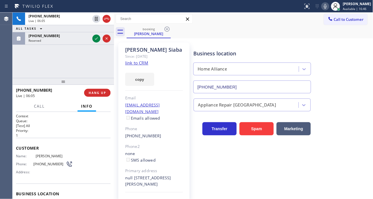
click at [328, 6] on icon at bounding box center [325, 6] width 7 height 7
click at [351, 59] on div "Business location Home Alliance [PHONE_NUMBER]" at bounding box center [281, 68] width 179 height 52
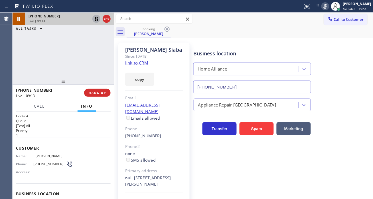
click at [96, 18] on icon at bounding box center [96, 18] width 7 height 7
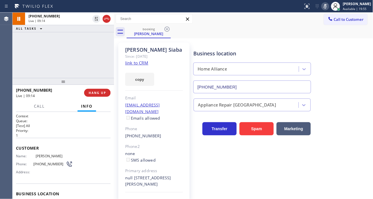
click at [329, 7] on icon at bounding box center [325, 6] width 7 height 7
click at [346, 86] on div "Business location Home Alliance [PHONE_NUMBER]" at bounding box center [281, 68] width 179 height 52
drag, startPoint x: 361, startPoint y: 60, endPoint x: 114, endPoint y: 1, distance: 254.1
click at [361, 60] on div "Business location Home Alliance [PHONE_NUMBER]" at bounding box center [281, 68] width 179 height 52
click at [80, 45] on div "+16465155458 Live | 10:26 ALL TASKS ALL TASKS ACTIVE TASKS TASKS IN WRAP UP" at bounding box center [63, 45] width 101 height 65
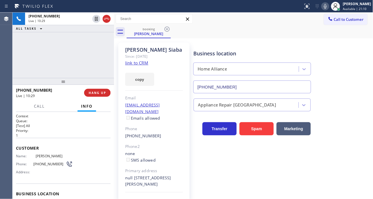
click at [327, 7] on icon at bounding box center [325, 6] width 7 height 7
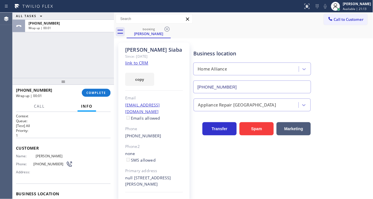
click at [355, 63] on div "Business location Home Alliance [PHONE_NUMBER]" at bounding box center [281, 68] width 179 height 52
click at [95, 93] on span "COMPLETE" at bounding box center [96, 93] width 20 height 4
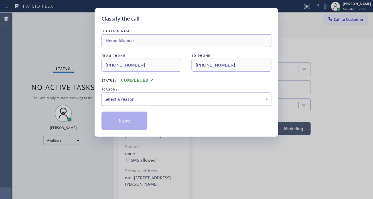
click at [172, 100] on div "Select a reason" at bounding box center [187, 99] width 164 height 7
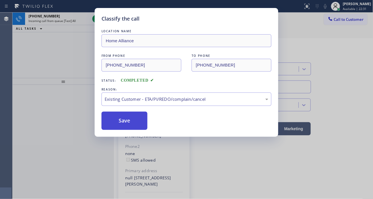
click at [140, 115] on button "Save" at bounding box center [124, 120] width 46 height 18
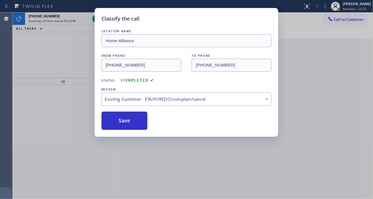
click at [76, 54] on div "Classify the call LOCATION NAME Home Alliance FROM PHONE (646) 515-5458 TO PHON…" at bounding box center [186, 99] width 373 height 199
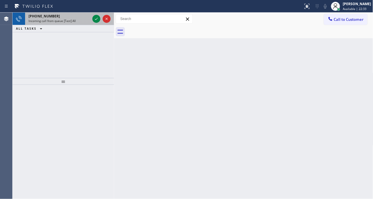
click at [84, 17] on div "+16197820855" at bounding box center [60, 16] width 62 height 5
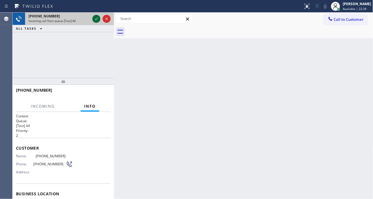
click at [96, 21] on icon at bounding box center [96, 18] width 7 height 7
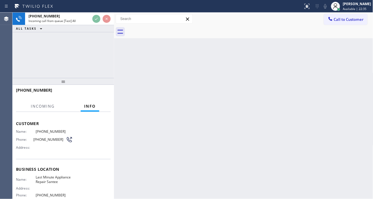
scroll to position [32, 0]
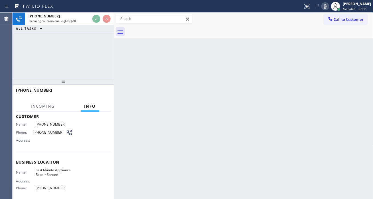
click at [42, 173] on span "Last Minute Appliance Repair Santee" at bounding box center [54, 172] width 37 height 9
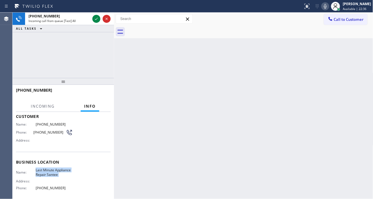
click at [42, 173] on span "Last Minute Appliance Repair Santee" at bounding box center [54, 172] width 37 height 9
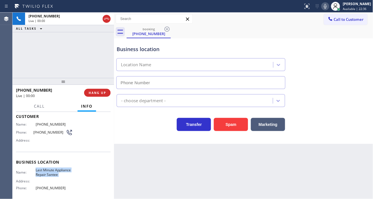
click at [42, 173] on span "Last Minute Appliance Repair Santee" at bounding box center [54, 172] width 37 height 9
type input "(619) 737-1193"
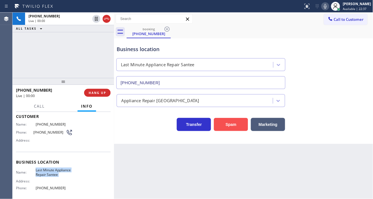
click at [223, 125] on button "Spam" at bounding box center [231, 124] width 34 height 13
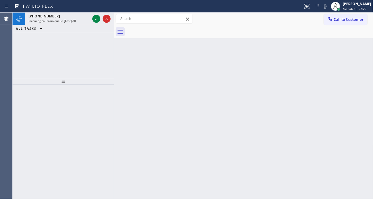
click at [351, 62] on div "Back to Dashboard Change Sender ID Customers Technicians Select a contact Outbo…" at bounding box center [243, 106] width 259 height 186
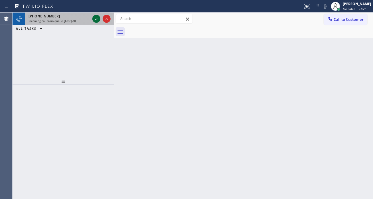
click at [94, 19] on icon at bounding box center [96, 18] width 7 height 7
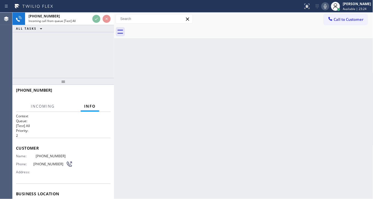
scroll to position [32, 0]
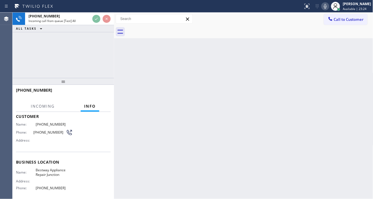
click at [51, 176] on span "Bestway Appliance Repair Junction" at bounding box center [54, 172] width 37 height 9
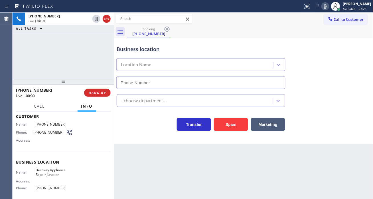
click at [51, 176] on span "Bestway Appliance Repair Junction" at bounding box center [54, 172] width 37 height 9
type input "(425) 242-7444"
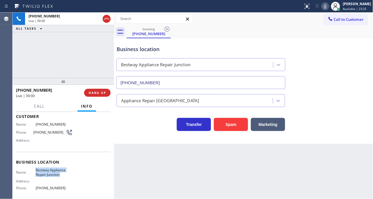
click at [51, 176] on span "Bestway Appliance Repair Junction" at bounding box center [54, 172] width 37 height 9
click at [224, 131] on div "Business location Bestway Appliance Repair Junction (425) 242-7444 Appliance Re…" at bounding box center [243, 90] width 259 height 105
click at [224, 129] on button "Spam" at bounding box center [231, 124] width 34 height 13
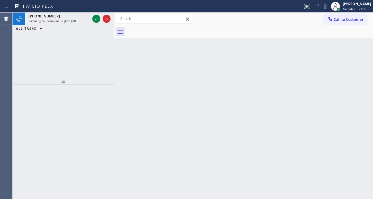
click at [362, 89] on div "Back to Dashboard Change Sender ID Customers Technicians Select a contact Outbo…" at bounding box center [243, 106] width 259 height 186
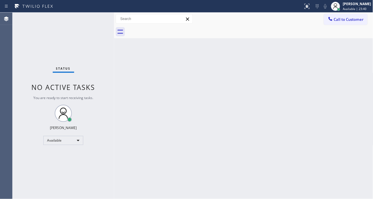
click at [97, 19] on div "Status No active tasks You are ready to start receiving tasks. [PERSON_NAME]" at bounding box center [63, 106] width 101 height 186
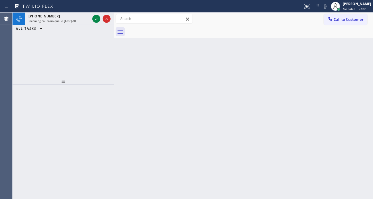
click at [357, 93] on div "Back to Dashboard Change Sender ID Customers Technicians Select a contact Outbo…" at bounding box center [243, 106] width 259 height 186
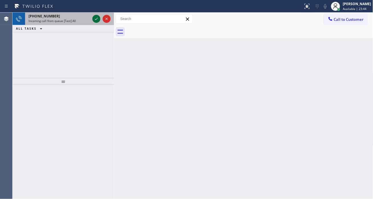
click at [95, 18] on icon at bounding box center [96, 18] width 7 height 7
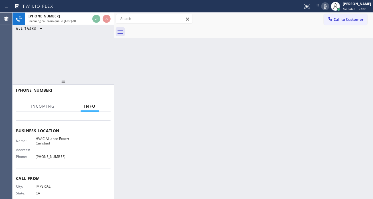
scroll to position [63, 0]
click at [51, 142] on span "HVAC Alliance Expert Carlsbad" at bounding box center [54, 140] width 37 height 9
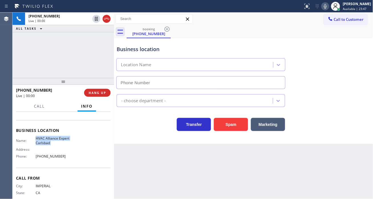
click at [51, 142] on span "HVAC Alliance Expert Carlsbad" at bounding box center [54, 140] width 37 height 9
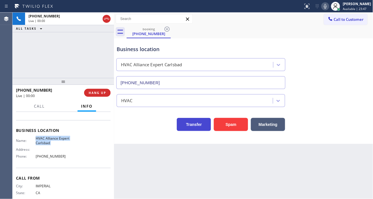
type input "(760) 493-6282"
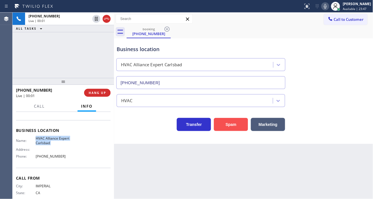
click at [226, 123] on button "Spam" at bounding box center [231, 124] width 34 height 13
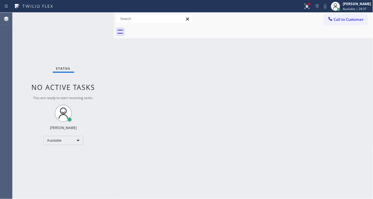
click at [93, 17] on div "Status No active tasks You are ready to start receiving tasks. [PERSON_NAME]" at bounding box center [63, 106] width 101 height 186
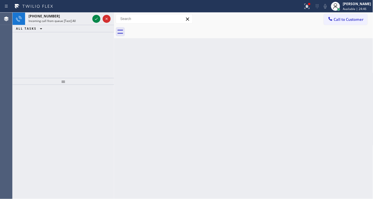
click at [357, 63] on div "Back to Dashboard Change Sender ID Customers Technicians Select a contact Outbo…" at bounding box center [243, 106] width 259 height 186
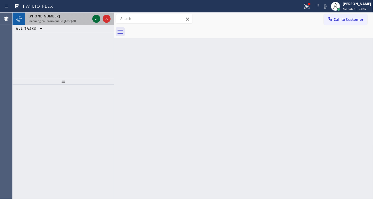
click at [95, 19] on icon at bounding box center [96, 18] width 7 height 7
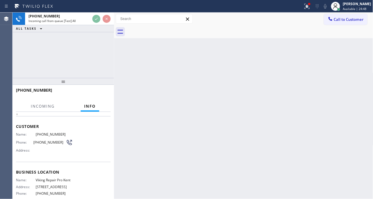
scroll to position [32, 0]
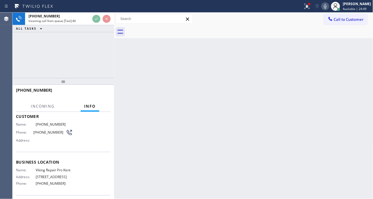
click at [48, 170] on span "Viking Repair Pro Kent" at bounding box center [54, 170] width 37 height 4
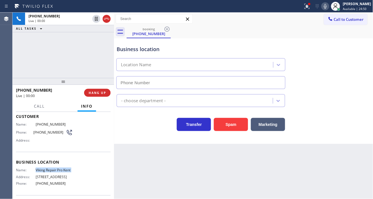
click at [48, 170] on span "Viking Repair Pro Kent" at bounding box center [54, 170] width 37 height 4
type input "(253) 303-5543"
click at [48, 170] on span "Viking Repair Pro Kent" at bounding box center [54, 170] width 37 height 4
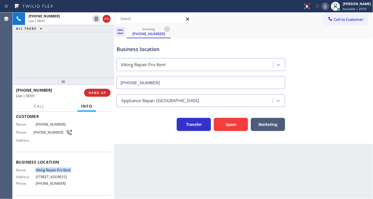
click at [48, 170] on span "Viking Repair Pro Kent" at bounding box center [54, 170] width 37 height 4
click at [46, 133] on span "(206) 714-5590" at bounding box center [49, 132] width 32 height 4
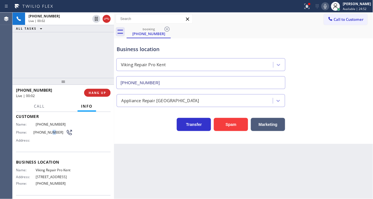
click at [46, 133] on span "(206) 714-5590" at bounding box center [49, 132] width 32 height 4
copy div "(206) 714-5590"
click at [44, 172] on span "Viking Repair Pro Kent" at bounding box center [54, 170] width 37 height 4
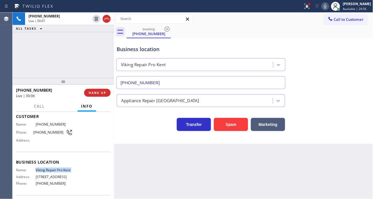
click at [44, 172] on span "Viking Repair Pro Kent" at bounding box center [54, 170] width 37 height 4
copy span "Viking Repair Pro Kent"
click at [50, 188] on div "Name: Viking Repair Pro Kent Address: 1314 Central Ave S Phone: (253) 303-5543" at bounding box center [44, 178] width 57 height 20
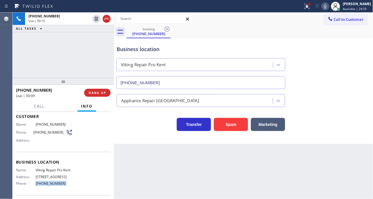
copy span "(253) 303-5543"
click at [308, 7] on icon at bounding box center [305, 6] width 3 height 4
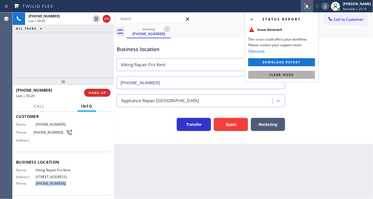
click at [310, 78] on button "Clear issue" at bounding box center [281, 75] width 67 height 8
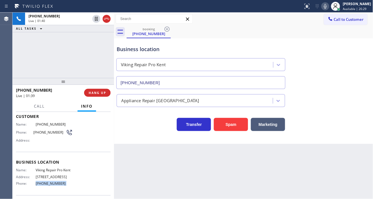
click at [144, 51] on div "Business location" at bounding box center [201, 49] width 168 height 8
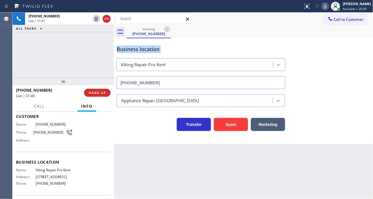
click at [144, 51] on div "Business location" at bounding box center [201, 49] width 168 height 8
click at [123, 50] on div "Business location" at bounding box center [201, 49] width 168 height 8
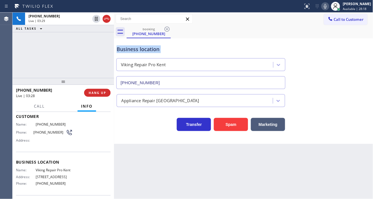
click at [123, 50] on div "Business location" at bounding box center [201, 49] width 168 height 8
click at [81, 54] on div "+12067145590 Live | 03:29 ALL TASKS ALL TASKS ACTIVE TASKS TASKS IN WRAP UP" at bounding box center [63, 45] width 101 height 65
click at [144, 53] on div "Business location Viking Repair Pro Kent (253) 303-5543" at bounding box center [200, 64] width 171 height 49
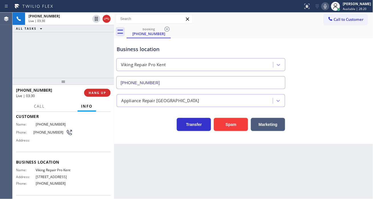
click at [144, 53] on div "Business location Viking Repair Pro Kent (253) 303-5543" at bounding box center [200, 64] width 171 height 49
click at [130, 52] on div "Business location" at bounding box center [201, 49] width 168 height 8
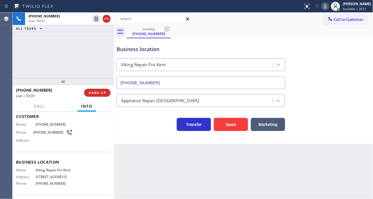
click at [93, 49] on div "+12067145590 Live | 03:31 ALL TASKS ALL TASKS ACTIVE TASKS TASKS IN WRAP UP" at bounding box center [63, 45] width 101 height 65
click at [96, 43] on div "+12067145590 Live | 03:34 ALL TASKS ALL TASKS ACTIVE TASKS TASKS IN WRAP UP" at bounding box center [63, 45] width 101 height 65
click at [224, 37] on div "Business location Viking Repair Pro Kent (253) 303-5543" at bounding box center [243, 63] width 256 height 52
click at [136, 49] on div "Business location" at bounding box center [201, 49] width 168 height 8
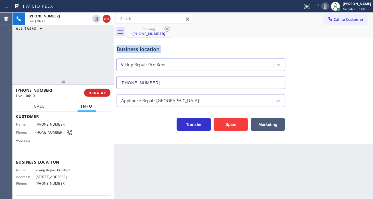
click at [136, 49] on div "Business location" at bounding box center [201, 49] width 168 height 8
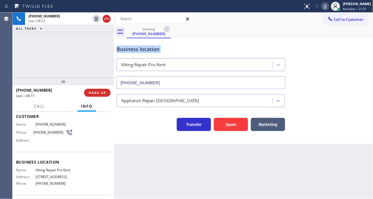
click at [136, 49] on div "Business location" at bounding box center [201, 49] width 168 height 8
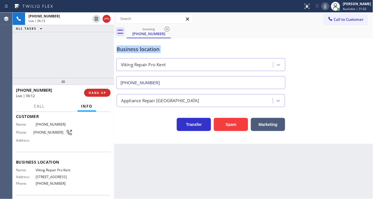
click at [136, 49] on div "Business location" at bounding box center [201, 49] width 168 height 8
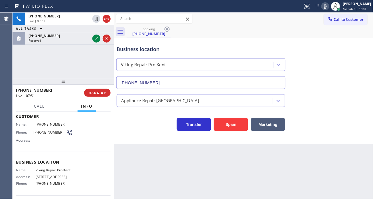
click at [73, 63] on div "+12067145590 Live | 07:51 ALL TASKS ALL TASKS ACTIVE TASKS TASKS IN WRAP UP (71…" at bounding box center [63, 45] width 101 height 65
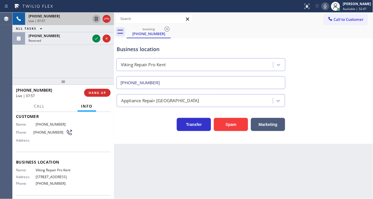
click at [96, 18] on icon at bounding box center [96, 18] width 7 height 7
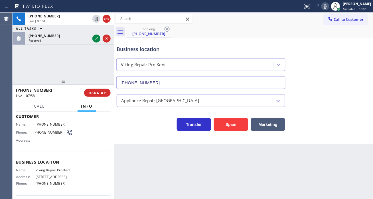
click at [329, 6] on icon at bounding box center [325, 6] width 7 height 7
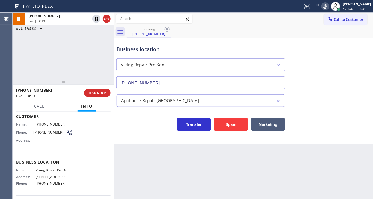
click at [351, 71] on div "Business location Viking Repair Pro Kent (253) 303-5543" at bounding box center [243, 63] width 256 height 52
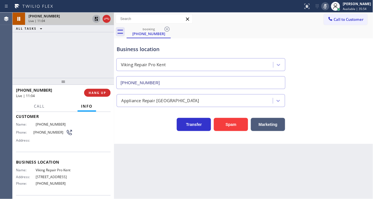
click at [95, 19] on icon at bounding box center [96, 19] width 4 height 4
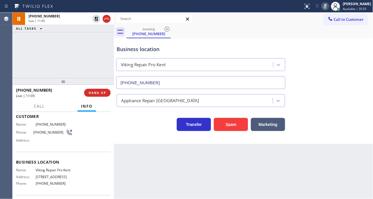
click at [329, 6] on icon at bounding box center [325, 6] width 7 height 7
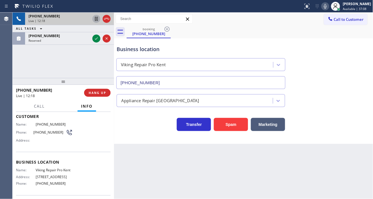
click at [96, 19] on icon at bounding box center [96, 19] width 3 height 4
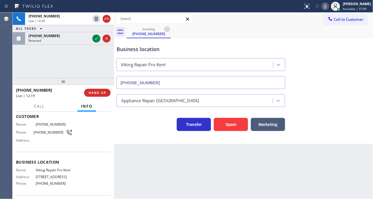
click at [328, 9] on icon at bounding box center [325, 6] width 7 height 7
click at [358, 79] on div "Business location Viking Repair Pro Kent (253) 303-5543" at bounding box center [243, 63] width 256 height 52
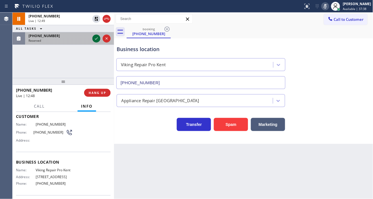
click at [94, 39] on icon at bounding box center [96, 38] width 7 height 7
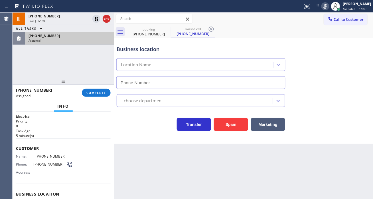
type input "(714) 410-6811"
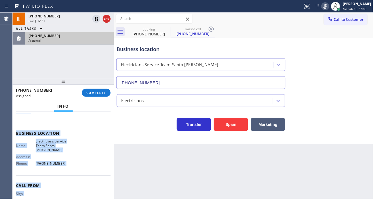
scroll to position [86, 0]
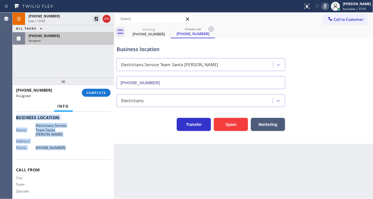
drag, startPoint x: 16, startPoint y: 148, endPoint x: 79, endPoint y: 153, distance: 63.0
click at [79, 153] on div "Context Queue: Electrical Priority: 0 Task Age: 5 minute(s) Customer Name: (714…" at bounding box center [63, 115] width 95 height 175
copy div "Customer Name: (714) 701-3198 Phone: (714) 701-3198 Address: Business location …"
click at [101, 95] on button "COMPLETE" at bounding box center [96, 93] width 29 height 8
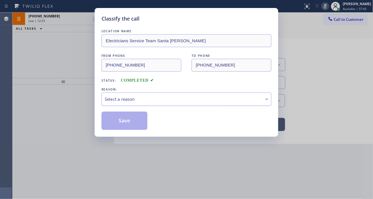
click at [141, 101] on div "Select a reason" at bounding box center [187, 99] width 164 height 7
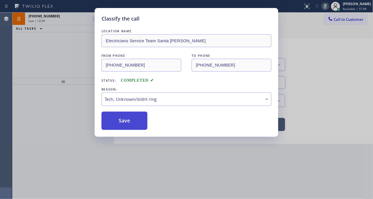
click at [136, 121] on button "Save" at bounding box center [124, 120] width 46 height 18
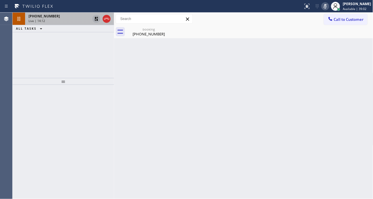
click at [94, 19] on icon at bounding box center [96, 18] width 7 height 7
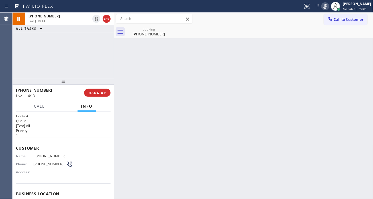
click at [328, 6] on icon at bounding box center [325, 6] width 7 height 7
click at [365, 72] on div "Back to Dashboard Change Sender ID Customers Technicians Select a contact Outbo…" at bounding box center [243, 106] width 259 height 186
click at [346, 93] on div "Back to Dashboard Change Sender ID Customers Technicians Select a contact Outbo…" at bounding box center [243, 106] width 259 height 186
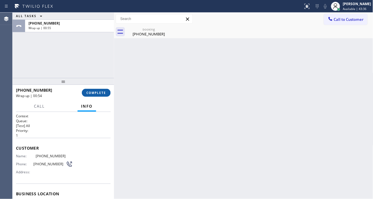
click at [100, 95] on button "COMPLETE" at bounding box center [96, 93] width 29 height 8
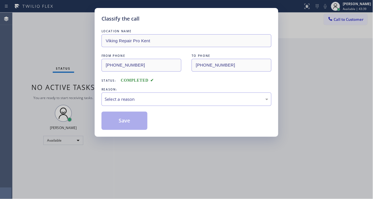
click at [136, 94] on div "Select a reason" at bounding box center [186, 98] width 170 height 13
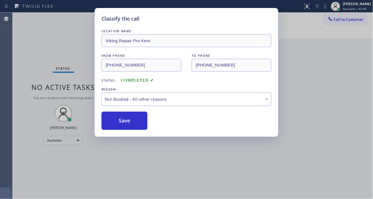
click at [127, 97] on div "Not Booked - All other reasons" at bounding box center [187, 99] width 164 height 7
click at [135, 123] on button "Save" at bounding box center [124, 120] width 46 height 18
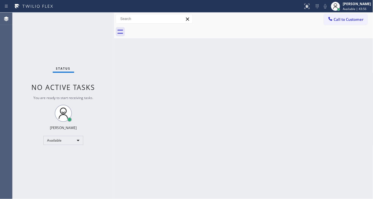
click at [95, 17] on div "Status No active tasks You are ready to start receiving tasks. [PERSON_NAME]" at bounding box center [63, 106] width 101 height 186
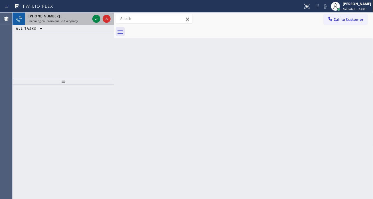
click at [71, 19] on span "Incoming call from queue Everybody" at bounding box center [53, 21] width 49 height 4
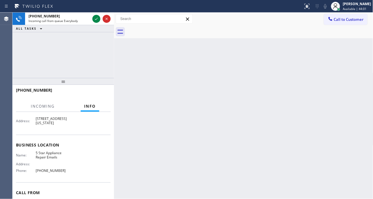
scroll to position [63, 0]
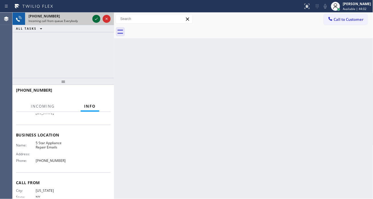
click at [96, 19] on icon at bounding box center [96, 18] width 7 height 7
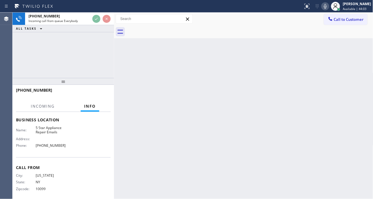
scroll to position [85, 0]
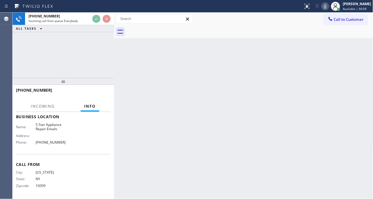
click at [54, 127] on span "5 Star Appliance Repair Emails" at bounding box center [54, 126] width 37 height 9
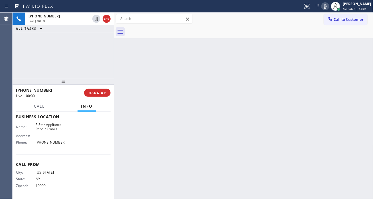
click at [54, 127] on span "5 Star Appliance Repair Emails" at bounding box center [54, 126] width 37 height 9
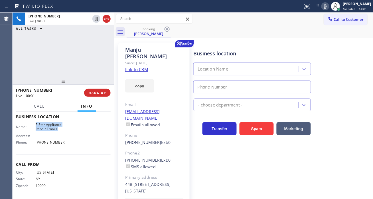
type input "(844) 735-4685"
click at [134, 66] on link "link to CRM" at bounding box center [136, 69] width 23 height 6
click at [44, 50] on div "+16466456265 Live | 00:12 ALL TASKS ALL TASKS ACTIVE TASKS TASKS IN WRAP UP" at bounding box center [63, 45] width 101 height 65
click at [66, 52] on div "+16466456265 Live | 00:28 ALL TASKS ALL TASKS ACTIVE TASKS TASKS IN WRAP UP" at bounding box center [63, 45] width 101 height 65
click at [47, 54] on div "+16466456265 Live | 01:55 ALL TASKS ALL TASKS ACTIVE TASKS TASKS IN WRAP UP" at bounding box center [63, 45] width 101 height 65
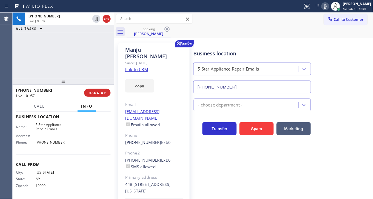
scroll to position [53, 0]
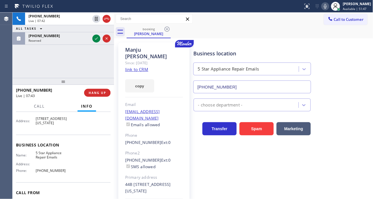
drag, startPoint x: 95, startPoint y: 19, endPoint x: 330, endPoint y: 5, distance: 235.8
click at [95, 19] on icon at bounding box center [96, 18] width 7 height 7
click at [329, 5] on icon at bounding box center [325, 6] width 7 height 7
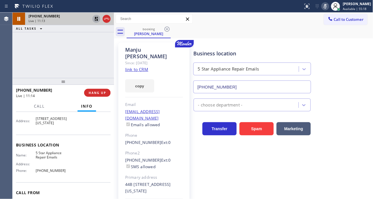
click at [97, 21] on icon at bounding box center [96, 19] width 4 height 4
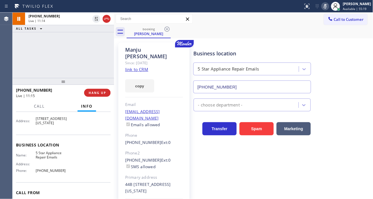
click at [327, 7] on icon at bounding box center [325, 6] width 7 height 7
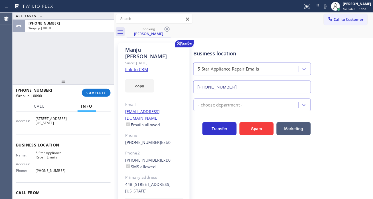
click at [93, 61] on div "ALL TASKS ALL TASKS ACTIVE TASKS TASKS IN WRAP UP +16466456265 Wrap up | 00:00" at bounding box center [63, 45] width 101 height 65
click at [363, 75] on div "Business location 5 Star Appliance Repair Emails (844) 735-4685" at bounding box center [281, 68] width 179 height 52
click at [44, 171] on div "Name: 5 Star Appliance Repair Emails Address: Phone: (844) 735-4685" at bounding box center [44, 162] width 57 height 25
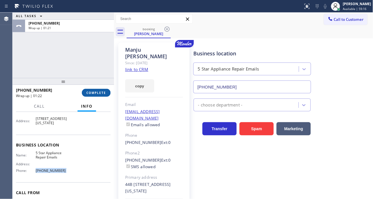
click at [101, 91] on span "COMPLETE" at bounding box center [96, 93] width 20 height 4
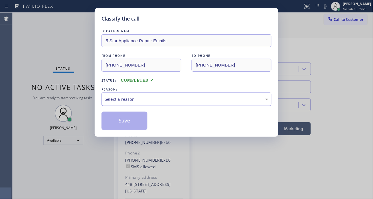
click at [137, 100] on div "Select a reason" at bounding box center [187, 99] width 164 height 7
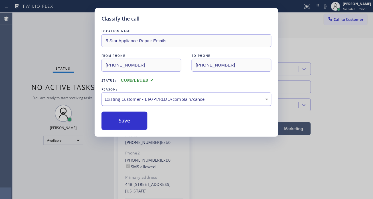
click at [138, 121] on button "Save" at bounding box center [124, 120] width 46 height 18
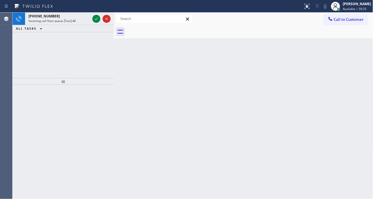
click at [81, 32] on div "+18052935824 Incoming call from queue [Test] All ALL TASKS ALL TASKS ACTIVE TAS…" at bounding box center [63, 45] width 101 height 65
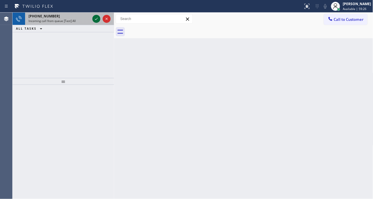
click at [93, 21] on icon at bounding box center [96, 18] width 7 height 7
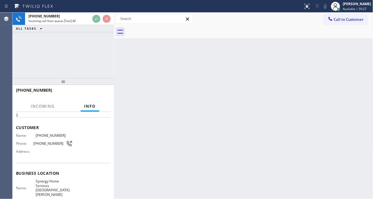
scroll to position [63, 0]
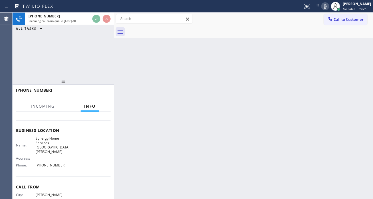
click at [49, 142] on span "Synergy Home Services Santa Barbara" at bounding box center [54, 145] width 37 height 18
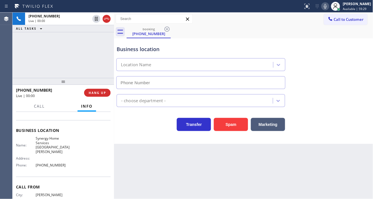
click at [49, 142] on span "Synergy Home Services Santa Barbara" at bounding box center [54, 145] width 37 height 18
type input "(805) 519-7355"
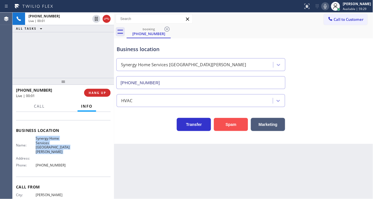
click at [221, 126] on button "Spam" at bounding box center [231, 124] width 34 height 13
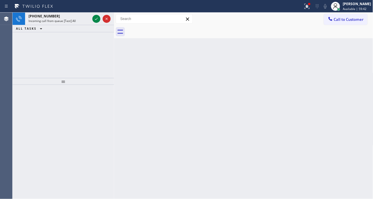
click at [356, 73] on div "Back to Dashboard Change Sender ID Customers Technicians Select a contact Outbo…" at bounding box center [243, 106] width 259 height 186
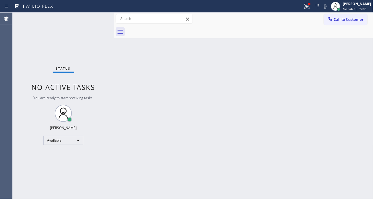
click at [97, 18] on div "Status No active tasks You are ready to start receiving tasks. [PERSON_NAME]" at bounding box center [63, 106] width 101 height 186
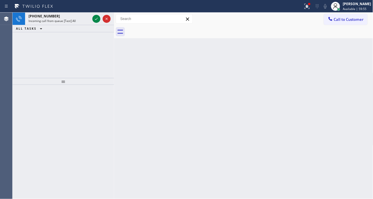
click at [355, 71] on div "Back to Dashboard Change Sender ID Customers Technicians Select a contact Outbo…" at bounding box center [243, 106] width 259 height 186
click at [353, 96] on div "Back to Dashboard Change Sender ID Customers Technicians Select a contact Outbo…" at bounding box center [243, 106] width 259 height 186
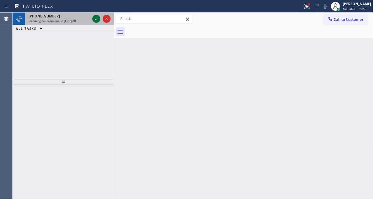
click at [96, 20] on icon at bounding box center [96, 18] width 7 height 7
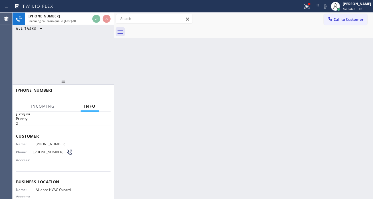
scroll to position [32, 0]
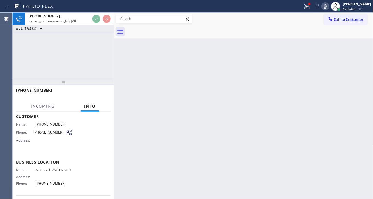
click at [54, 170] on span "Alliance HVAC Oxnard" at bounding box center [54, 170] width 37 height 4
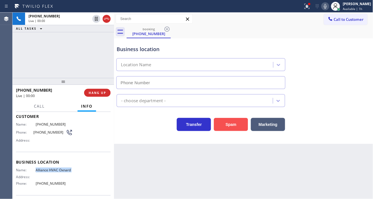
type input "(805) 317-7818"
click at [227, 120] on button "Spam" at bounding box center [231, 124] width 34 height 13
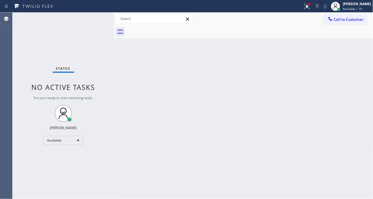
click at [350, 72] on div "Back to Dashboard Change Sender ID Customers Technicians Select a contact Outbo…" at bounding box center [243, 106] width 259 height 186
click at [97, 19] on div "Status No active tasks You are ready to start receiving tasks. [PERSON_NAME]" at bounding box center [63, 106] width 101 height 186
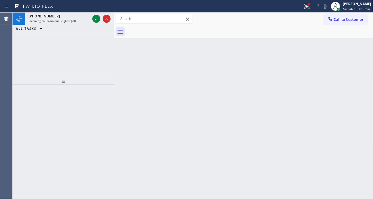
click at [95, 20] on icon at bounding box center [96, 18] width 7 height 7
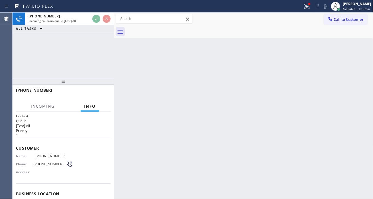
scroll to position [32, 0]
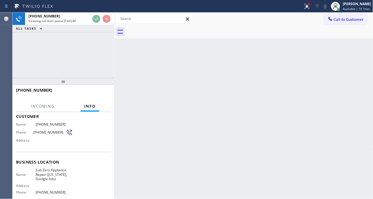
click at [55, 174] on span "Sub Zero Appliance Repair (New York, Goolgle Ads)" at bounding box center [54, 174] width 37 height 13
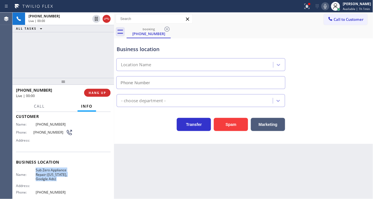
type input "(315) 818-3574"
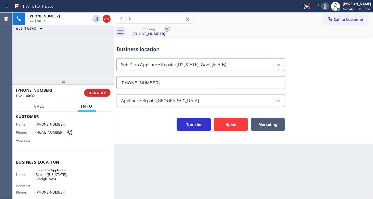
click at [39, 131] on span "(516) 491-3684" at bounding box center [49, 132] width 32 height 4
click at [114, 154] on div at bounding box center [114, 106] width 0 height 186
click at [56, 178] on span "Sub Zero Appliance Repair (New York, Goolgle Ads)" at bounding box center [54, 174] width 37 height 13
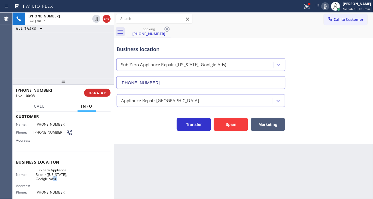
click at [56, 178] on span "Sub Zero Appliance Repair (New York, Goolgle Ads)" at bounding box center [54, 174] width 37 height 13
click at [310, 6] on icon at bounding box center [307, 6] width 7 height 7
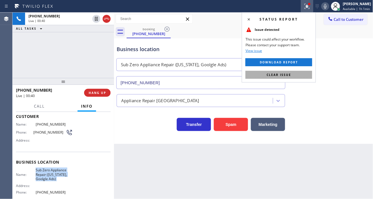
click at [294, 75] on button "Clear issue" at bounding box center [278, 75] width 67 height 8
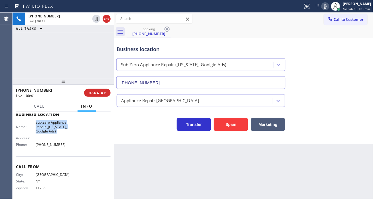
scroll to position [81, 0]
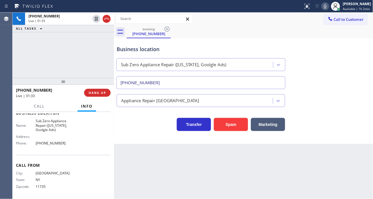
click at [76, 57] on div "+15164913684 Live | 01:33 ALL TASKS ALL TASKS ACTIVE TASKS TASKS IN WRAP UP" at bounding box center [63, 45] width 101 height 65
click at [58, 143] on span "(315) 818-3574" at bounding box center [54, 143] width 37 height 4
click at [208, 49] on div "Business location" at bounding box center [201, 49] width 168 height 8
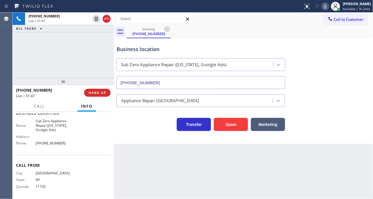
drag, startPoint x: 354, startPoint y: 66, endPoint x: 313, endPoint y: 29, distance: 55.3
click at [354, 66] on div "Business location Sub Zero Appliance Repair (New York, Goolgle Ads) (315) 818-3…" at bounding box center [243, 63] width 256 height 52
click at [360, 44] on div "Business location Sub Zero Appliance Repair (New York, Goolgle Ads) (315) 818-3…" at bounding box center [243, 63] width 256 height 52
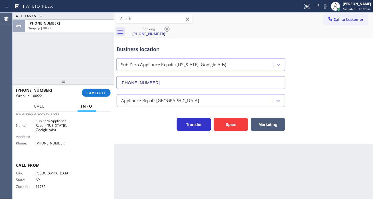
click at [85, 71] on div "ALL TASKS ALL TASKS ACTIVE TASKS TASKS IN WRAP UP +15164913684 Wrap up | 00:21" at bounding box center [63, 45] width 101 height 65
click at [101, 96] on button "COMPLETE" at bounding box center [96, 93] width 29 height 8
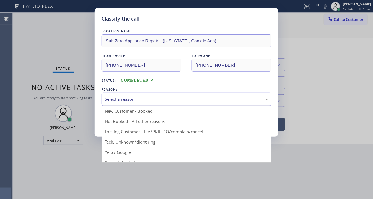
click at [141, 102] on div "Select a reason" at bounding box center [187, 99] width 164 height 7
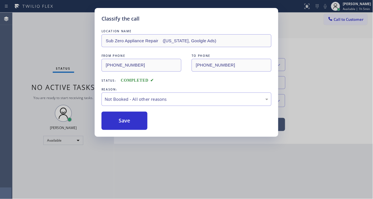
click at [138, 121] on button "Save" at bounding box center [124, 120] width 46 height 18
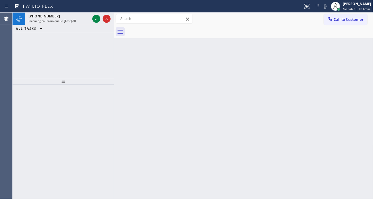
click at [358, 62] on div "Back to Dashboard Change Sender ID Customers Technicians Select a contact Outbo…" at bounding box center [243, 106] width 259 height 186
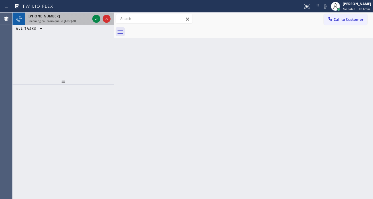
click at [74, 18] on div "+13102563444" at bounding box center [60, 16] width 62 height 5
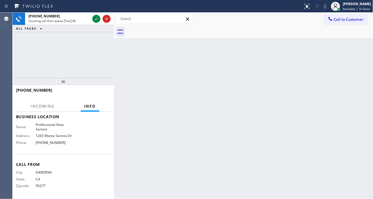
scroll to position [81, 0]
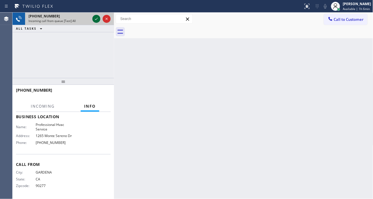
click at [97, 22] on button at bounding box center [96, 19] width 8 height 8
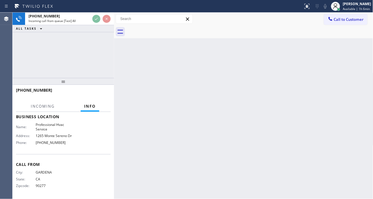
click at [355, 57] on div "Back to Dashboard Change Sender ID Customers Technicians Select a contact Outbo…" at bounding box center [243, 106] width 259 height 186
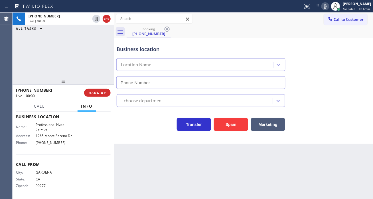
type input "(626) 408-8609"
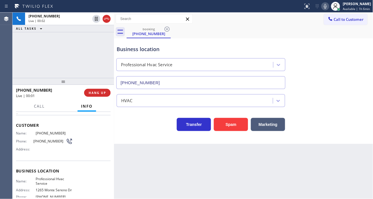
scroll to position [17, 0]
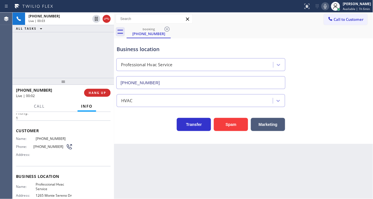
click at [53, 184] on span "Professional Hvac Service" at bounding box center [54, 186] width 37 height 9
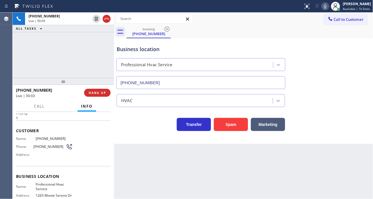
click at [47, 150] on div "Name: (310) 256-3444 Phone: (310) 256-3444 Address:" at bounding box center [44, 147] width 57 height 23
click at [47, 144] on span "(310) 256-3444" at bounding box center [49, 146] width 32 height 4
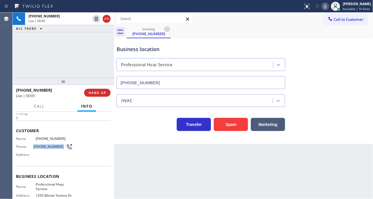
click at [47, 144] on span "(310) 256-3444" at bounding box center [49, 146] width 32 height 4
click at [169, 165] on div "Back to Dashboard Change Sender ID Customers Technicians Select a contact Outbo…" at bounding box center [243, 106] width 259 height 186
click at [54, 186] on span "Professional Hvac Service" at bounding box center [54, 186] width 37 height 9
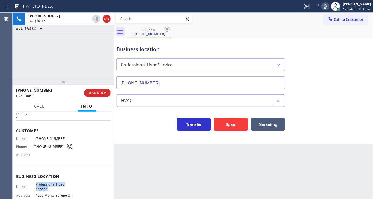
click at [54, 186] on span "Professional Hvac Service" at bounding box center [54, 186] width 37 height 9
click at [280, 43] on div "Business location Professional Hvac Service (626) 408-8609" at bounding box center [200, 64] width 171 height 49
click at [145, 49] on div "Business location" at bounding box center [201, 49] width 168 height 8
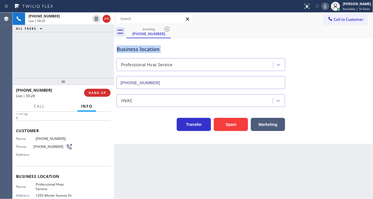
click at [145, 49] on div "Business location" at bounding box center [201, 49] width 168 height 8
click at [280, 127] on button "Marketing" at bounding box center [268, 124] width 34 height 13
click at [342, 7] on div at bounding box center [335, 6] width 13 height 13
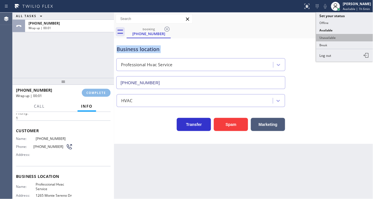
click at [337, 39] on button "Unavailable" at bounding box center [344, 37] width 57 height 7
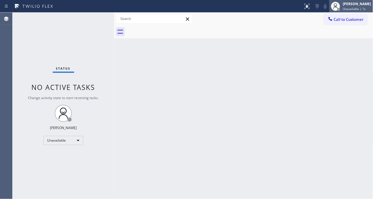
click at [348, 7] on div "Esmael Jarina Unavailable | 1s" at bounding box center [357, 6] width 31 height 10
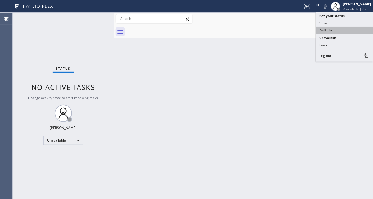
click at [343, 27] on button "Available" at bounding box center [344, 30] width 57 height 7
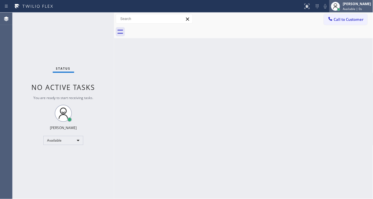
click at [341, 10] on div at bounding box center [339, 9] width 4 height 4
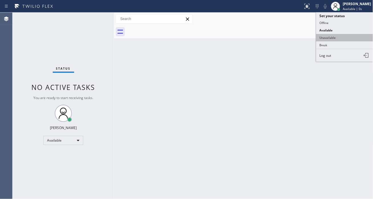
click at [340, 39] on button "Unavailable" at bounding box center [344, 37] width 57 height 7
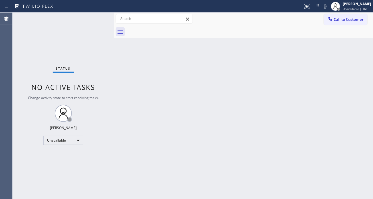
click at [371, 48] on div "Back to Dashboard Change Sender ID Customers Technicians Select a contact Outbo…" at bounding box center [243, 106] width 259 height 186
drag, startPoint x: 359, startPoint y: 84, endPoint x: 349, endPoint y: 70, distance: 17.5
click at [359, 84] on div "Back to Dashboard Change Sender ID Customers Technicians Select a contact Outbo…" at bounding box center [243, 106] width 259 height 186
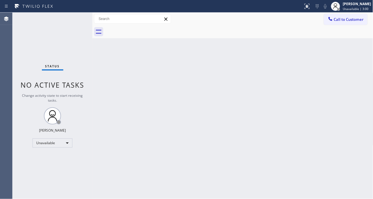
click at [61, 28] on div "Status No active tasks Change activity state to start receiving tasks. [PERSON_…" at bounding box center [53, 106] width 80 height 186
click at [64, 144] on div "Unavailable" at bounding box center [52, 142] width 40 height 9
click at [56, 156] on li "Available" at bounding box center [52, 157] width 39 height 7
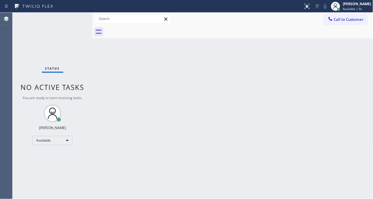
click at [186, 109] on div "Back to Dashboard Change Sender ID Customers Technicians Select a contact Outbo…" at bounding box center [232, 106] width 281 height 186
click at [363, 78] on div "Back to Dashboard Change Sender ID Customers Technicians Select a contact Outbo…" at bounding box center [232, 106] width 281 height 186
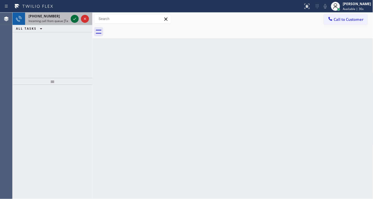
click at [75, 19] on icon at bounding box center [74, 19] width 3 height 2
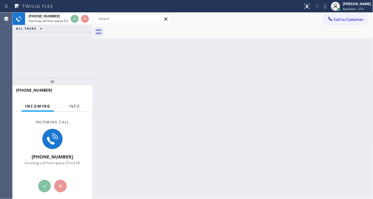
click at [78, 104] on span "Info" at bounding box center [74, 105] width 11 height 5
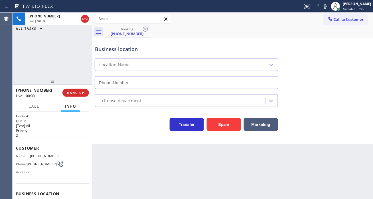
type input "(650) 239-2545"
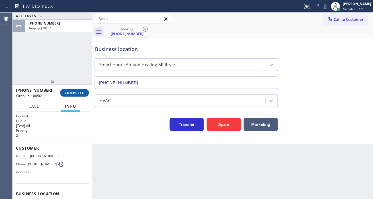
click at [74, 91] on span "COMPLETE" at bounding box center [75, 93] width 20 height 4
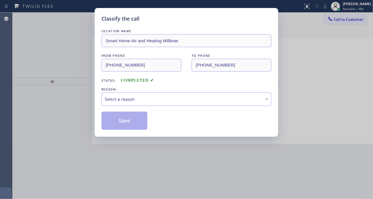
click at [139, 99] on div "Select a reason" at bounding box center [187, 99] width 164 height 7
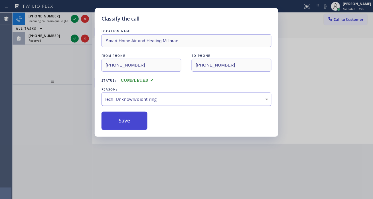
click at [129, 117] on button "Save" at bounding box center [124, 120] width 46 height 18
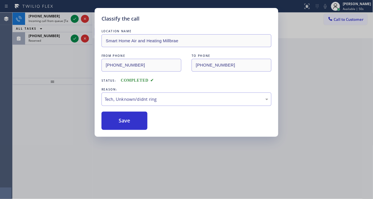
click at [73, 17] on div "Classify the call LOCATION NAME Smart Home Air and Heating Millbrae FROM PHONE …" at bounding box center [186, 99] width 373 height 199
click at [73, 17] on icon at bounding box center [74, 18] width 7 height 7
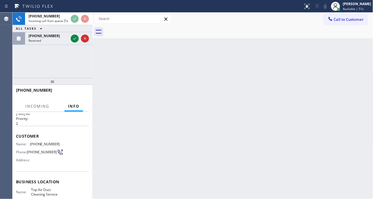
scroll to position [32, 0]
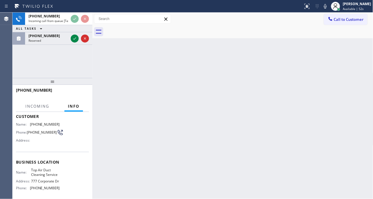
click at [47, 172] on span "Top Air Duct Cleaning Service" at bounding box center [45, 172] width 29 height 9
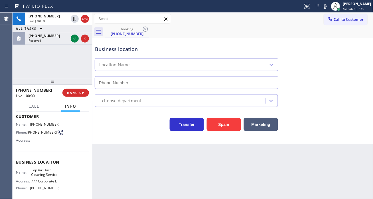
click at [47, 173] on span "Top Air Duct Cleaning Service" at bounding box center [45, 172] width 29 height 9
type input "(424) 371-9892"
click at [47, 173] on span "Top Air Duct Cleaning Service" at bounding box center [45, 172] width 29 height 9
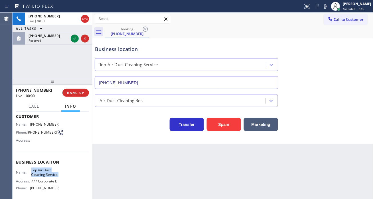
click at [47, 173] on span "Top Air Duct Cleaning Service" at bounding box center [45, 172] width 29 height 9
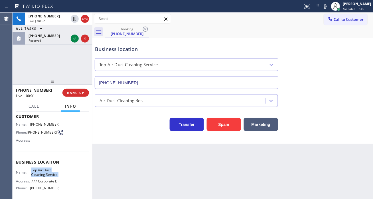
click at [47, 173] on span "Top Air Duct Cleaning Service" at bounding box center [45, 172] width 29 height 9
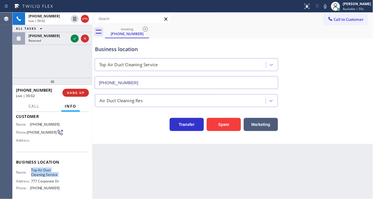
click at [47, 173] on span "Top Air Duct Cleaning Service" at bounding box center [45, 172] width 29 height 9
click at [361, 64] on div "Business location Top Air Duct Cleaning Service (424) 371-9892" at bounding box center [233, 63] width 278 height 52
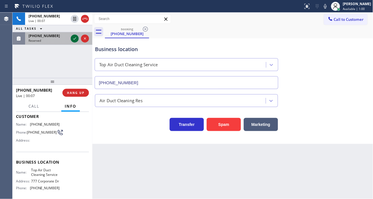
click at [76, 39] on icon at bounding box center [74, 38] width 7 height 7
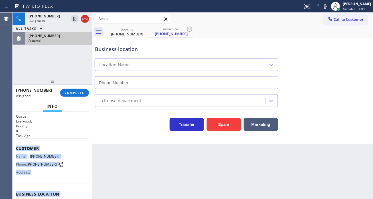
scroll to position [79, 0]
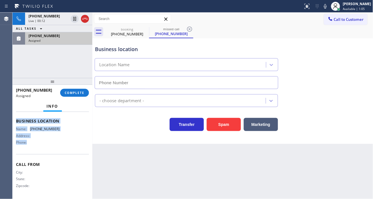
drag, startPoint x: 13, startPoint y: 146, endPoint x: 76, endPoint y: 151, distance: 62.6
click at [76, 151] on div "Context Queue: Everybody Priority: 0 Task Age: Customer Name: (310) 634-9137 Ph…" at bounding box center [53, 155] width 80 height 87
click at [79, 93] on span "COMPLETE" at bounding box center [75, 93] width 20 height 4
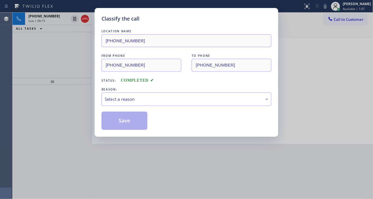
click at [180, 96] on div "Select a reason" at bounding box center [187, 99] width 164 height 7
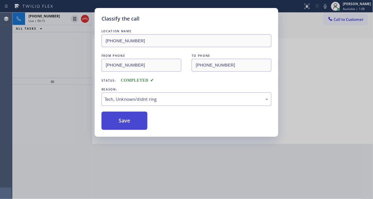
click at [138, 129] on button "Save" at bounding box center [124, 120] width 46 height 18
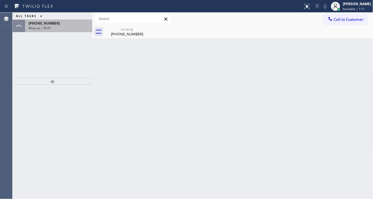
click at [76, 27] on div "Wrap up | 00:01" at bounding box center [59, 28] width 60 height 4
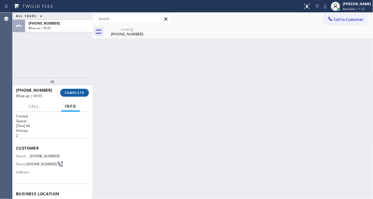
click at [76, 93] on span "COMPLETE" at bounding box center [75, 93] width 20 height 4
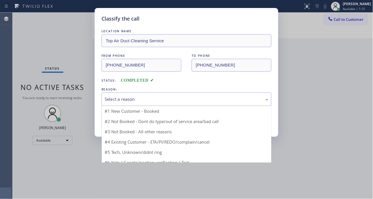
click at [166, 102] on div "Select a reason" at bounding box center [187, 99] width 164 height 7
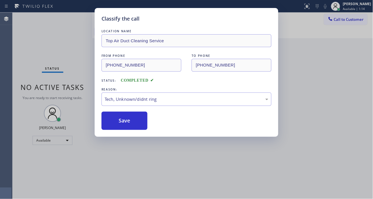
click at [150, 128] on div "Save" at bounding box center [186, 120] width 170 height 18
click at [146, 126] on button "Save" at bounding box center [124, 120] width 46 height 18
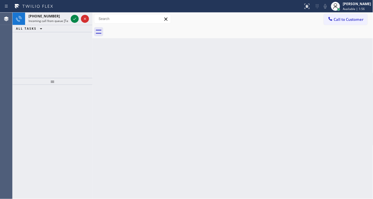
click at [353, 67] on div "Back to Dashboard Change Sender ID Customers Technicians Select a contact Outbo…" at bounding box center [232, 106] width 281 height 186
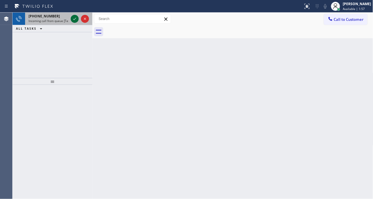
click at [71, 17] on div at bounding box center [75, 18] width 8 height 7
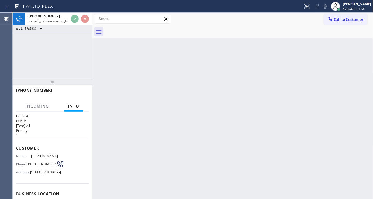
scroll to position [22, 0]
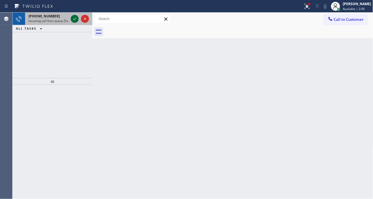
click at [73, 21] on icon at bounding box center [74, 18] width 7 height 7
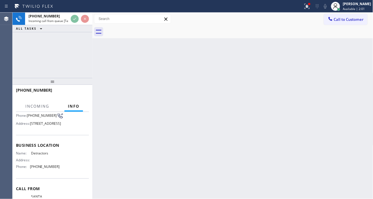
scroll to position [63, 0]
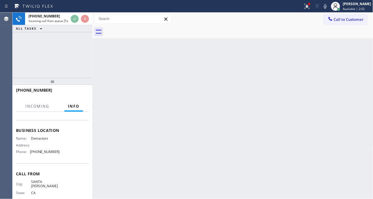
click at [49, 155] on div "Name: Detractors Address: Phone: (877) 590-9593" at bounding box center [38, 146] width 44 height 20
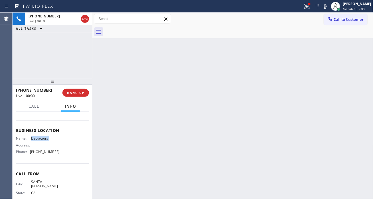
click at [49, 155] on div "Name: Detractors Address: Phone: (877) 590-9593" at bounding box center [38, 146] width 44 height 20
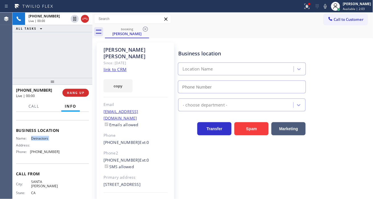
click at [49, 155] on div "Name: Detractors Address: Phone: (877) 590-9593" at bounding box center [38, 146] width 44 height 20
type input "(877) 590-9593"
click at [49, 155] on div "Name: Detractors Address: Phone: (877) 590-9593" at bounding box center [38, 146] width 44 height 20
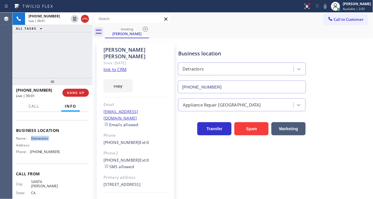
click at [49, 155] on div "Name: Detractors Address: Phone: (877) 590-9593" at bounding box center [38, 146] width 44 height 20
click at [112, 66] on link "link to CRM" at bounding box center [114, 69] width 23 height 6
click at [49, 67] on div "+13106639751 Live | 00:03 ALL TASKS ALL TASKS ACTIVE TASKS TASKS IN WRAP UP" at bounding box center [53, 45] width 80 height 65
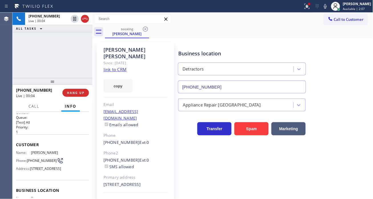
scroll to position [0, 0]
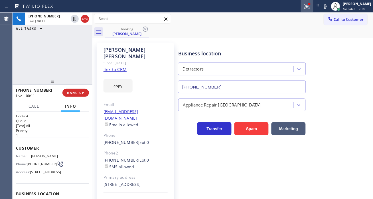
click at [310, 9] on icon at bounding box center [307, 6] width 7 height 7
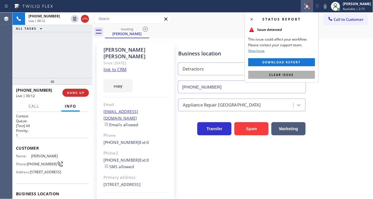
click at [298, 75] on button "Clear issue" at bounding box center [281, 75] width 67 height 8
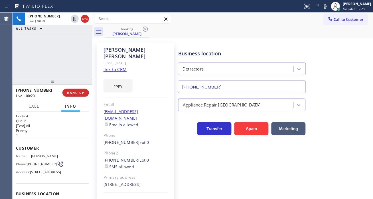
click at [51, 53] on div "+13106639751 Live | 00:20 ALL TASKS ALL TASKS ACTIVE TASKS TASKS IN WRAP UP" at bounding box center [53, 45] width 80 height 65
click at [60, 69] on div "+13106639751 Live | 00:25 ALL TASKS ALL TASKS ACTIVE TASKS TASKS IN WRAP UP" at bounding box center [53, 45] width 80 height 65
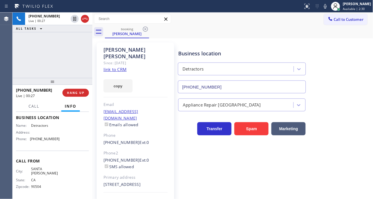
scroll to position [87, 0]
click at [66, 51] on div "+13106639751 Live | 00:28 ALL TASKS ALL TASKS ACTIVE TASKS TASKS IN WRAP UP" at bounding box center [53, 45] width 80 height 65
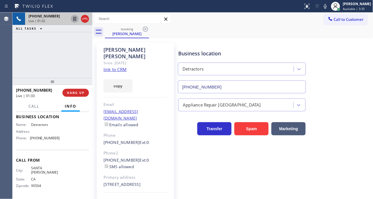
click at [72, 21] on icon at bounding box center [74, 18] width 7 height 7
click at [66, 52] on div "+13106639751 Live | 03:10 ALL TASKS ALL TASKS ACTIVE TASKS TASKS IN WRAP UP" at bounding box center [53, 45] width 80 height 65
click at [75, 21] on icon at bounding box center [75, 19] width 4 height 4
click at [357, 109] on div "Appliance Repair [GEOGRAPHIC_DATA]" at bounding box center [274, 103] width 194 height 15
click at [200, 52] on div "Business location" at bounding box center [241, 54] width 127 height 8
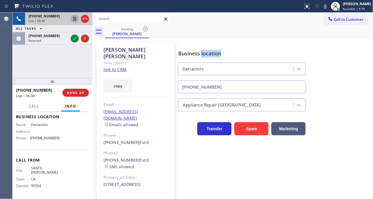
click at [200, 52] on div "Business location" at bounding box center [241, 54] width 127 height 8
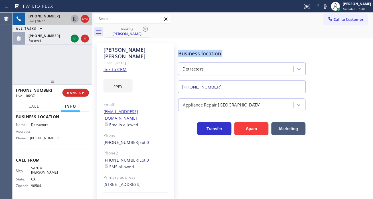
click at [200, 52] on div "Business location" at bounding box center [241, 54] width 127 height 8
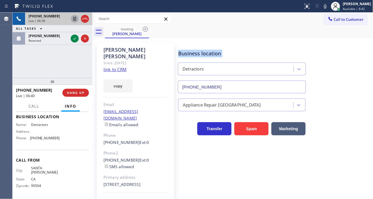
click at [352, 77] on div "Business location Detractors (877) 590-9593" at bounding box center [274, 68] width 194 height 52
click at [56, 59] on div "+13106639751 Live | 06:40 ALL TASKS ALL TASKS ACTIVE TASKS TASKS IN WRAP UP (21…" at bounding box center [53, 45] width 80 height 65
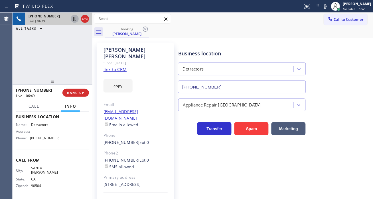
click at [349, 75] on div "Business location Detractors (877) 590-9593" at bounding box center [274, 68] width 194 height 52
click at [82, 48] on div "+13106639751 Live | 06:50 ALL TASKS ALL TASKS ACTIVE TASKS TASKS IN WRAP UP" at bounding box center [53, 45] width 80 height 65
click at [63, 45] on div "+13106639751 Live | 06:56 ALL TASKS ALL TASKS ACTIVE TASKS TASKS IN WRAP UP" at bounding box center [53, 45] width 80 height 65
click at [363, 86] on div "Business location Detractors (877) 590-9593" at bounding box center [274, 68] width 194 height 52
click at [66, 50] on div "+13106639751 Live | 07:04 ALL TASKS ALL TASKS ACTIVE TASKS TASKS IN WRAP UP" at bounding box center [53, 45] width 80 height 65
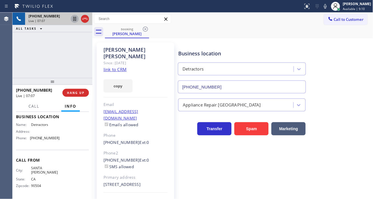
click at [73, 19] on icon at bounding box center [74, 18] width 7 height 7
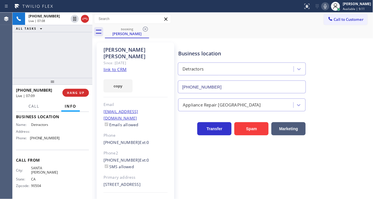
click at [329, 7] on icon at bounding box center [325, 6] width 7 height 7
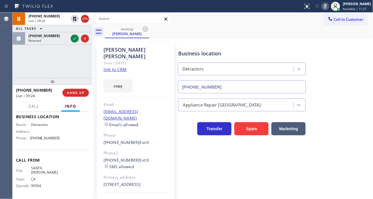
click at [350, 91] on div "Business location Detractors (877) 590-9593" at bounding box center [274, 68] width 194 height 52
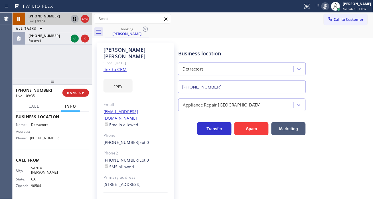
click at [72, 19] on icon at bounding box center [74, 18] width 7 height 7
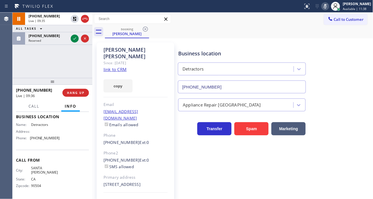
click at [329, 6] on icon at bounding box center [325, 6] width 7 height 7
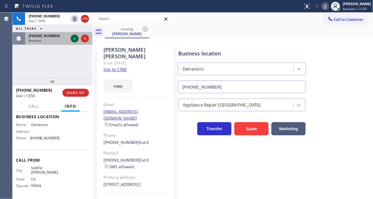
click at [73, 39] on icon at bounding box center [74, 38] width 7 height 7
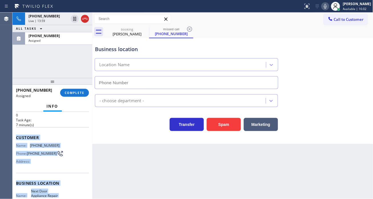
scroll to position [92, 0]
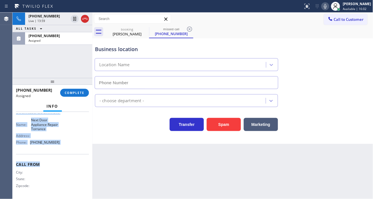
type input "(310) 929-9664"
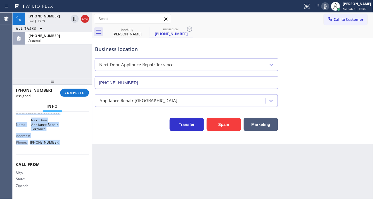
drag, startPoint x: 16, startPoint y: 135, endPoint x: 64, endPoint y: 149, distance: 49.3
click at [64, 149] on div "Context Queue: Appliance Repair High End Priority: 0 Task Age: 7 minute(s) Cust…" at bounding box center [52, 109] width 73 height 175
copy div "Customer Name: (310) 595-3813 Phone: (310) 595-3813 Address: Business location …"
click at [74, 96] on button "COMPLETE" at bounding box center [74, 93] width 29 height 8
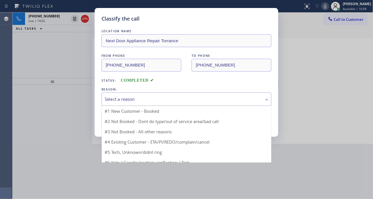
click at [164, 98] on div "Select a reason" at bounding box center [187, 99] width 164 height 7
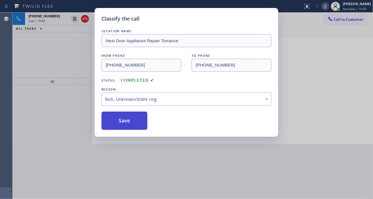
click at [133, 120] on button "Save" at bounding box center [124, 120] width 46 height 18
type input "(877) 590-9593"
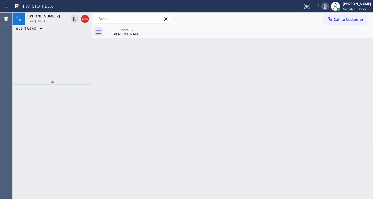
click at [349, 77] on div "Back to Dashboard Change Sender ID Customers Technicians Select a contact Outbo…" at bounding box center [232, 106] width 281 height 186
click at [120, 33] on div "Kirit Gandhi" at bounding box center [126, 33] width 43 height 5
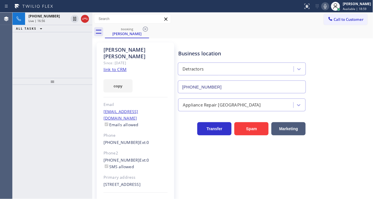
click at [351, 68] on div "Business location Detractors (877) 590-9593" at bounding box center [274, 68] width 194 height 52
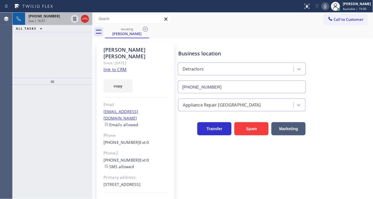
click at [45, 22] on div "Live | 16:57" at bounding box center [49, 21] width 40 height 4
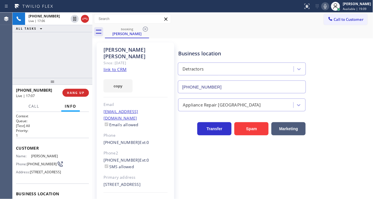
click at [361, 76] on div "Business location Detractors (877) 590-9593" at bounding box center [274, 68] width 194 height 52
click at [328, 10] on div "Status report No issues detected If you experience an issue, please download th…" at bounding box center [337, 6] width 72 height 13
click at [329, 9] on icon at bounding box center [325, 6] width 7 height 7
click at [73, 59] on div "+13106639751 Live | 17:59 ALL TASKS ALL TASKS ACTIVE TASKS TASKS IN WRAP UP" at bounding box center [53, 45] width 80 height 65
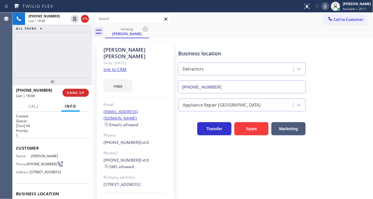
click at [73, 59] on div "+13106639751 Live | 18:08 ALL TASKS ALL TASKS ACTIVE TASKS TASKS IN WRAP UP" at bounding box center [53, 45] width 80 height 65
click at [67, 63] on div "+13106639751 Live | 18:10 ALL TASKS ALL TASKS ACTIVE TASKS TASKS IN WRAP UP" at bounding box center [53, 45] width 80 height 65
click at [329, 8] on icon at bounding box center [325, 6] width 7 height 7
click at [332, 10] on div "Status report No issues detected If you experience an issue, please download th…" at bounding box center [337, 6] width 72 height 13
click at [329, 8] on icon at bounding box center [325, 6] width 7 height 7
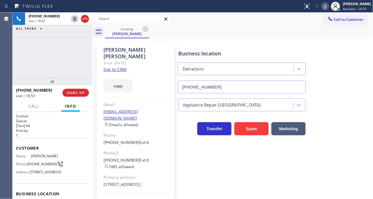
click at [86, 61] on div "+13106639751 Live | 18:52 ALL TASKS ALL TASKS ACTIVE TASKS TASKS IN WRAP UP" at bounding box center [53, 45] width 80 height 65
click at [355, 101] on div "Appliance Repair [GEOGRAPHIC_DATA]" at bounding box center [274, 103] width 194 height 15
click at [367, 107] on div "Appliance Repair [GEOGRAPHIC_DATA]" at bounding box center [274, 103] width 194 height 15
click at [329, 9] on icon at bounding box center [325, 6] width 7 height 7
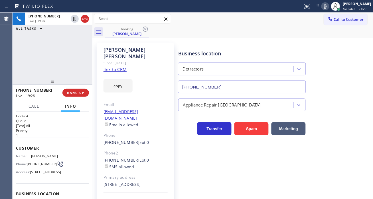
click at [72, 50] on div "+13106639751 Live | 19:26 ALL TASKS ALL TASKS ACTIVE TASKS TASKS IN WRAP UP" at bounding box center [53, 45] width 80 height 65
click at [35, 165] on span "(310) 663-9751" at bounding box center [42, 164] width 30 height 4
copy div "(310) 663-9751"
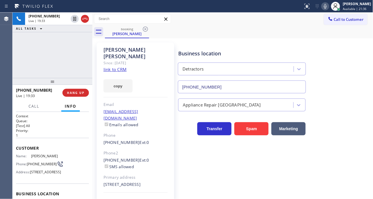
click at [361, 75] on div "Business location Detractors (877) 590-9593" at bounding box center [274, 68] width 194 height 52
click at [35, 164] on span "(310) 663-9751" at bounding box center [42, 164] width 30 height 4
copy div "(310) 663-9751"
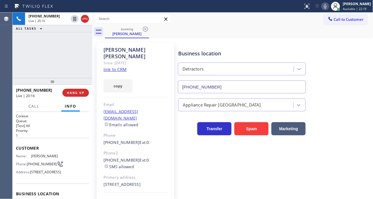
click at [354, 112] on div "Transfer Spam Marketing" at bounding box center [274, 123] width 194 height 24
click at [74, 45] on div "+13106639751 Live | 20:17 ALL TASKS ALL TASKS ACTIVE TASKS TASKS IN WRAP UP" at bounding box center [53, 45] width 80 height 65
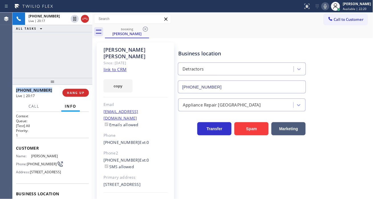
click at [74, 45] on div "+13106639751 Live | 20:17 ALL TASKS ALL TASKS ACTIVE TASKS TASKS IN WRAP UP" at bounding box center [53, 45] width 80 height 65
click at [74, 45] on div "+13106639751 Live | 20:18 ALL TASKS ALL TASKS ACTIVE TASKS TASKS IN WRAP UP" at bounding box center [53, 45] width 80 height 65
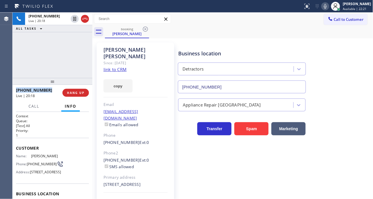
click at [74, 45] on div "+13106639751 Live | 20:18 ALL TASKS ALL TASKS ACTIVE TASKS TASKS IN WRAP UP" at bounding box center [53, 45] width 80 height 65
click at [74, 45] on div "+13106639751 Live | 20:19 ALL TASKS ALL TASKS ACTIVE TASKS TASKS IN WRAP UP" at bounding box center [53, 45] width 80 height 65
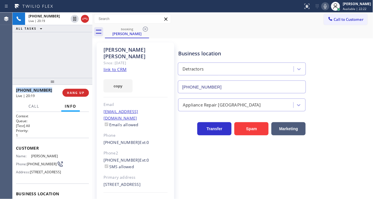
click at [74, 45] on div "+13106639751 Live | 20:19 ALL TASKS ALL TASKS ACTIVE TASKS TASKS IN WRAP UP" at bounding box center [53, 45] width 80 height 65
click at [74, 45] on div "+13106639751 Live | 20:20 ALL TASKS ALL TASKS ACTIVE TASKS TASKS IN WRAP UP" at bounding box center [53, 45] width 80 height 65
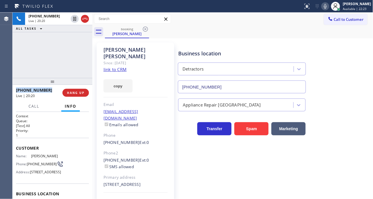
click at [74, 45] on div "+13106639751 Live | 20:20 ALL TASKS ALL TASKS ACTIVE TASKS TASKS IN WRAP UP" at bounding box center [53, 45] width 80 height 65
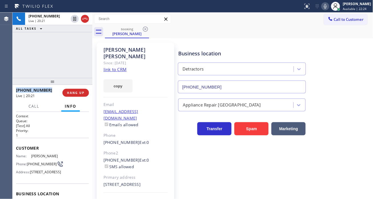
click at [74, 45] on div "+13106639751 Live | 20:21 ALL TASKS ALL TASKS ACTIVE TASKS TASKS IN WRAP UP" at bounding box center [53, 45] width 80 height 65
click at [78, 48] on div "+13106639751 Live | 20:21 ALL TASKS ALL TASKS ACTIVE TASKS TASKS IN WRAP UP" at bounding box center [53, 45] width 80 height 65
click at [80, 69] on div "+13106639751 Live | 20:22 ALL TASKS ALL TASKS ACTIVE TASKS TASKS IN WRAP UP" at bounding box center [53, 45] width 80 height 65
click at [83, 92] on span "HANG UP" at bounding box center [75, 93] width 17 height 4
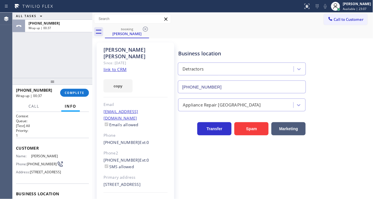
click at [357, 98] on div "Appliance Repair [GEOGRAPHIC_DATA]" at bounding box center [274, 103] width 194 height 15
click at [82, 93] on span "COMPLETE" at bounding box center [75, 93] width 20 height 4
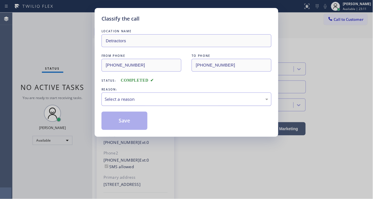
click at [149, 101] on div "Select a reason" at bounding box center [187, 99] width 164 height 7
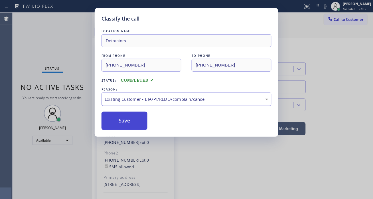
click at [143, 119] on button "Save" at bounding box center [124, 120] width 46 height 18
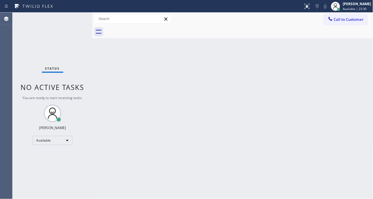
click at [347, 50] on div "Back to Dashboard Change Sender ID Customers Technicians Select a contact Outbo…" at bounding box center [232, 106] width 281 height 186
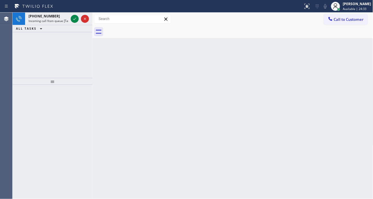
click at [345, 62] on div "Back to Dashboard Change Sender ID Customers Technicians Select a contact Outbo…" at bounding box center [232, 106] width 281 height 186
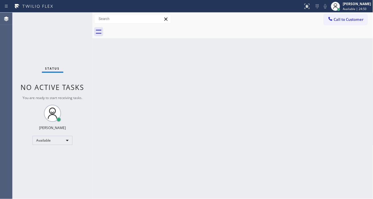
click at [79, 20] on div "Status No active tasks You are ready to start receiving tasks. [PERSON_NAME]" at bounding box center [53, 106] width 80 height 186
click at [229, 64] on div "Back to Dashboard Change Sender ID Customers Technicians Select a contact Outbo…" at bounding box center [232, 106] width 281 height 186
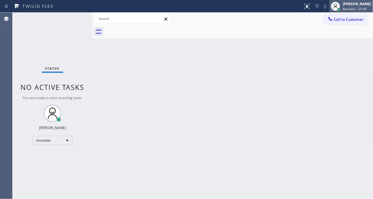
click at [349, 3] on div "[PERSON_NAME]" at bounding box center [357, 3] width 28 height 5
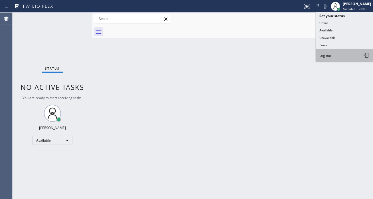
click at [343, 55] on button "Log out" at bounding box center [344, 55] width 57 height 13
